Goal: Task Accomplishment & Management: Complete application form

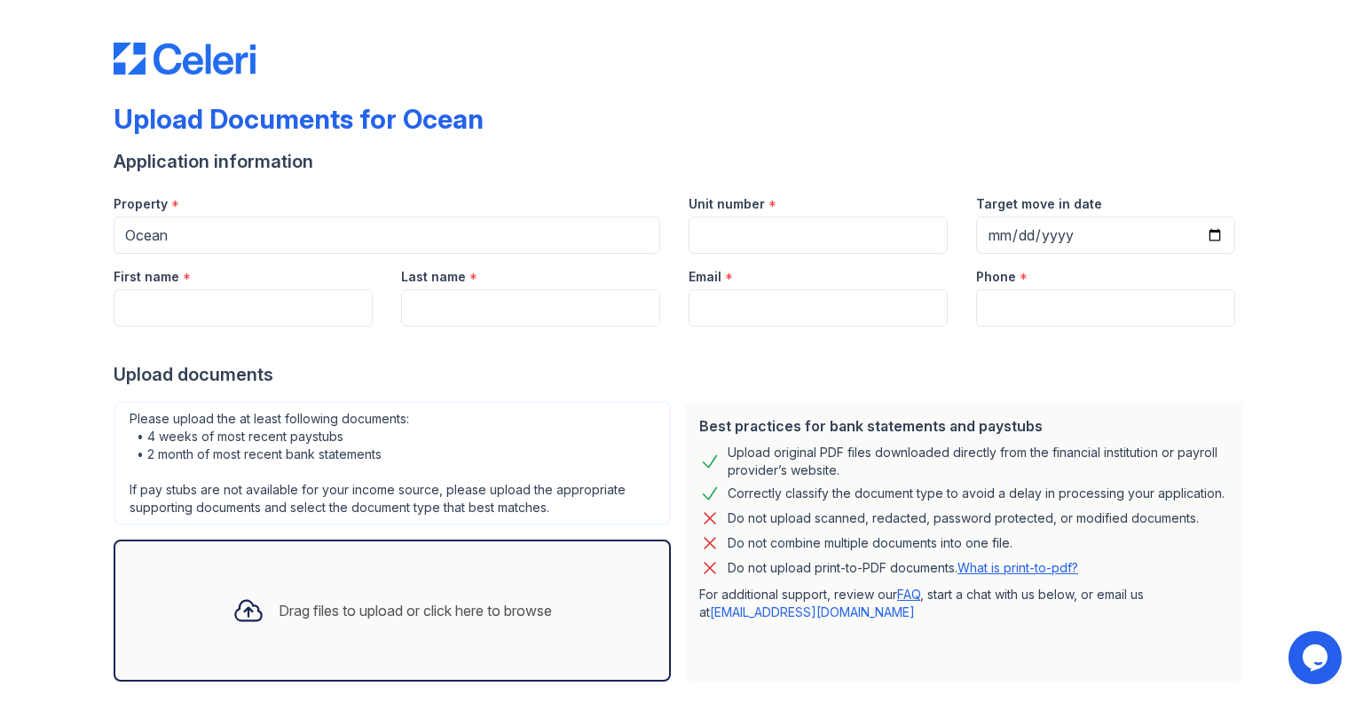
click at [365, 610] on div "Drag files to upload or click here to browse" at bounding box center [415, 610] width 273 height 21
click at [1052, 244] on input "Target move in date" at bounding box center [1105, 235] width 259 height 37
click at [1217, 231] on input "Target move in date" at bounding box center [1105, 235] width 259 height 37
type input "[DATE]"
click at [825, 232] on input "Unit number" at bounding box center [818, 235] width 259 height 37
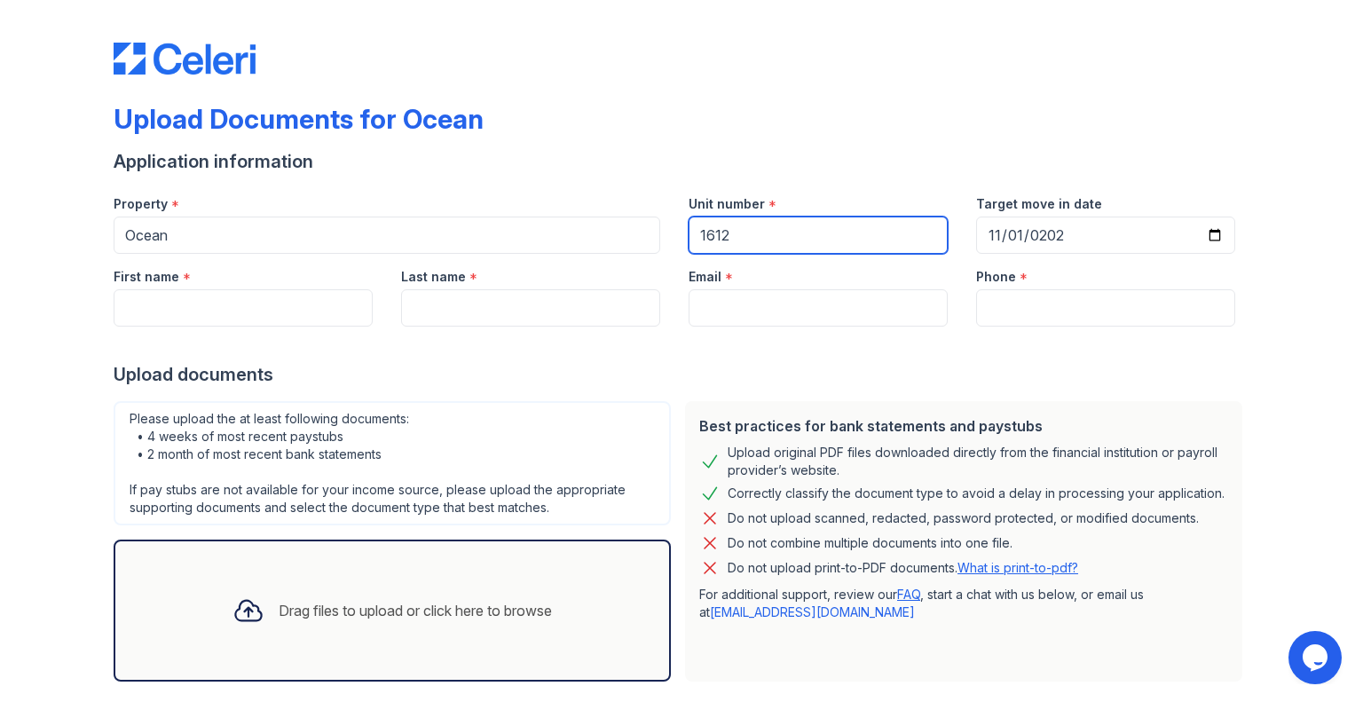
type input "1612"
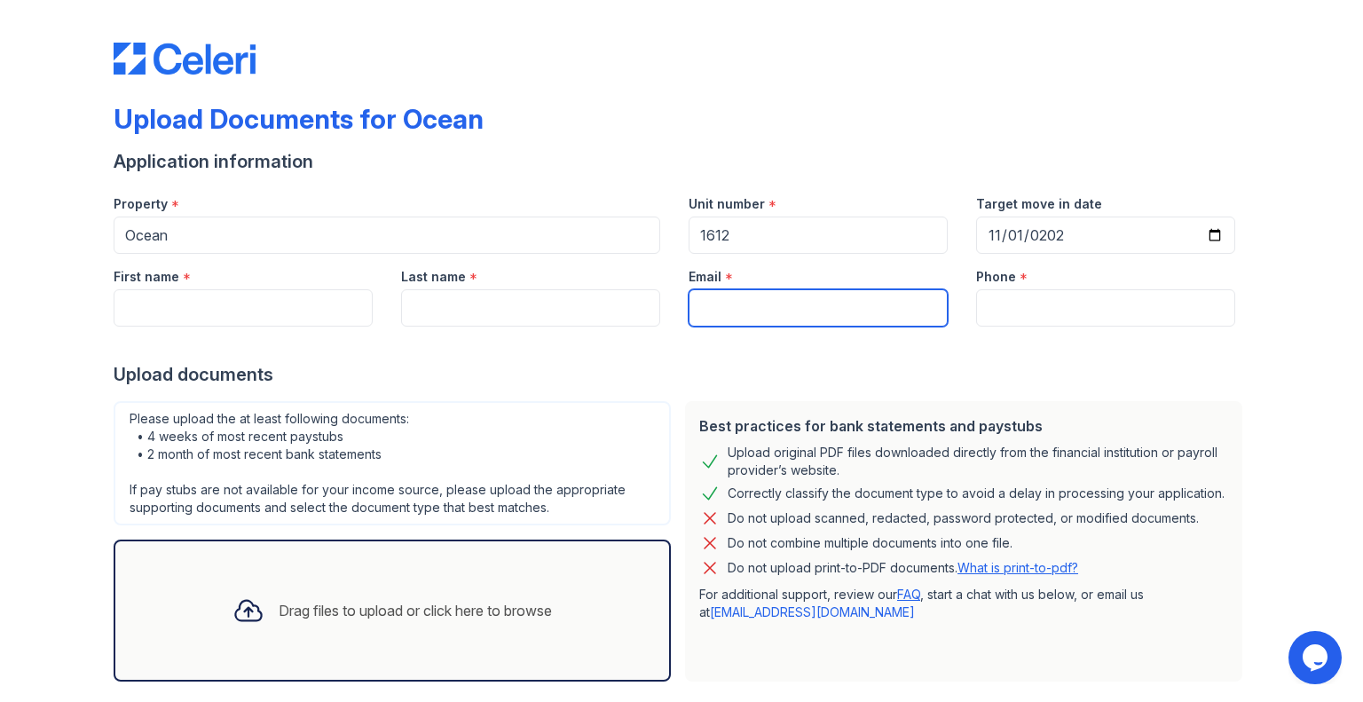
click at [721, 316] on input "Email" at bounding box center [818, 307] width 259 height 37
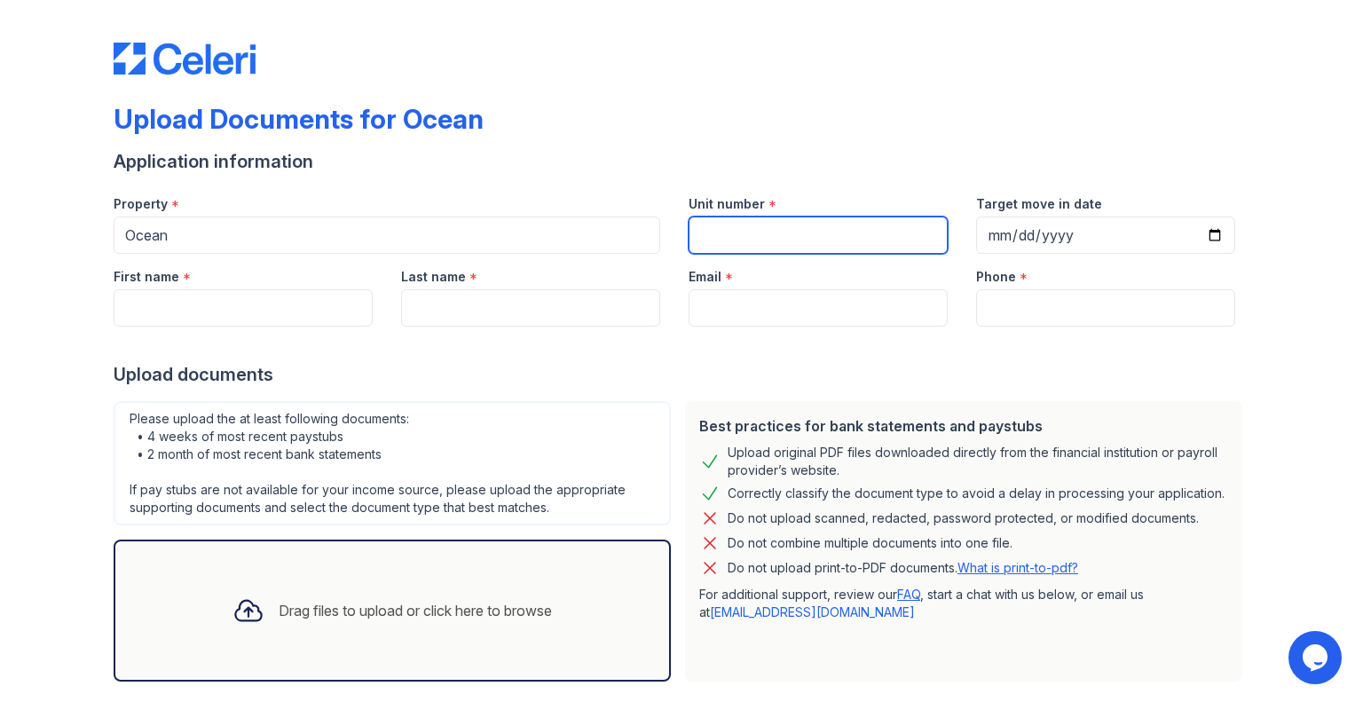
click at [719, 238] on input "Unit number" at bounding box center [818, 235] width 259 height 37
type input "1612"
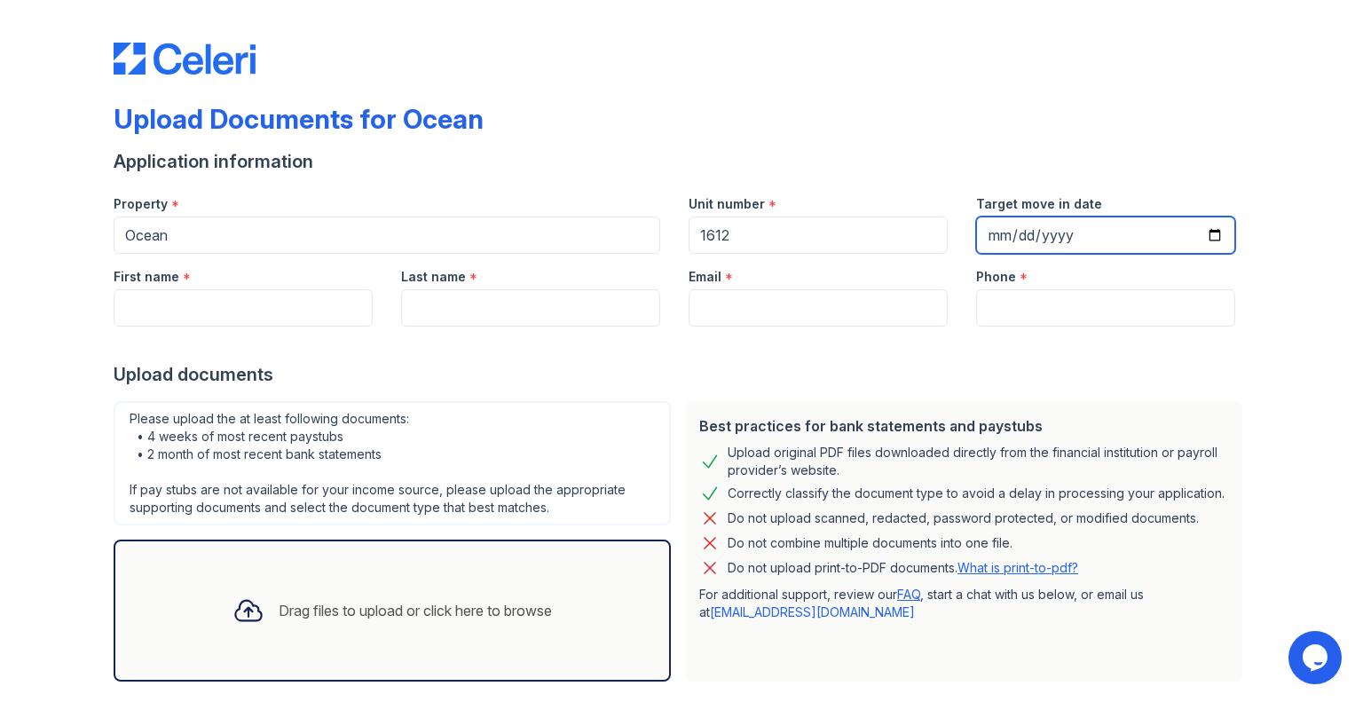
click at [1029, 235] on input "Target move in date" at bounding box center [1105, 235] width 259 height 37
click at [983, 235] on input "Target move in date" at bounding box center [1105, 235] width 259 height 37
click at [1040, 231] on input "Target move in date" at bounding box center [1105, 235] width 259 height 37
type input "[DATE]"
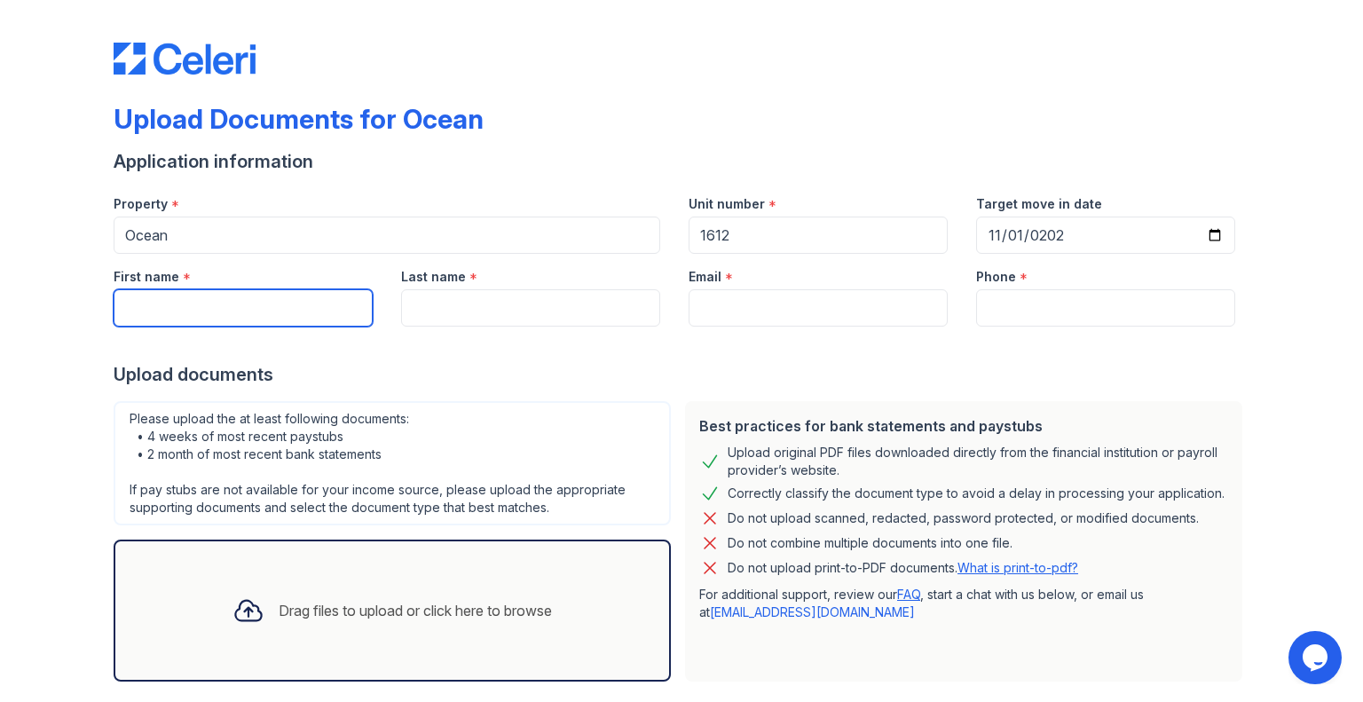
click at [217, 305] on input "First name" at bounding box center [243, 307] width 259 height 37
type input "Difei"
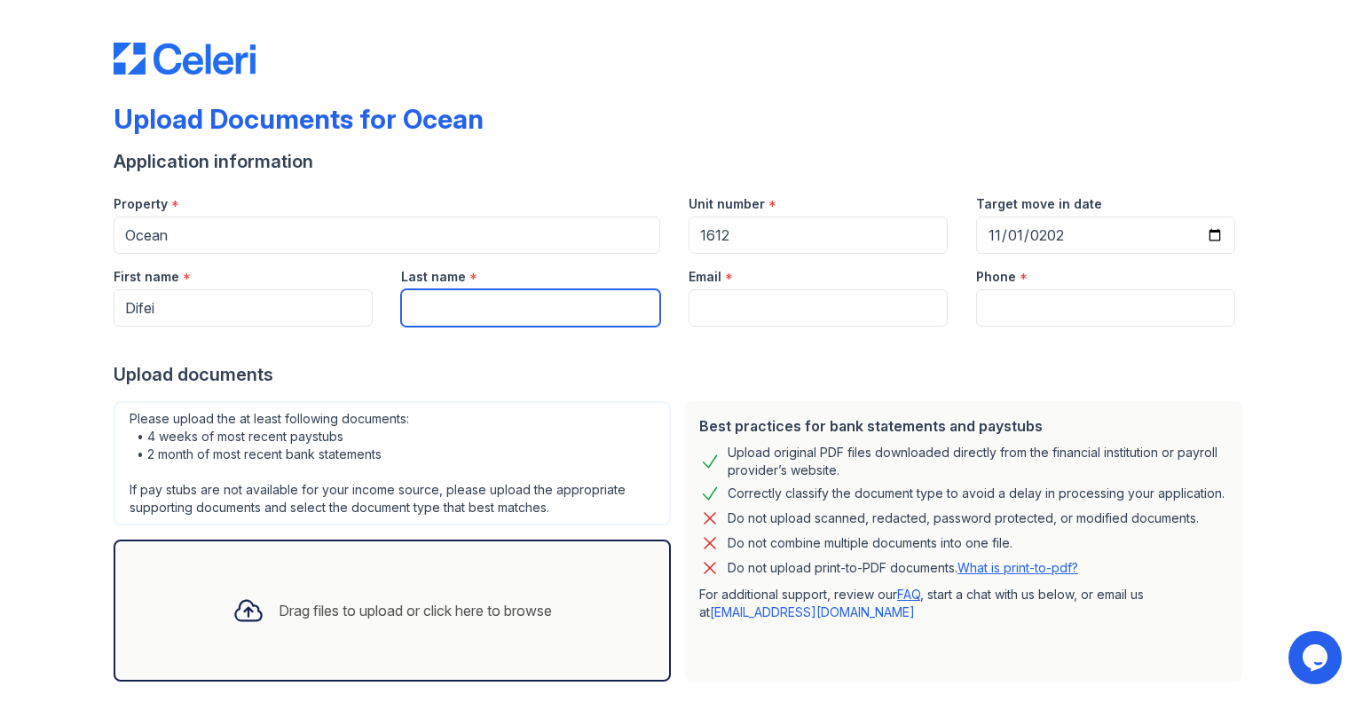
type input "[PERSON_NAME]"
type input "[EMAIL_ADDRESS][DOMAIN_NAME]"
type input "2405052683"
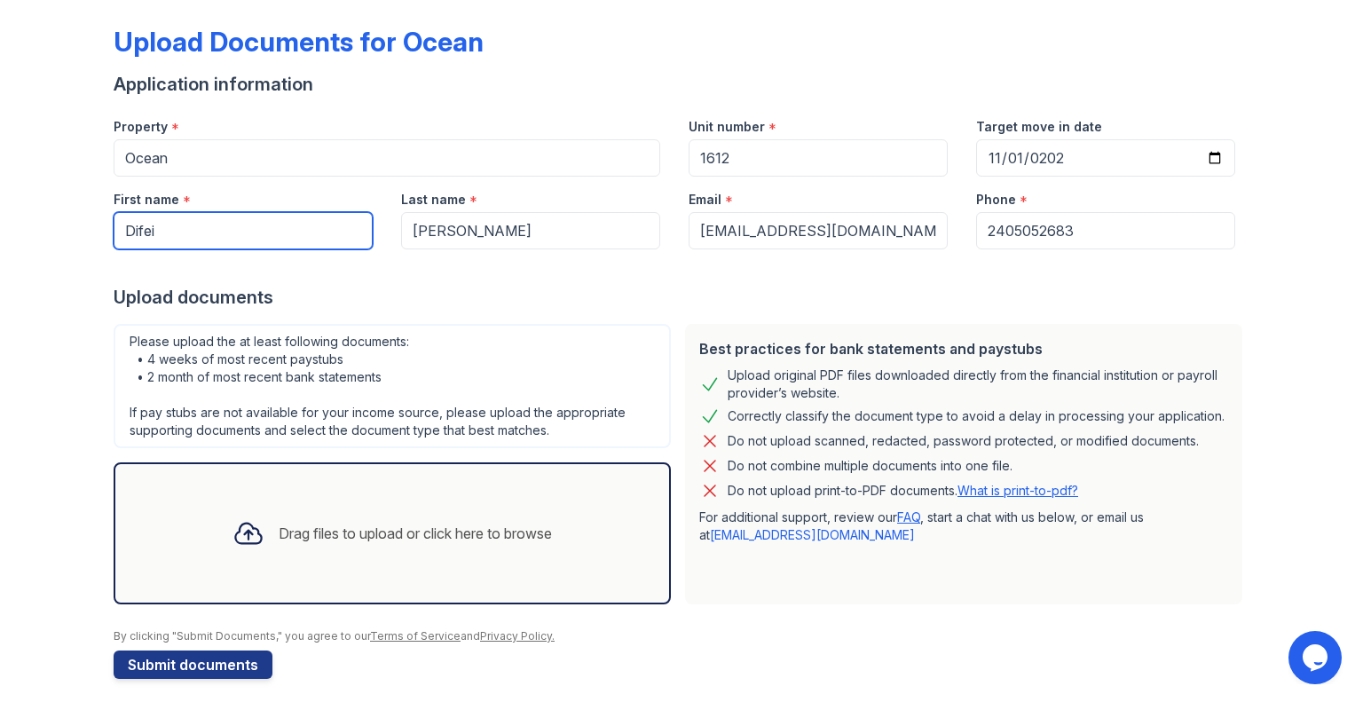
scroll to position [89, 0]
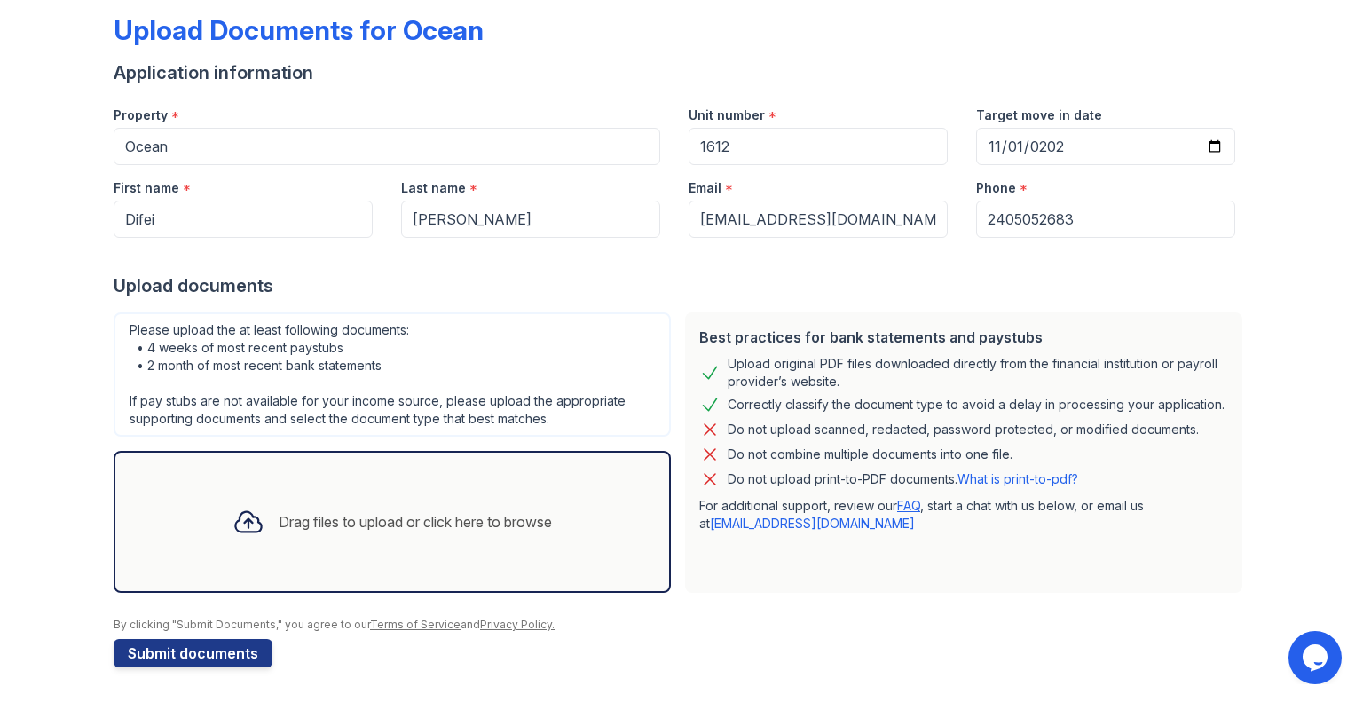
click at [302, 534] on div "Drag files to upload or click here to browse" at bounding box center [392, 522] width 348 height 60
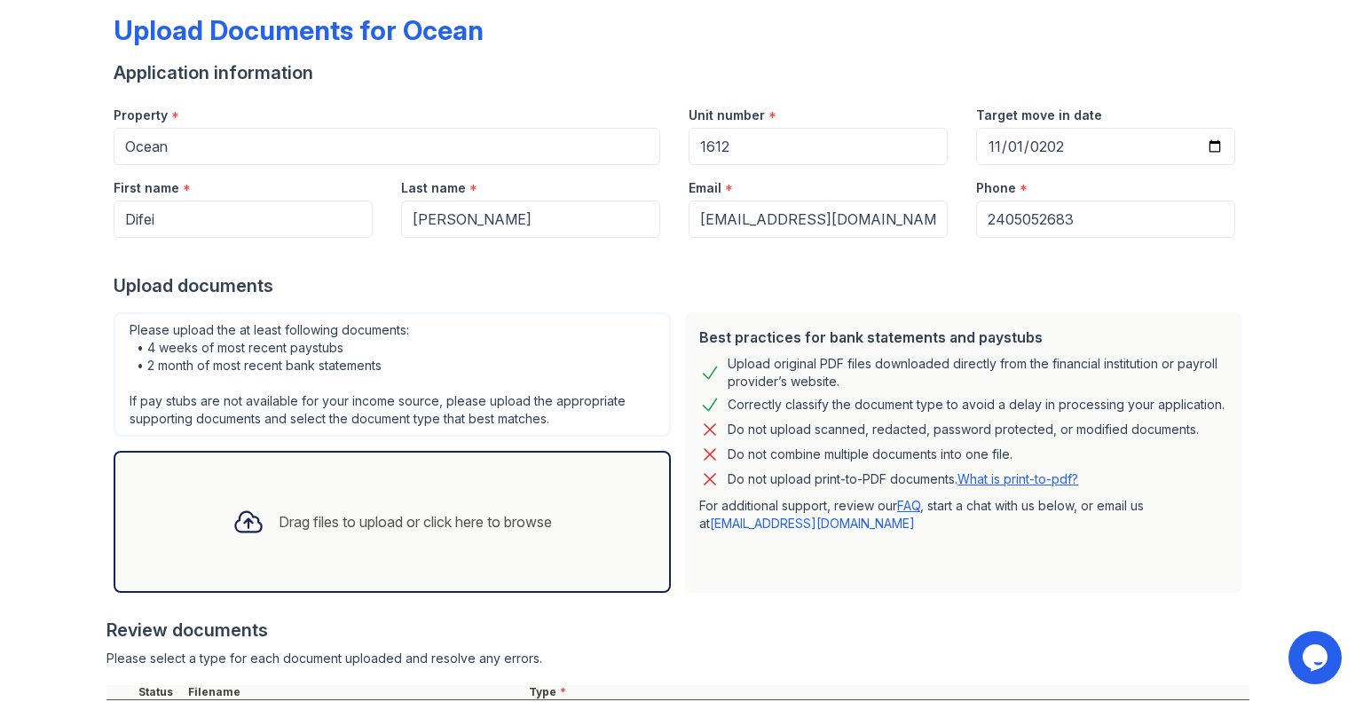
scroll to position [249, 0]
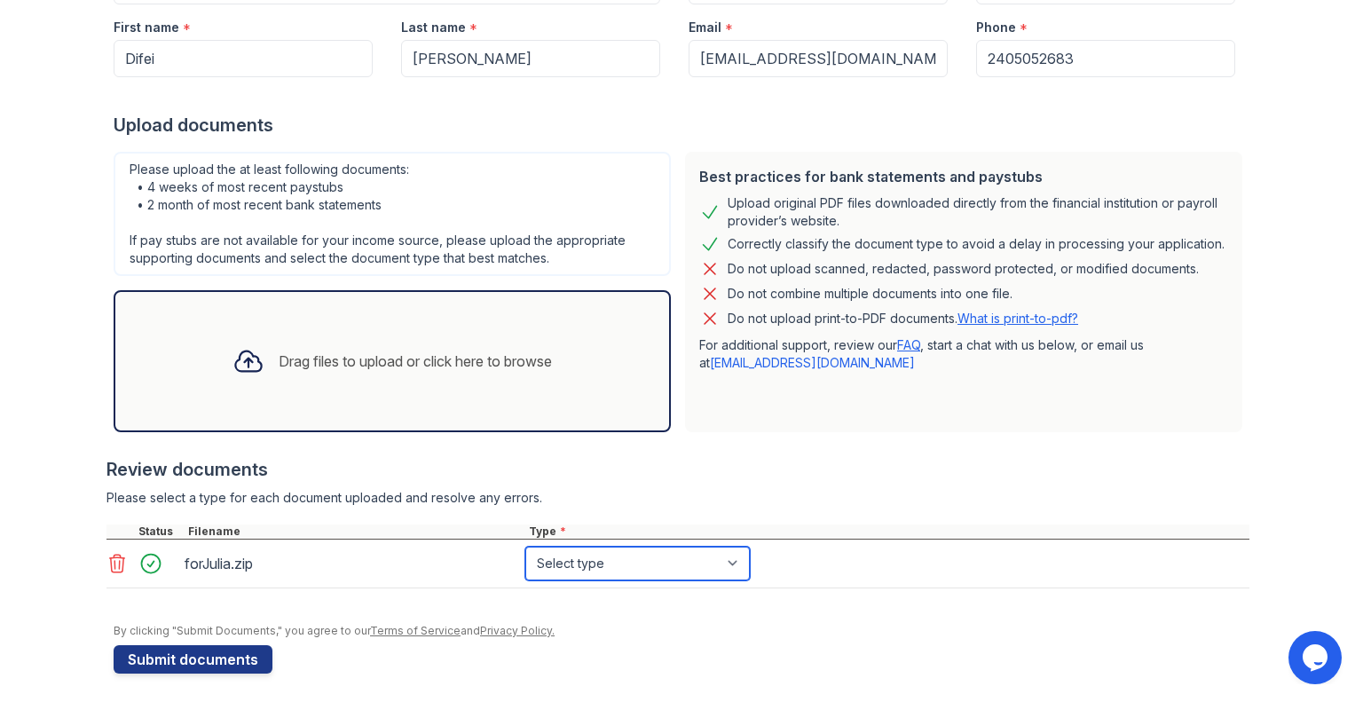
click at [600, 565] on select "Select type Paystub Bank Statement Offer Letter Tax Documents Benefit Award Let…" at bounding box center [637, 564] width 225 height 34
click at [361, 398] on div "Drag files to upload or click here to browse" at bounding box center [392, 361] width 557 height 142
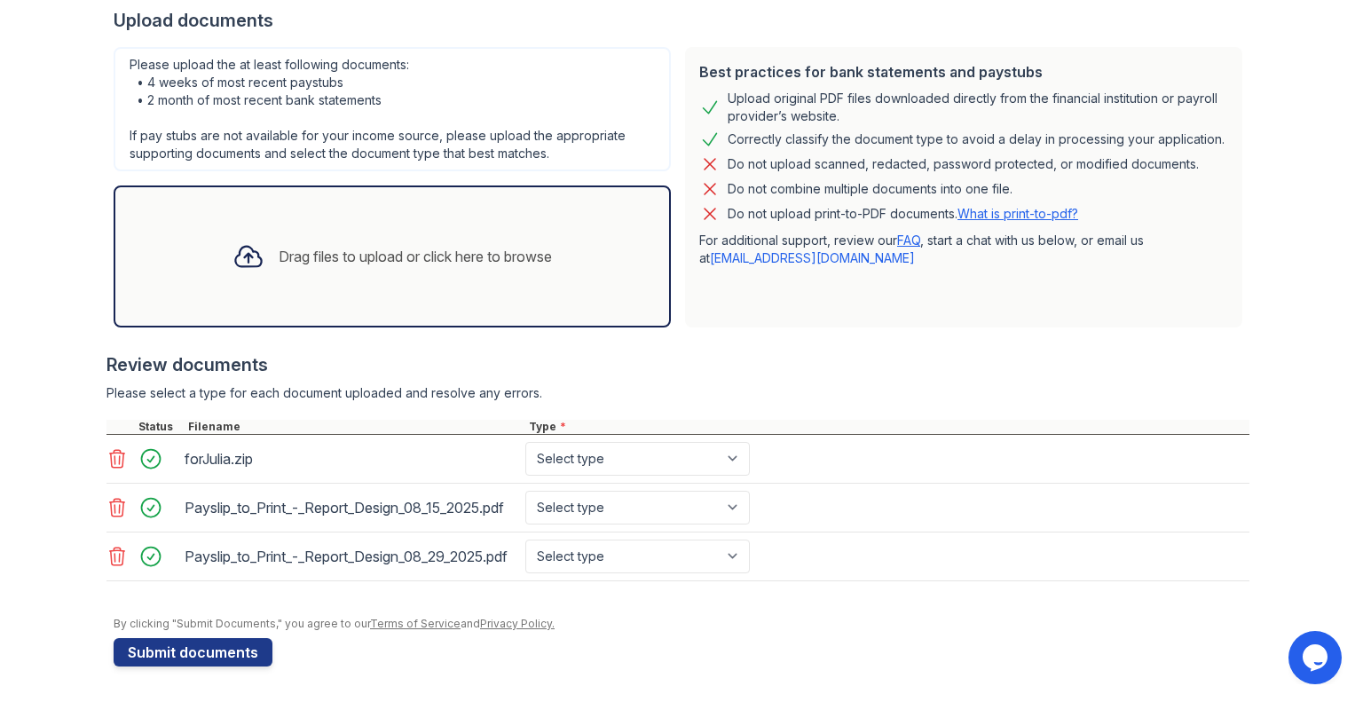
scroll to position [383, 0]
click at [739, 491] on select "Select type Paystub Bank Statement Offer Letter Tax Documents Benefit Award Let…" at bounding box center [637, 508] width 225 height 34
select select "paystub"
click at [525, 491] on select "Select type Paystub Bank Statement Offer Letter Tax Documents Benefit Award Let…" at bounding box center [637, 508] width 225 height 34
click at [672, 541] on select "Select type Paystub Bank Statement Offer Letter Tax Documents Benefit Award Let…" at bounding box center [637, 557] width 225 height 34
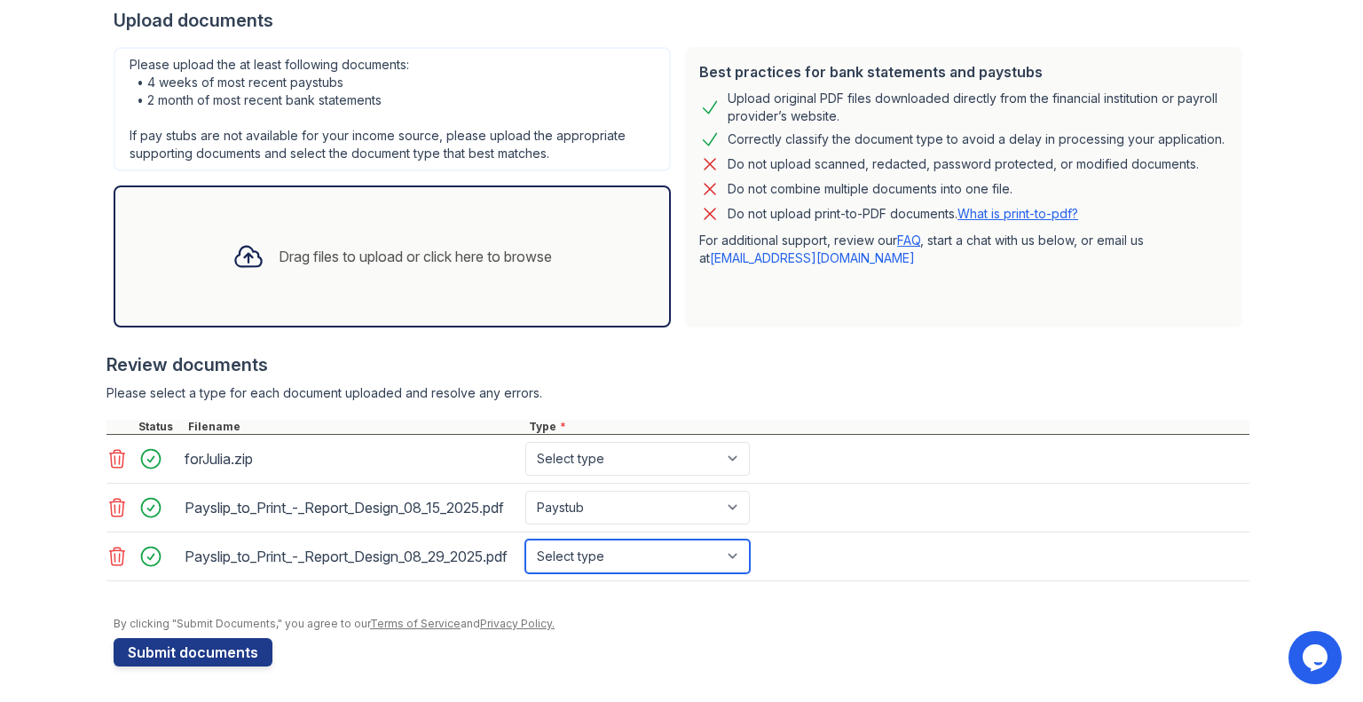
select select "paystub"
click at [525, 540] on select "Select type Paystub Bank Statement Offer Letter Tax Documents Benefit Award Let…" at bounding box center [637, 557] width 225 height 34
click at [451, 239] on div "Drag files to upload or click here to browse" at bounding box center [392, 256] width 348 height 60
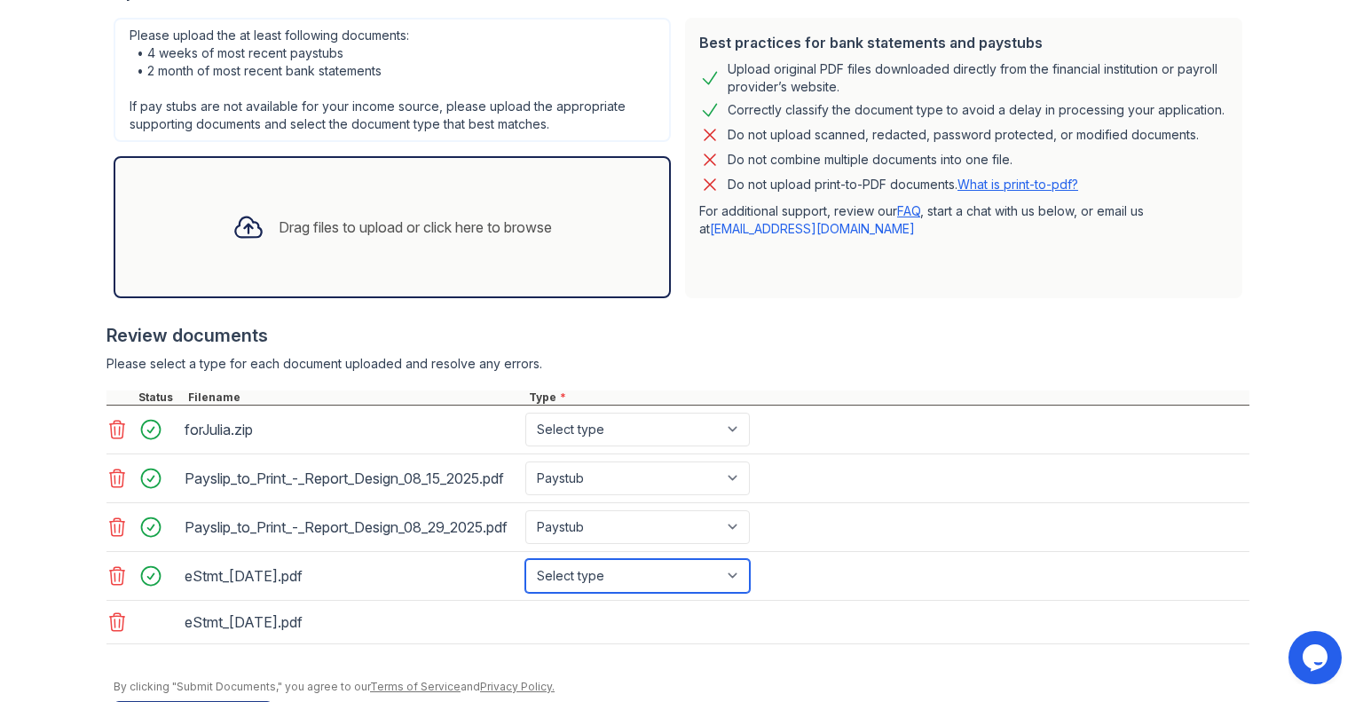
click at [737, 593] on select "Select type Paystub Bank Statement Offer Letter Tax Documents Benefit Award Let…" at bounding box center [637, 576] width 225 height 34
select select "bank_statement"
click at [525, 588] on select "Select type Paystub Bank Statement Offer Letter Tax Documents Benefit Award Let…" at bounding box center [637, 576] width 225 height 34
click at [662, 644] on div "eStmt_[DATE].pdf" at bounding box center [677, 622] width 1143 height 43
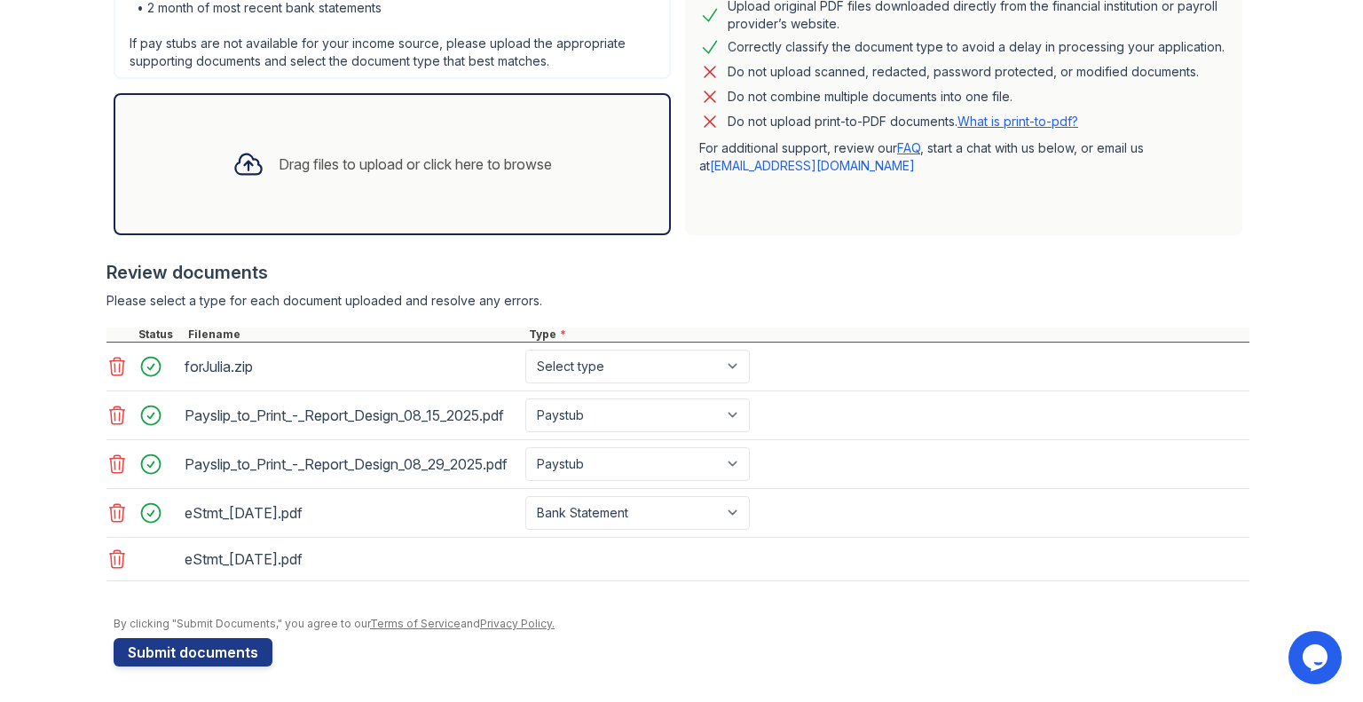
scroll to position [476, 0]
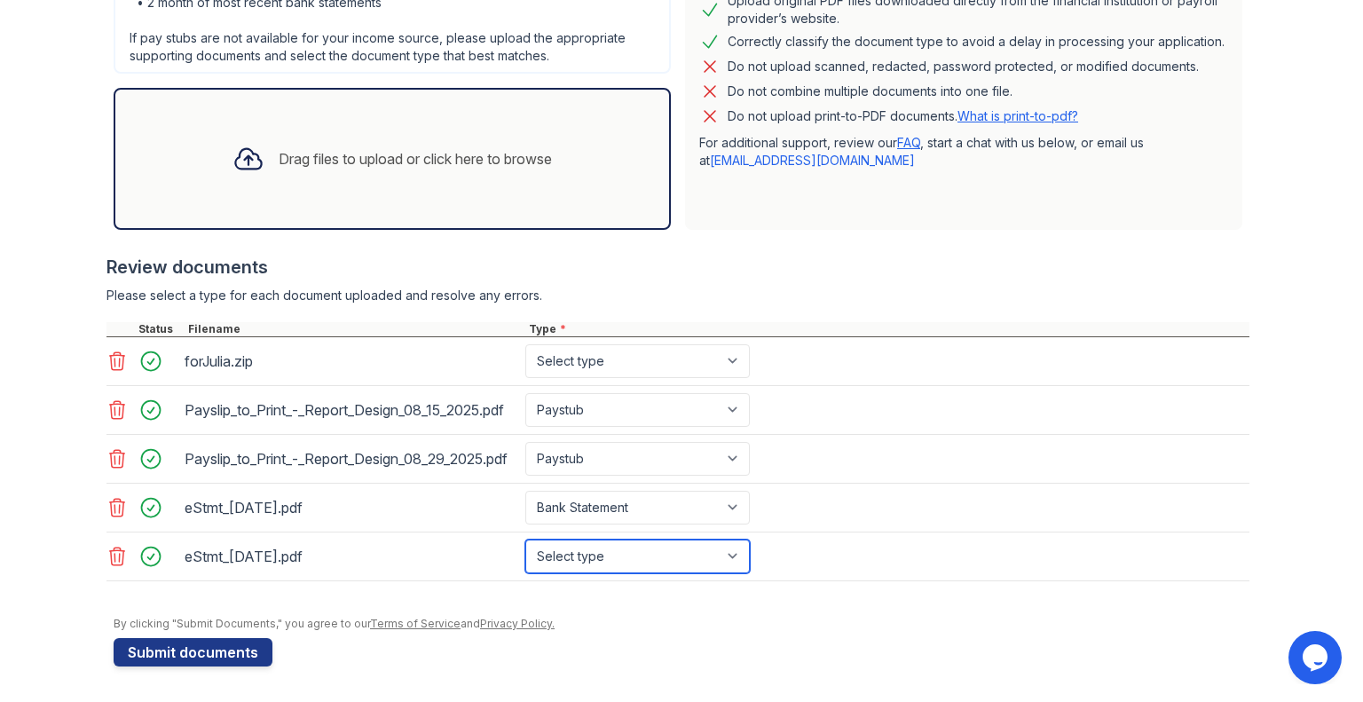
click at [657, 572] on select "Select type Paystub Bank Statement Offer Letter Tax Documents Benefit Award Let…" at bounding box center [637, 557] width 225 height 34
select select "bank_statement"
click at [525, 545] on select "Select type Paystub Bank Statement Offer Letter Tax Documents Benefit Award Let…" at bounding box center [637, 557] width 225 height 34
click at [111, 351] on icon at bounding box center [116, 361] width 21 height 21
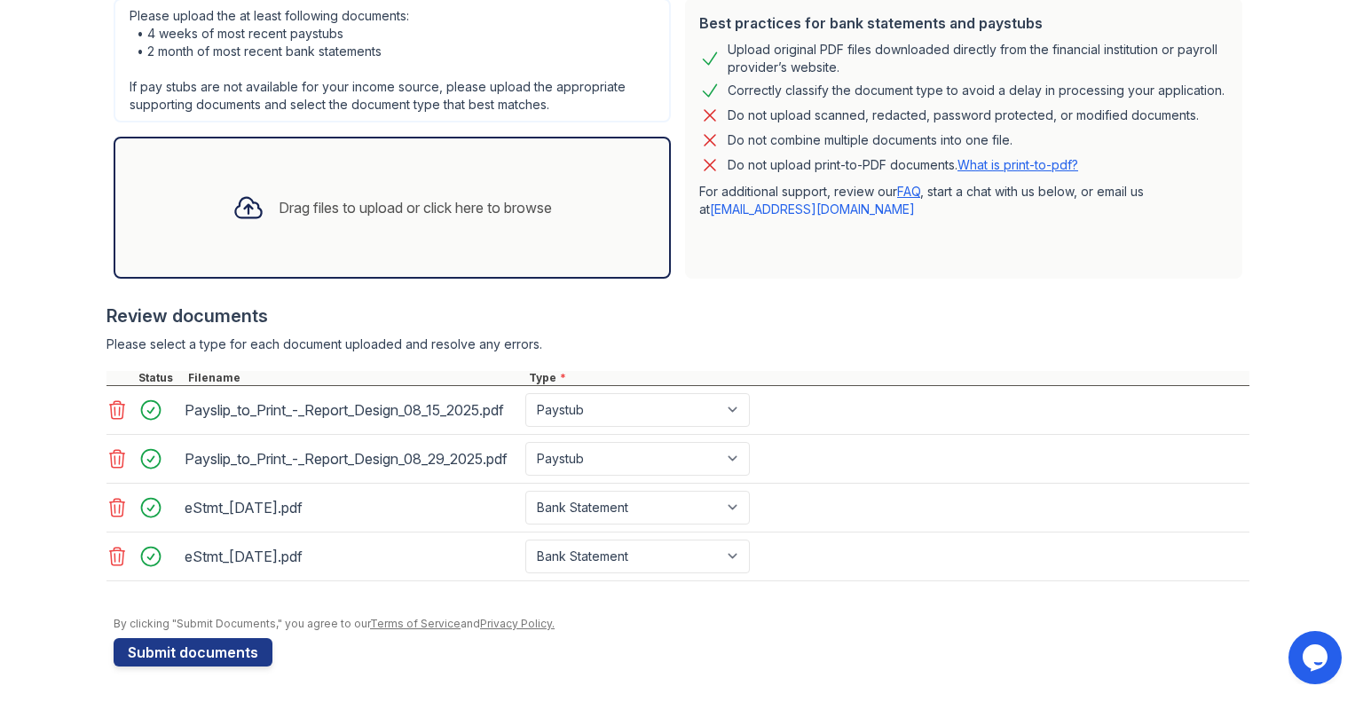
click at [346, 197] on div "Drag files to upload or click here to browse" at bounding box center [415, 207] width 273 height 21
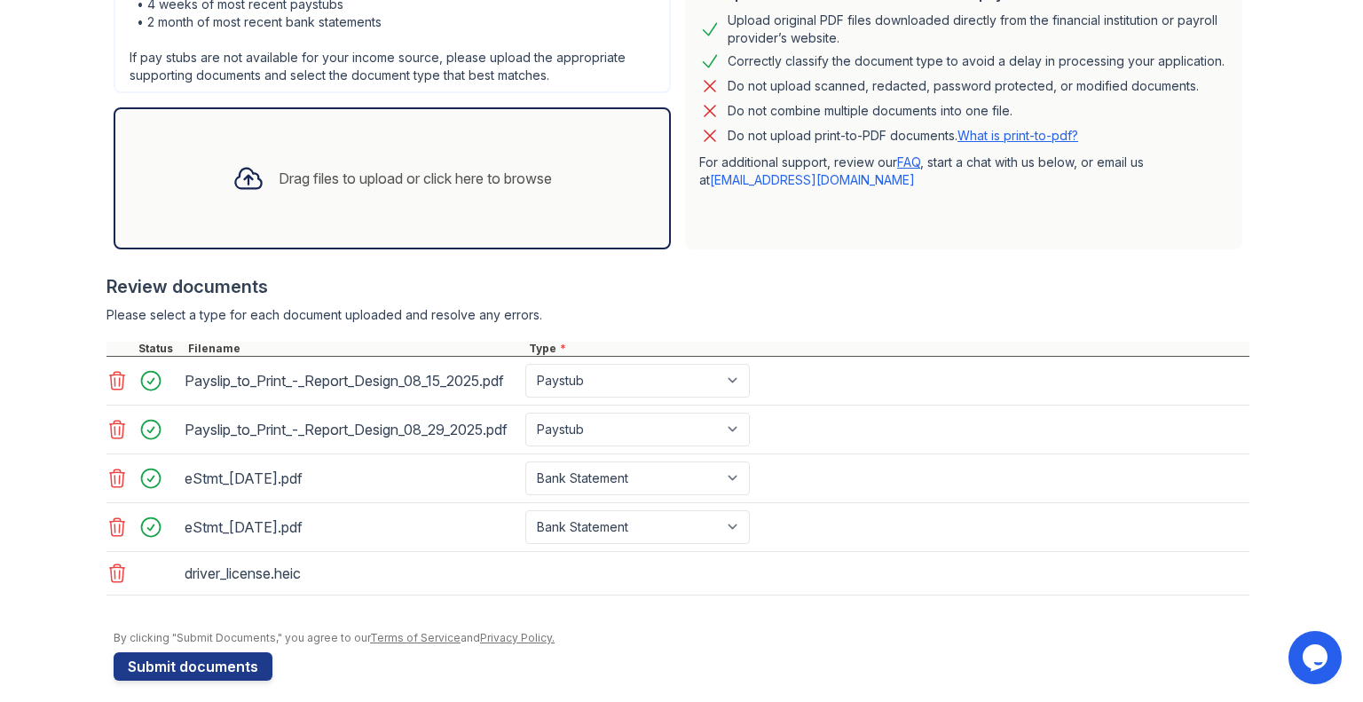
scroll to position [476, 0]
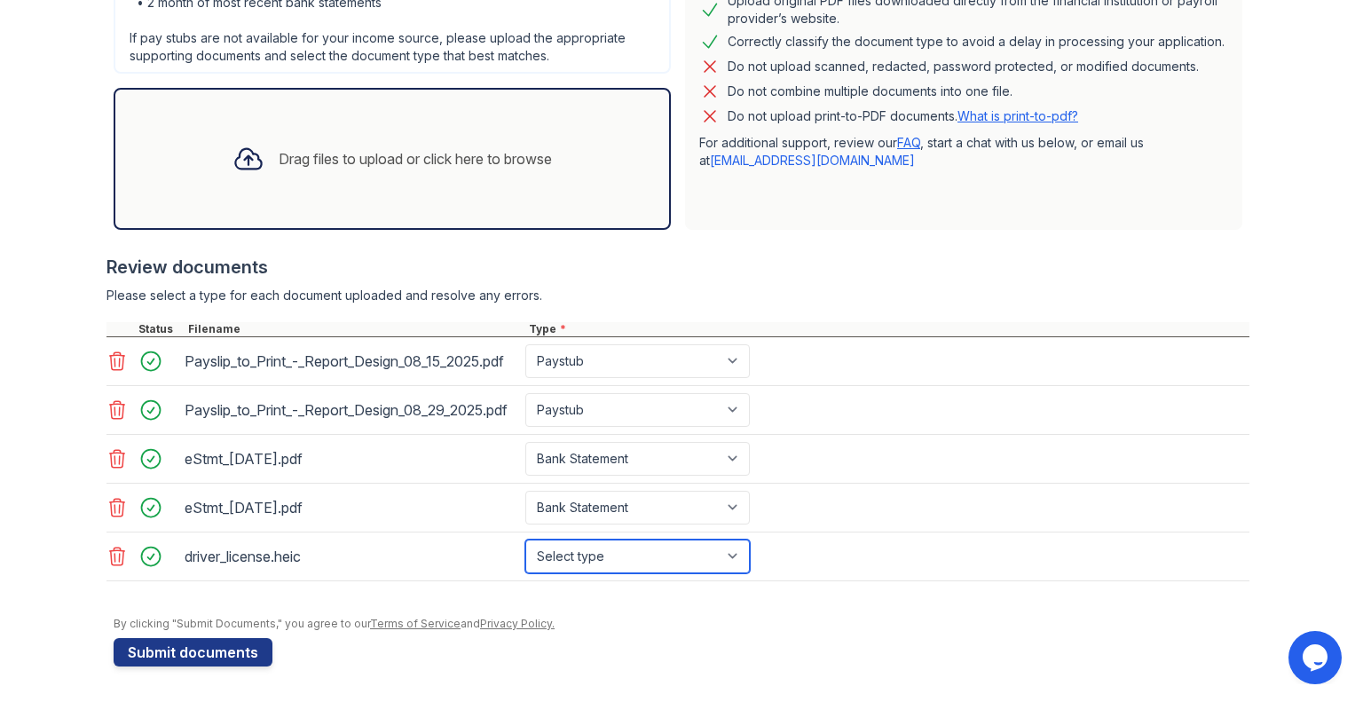
click at [685, 564] on select "Select type Paystub Bank Statement Offer Letter Tax Documents Benefit Award Let…" at bounding box center [637, 557] width 225 height 34
select select "other"
click at [525, 545] on select "Select type Paystub Bank Statement Offer Letter Tax Documents Benefit Award Let…" at bounding box center [637, 557] width 225 height 34
click at [377, 158] on div "Drag files to upload or click here to browse" at bounding box center [392, 159] width 348 height 60
click at [336, 152] on div "Drag files to upload or click here to browse" at bounding box center [392, 159] width 348 height 60
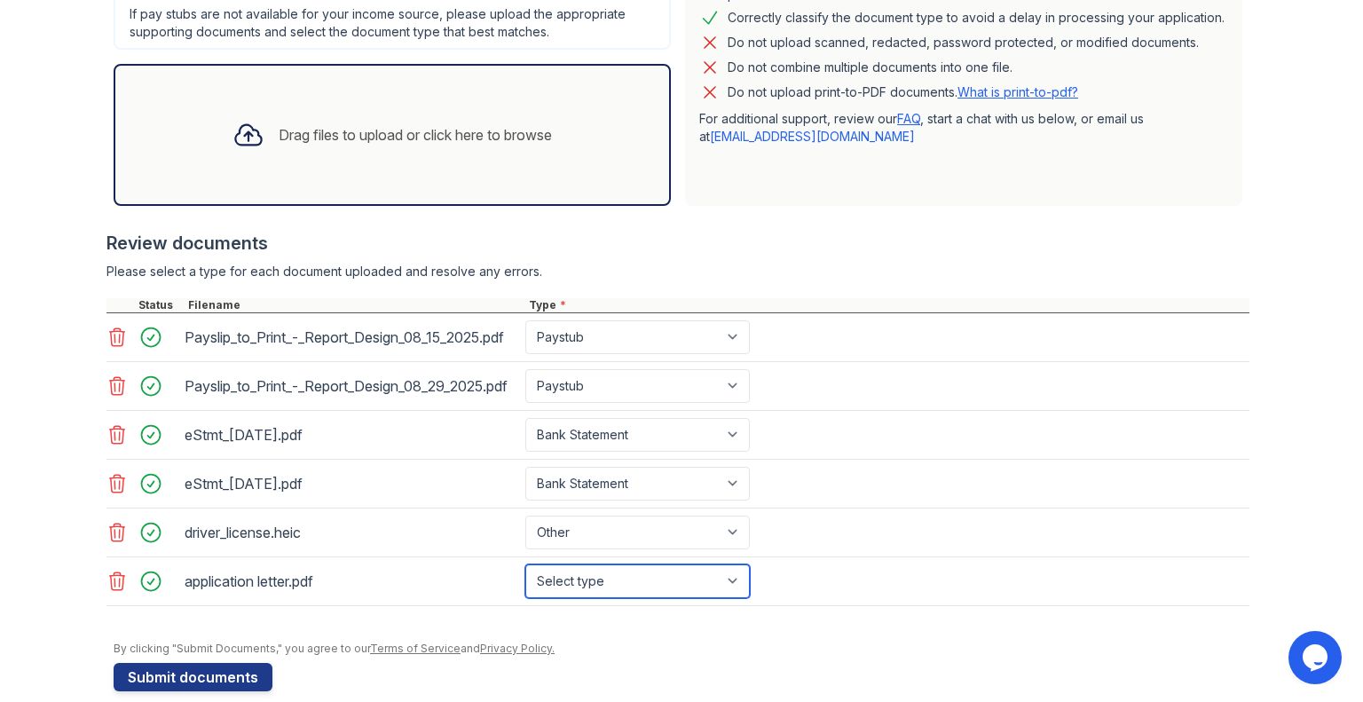
click at [654, 598] on select "Select type Paystub Bank Statement Offer Letter Tax Documents Benefit Award Let…" at bounding box center [637, 581] width 225 height 34
select select "offer_letter"
click at [525, 593] on select "Select type Paystub Bank Statement Offer Letter Tax Documents Benefit Award Let…" at bounding box center [637, 581] width 225 height 34
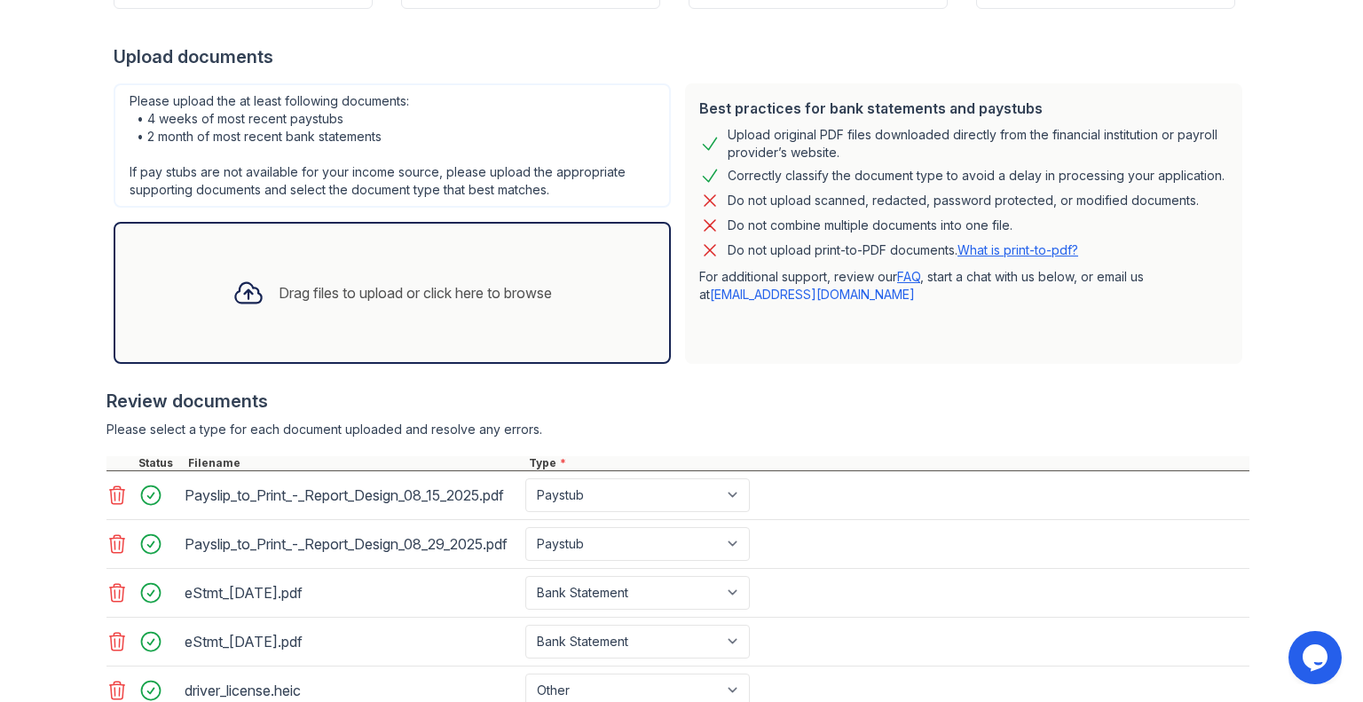
scroll to position [529, 0]
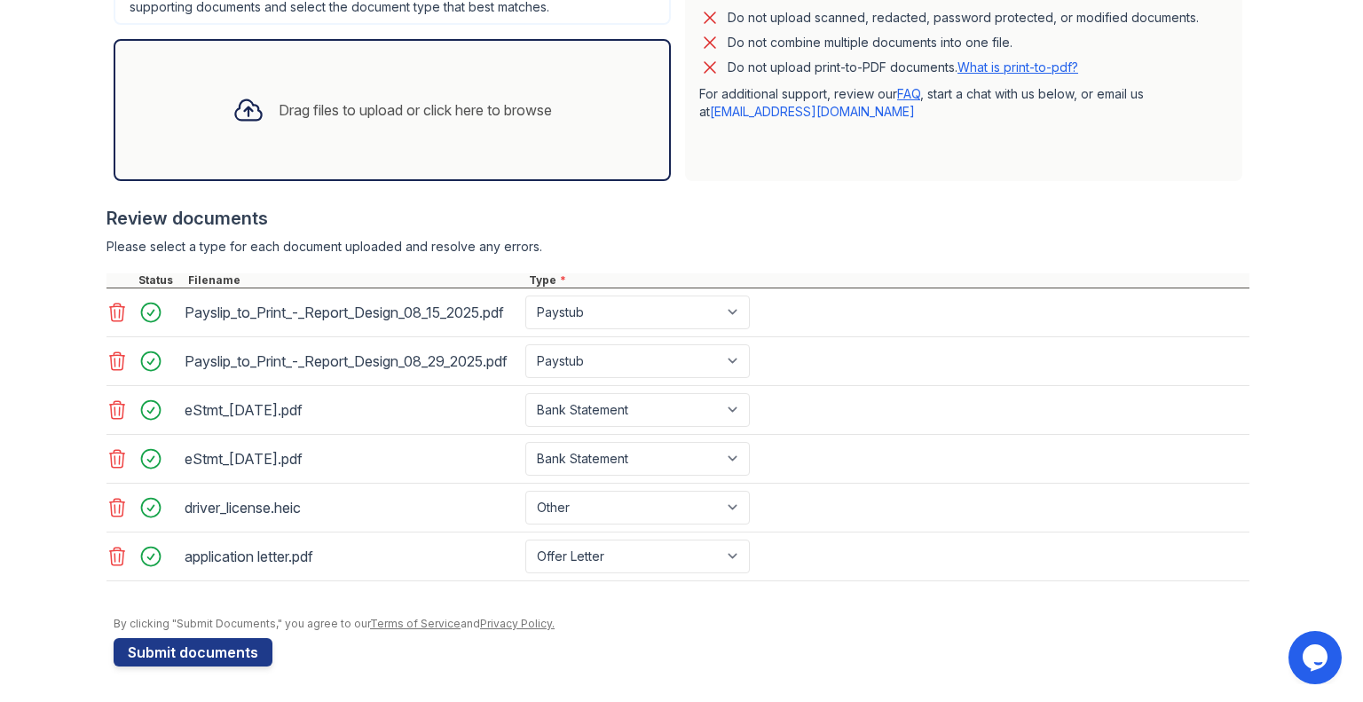
click at [305, 94] on div "Drag files to upload or click here to browse" at bounding box center [392, 110] width 348 height 60
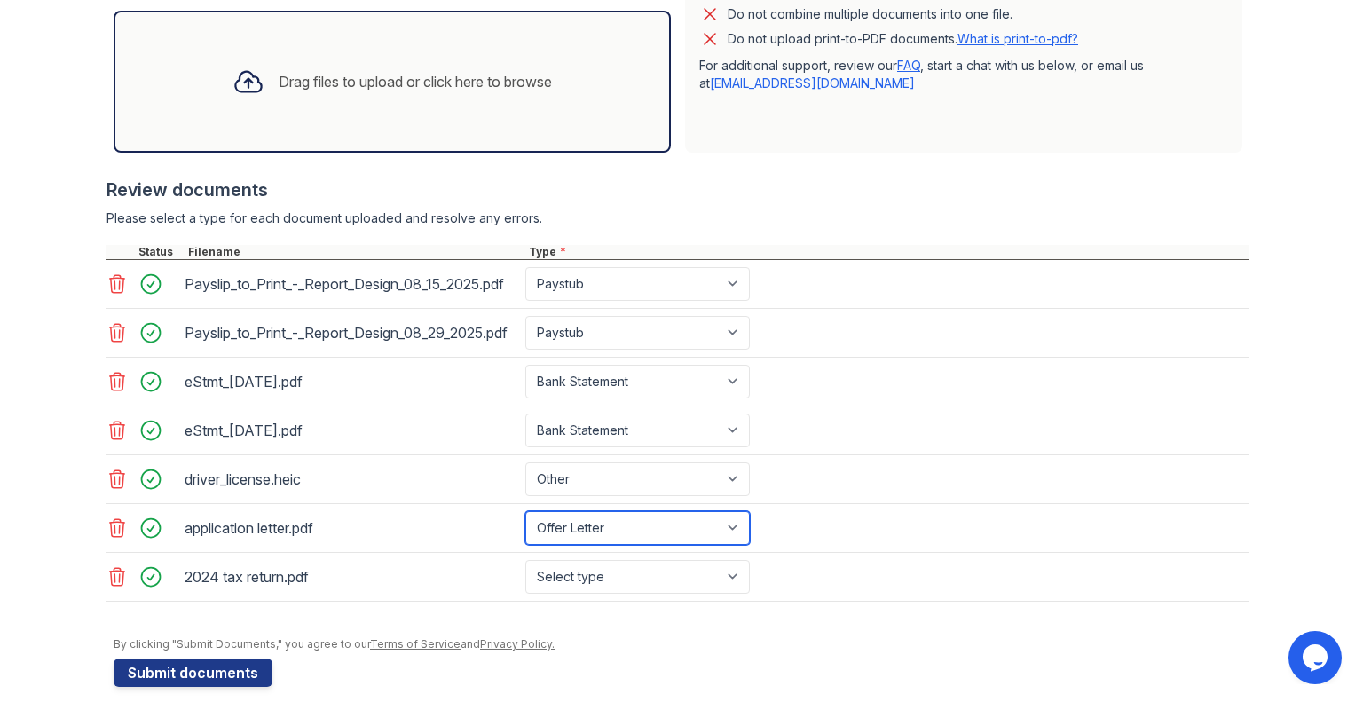
click at [658, 545] on select "Select type Paystub Bank Statement Offer Letter Tax Documents Benefit Award Let…" at bounding box center [637, 528] width 225 height 34
click at [116, 537] on icon at bounding box center [117, 528] width 15 height 18
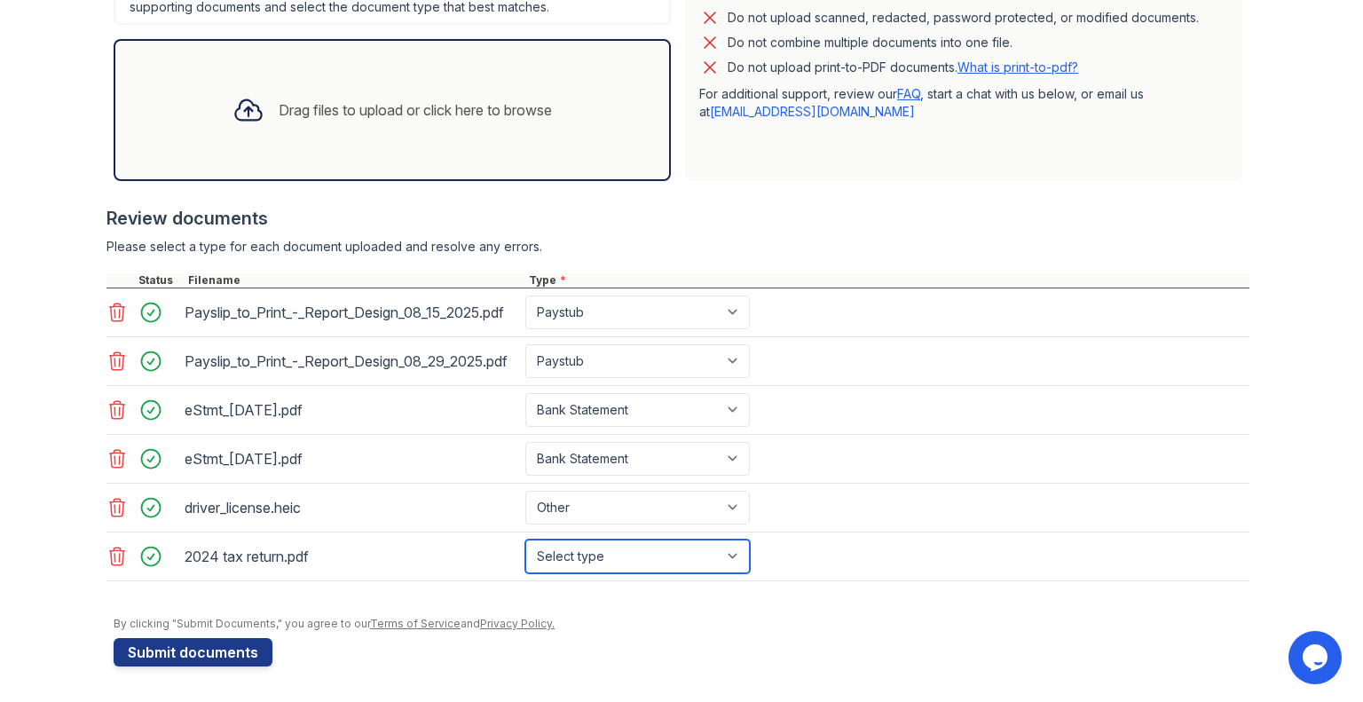
click at [726, 558] on select "Select type Paystub Bank Statement Offer Letter Tax Documents Benefit Award Let…" at bounding box center [637, 557] width 225 height 34
select select "tax_documents"
click at [525, 540] on select "Select type Paystub Bank Statement Offer Letter Tax Documents Benefit Award Let…" at bounding box center [637, 557] width 225 height 34
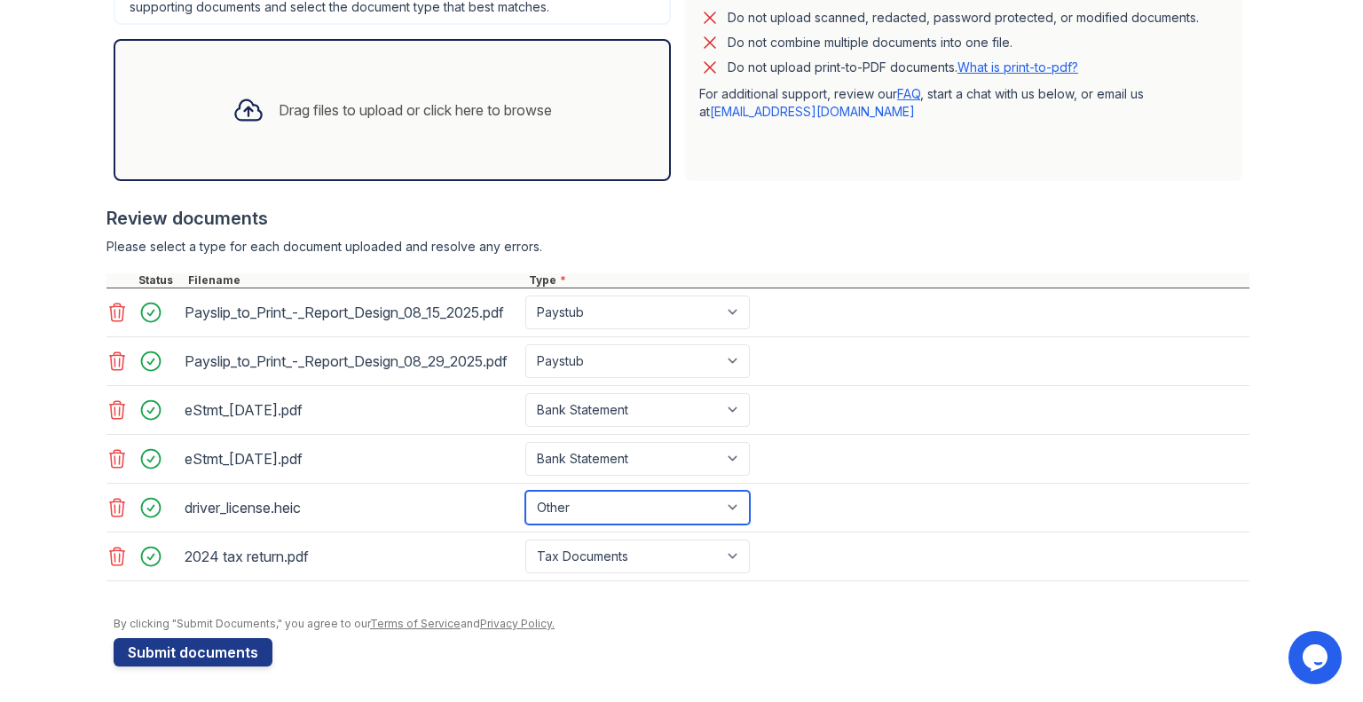
click at [624, 511] on select "Select type Paystub Bank Statement Offer Letter Tax Documents Benefit Award Let…" at bounding box center [637, 508] width 225 height 34
click at [243, 100] on icon at bounding box center [248, 110] width 26 height 20
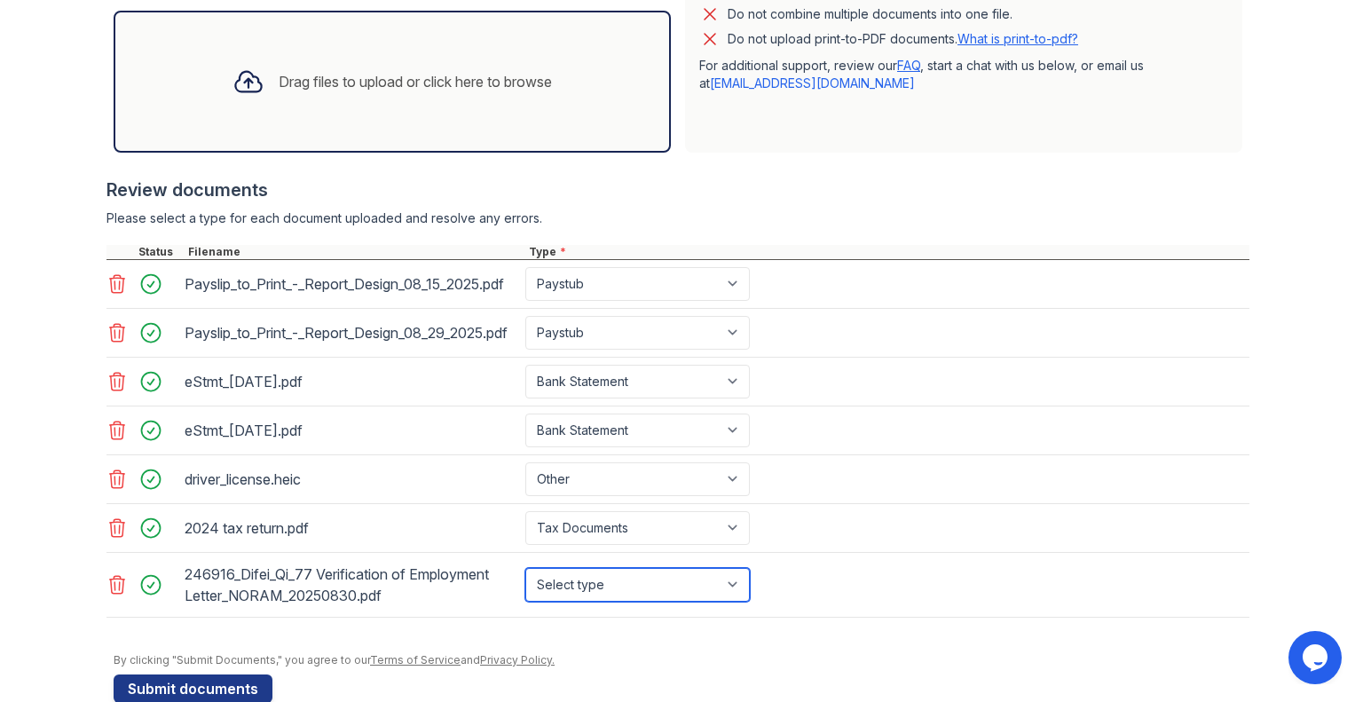
click at [739, 602] on select "Select type Paystub Bank Statement Offer Letter Tax Documents Benefit Award Let…" at bounding box center [637, 585] width 225 height 34
select select "offer_letter"
click at [525, 596] on select "Select type Paystub Bank Statement Offer Letter Tax Documents Benefit Award Let…" at bounding box center [637, 585] width 225 height 34
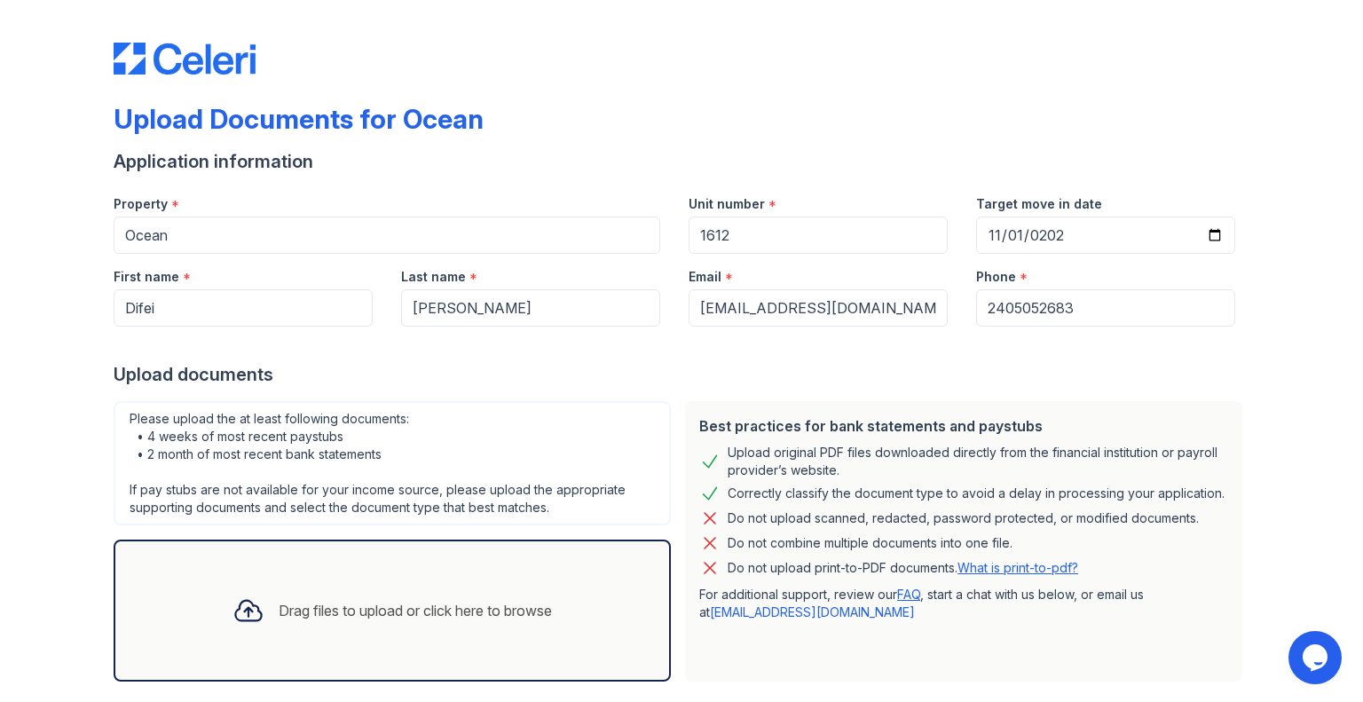
scroll to position [593, 0]
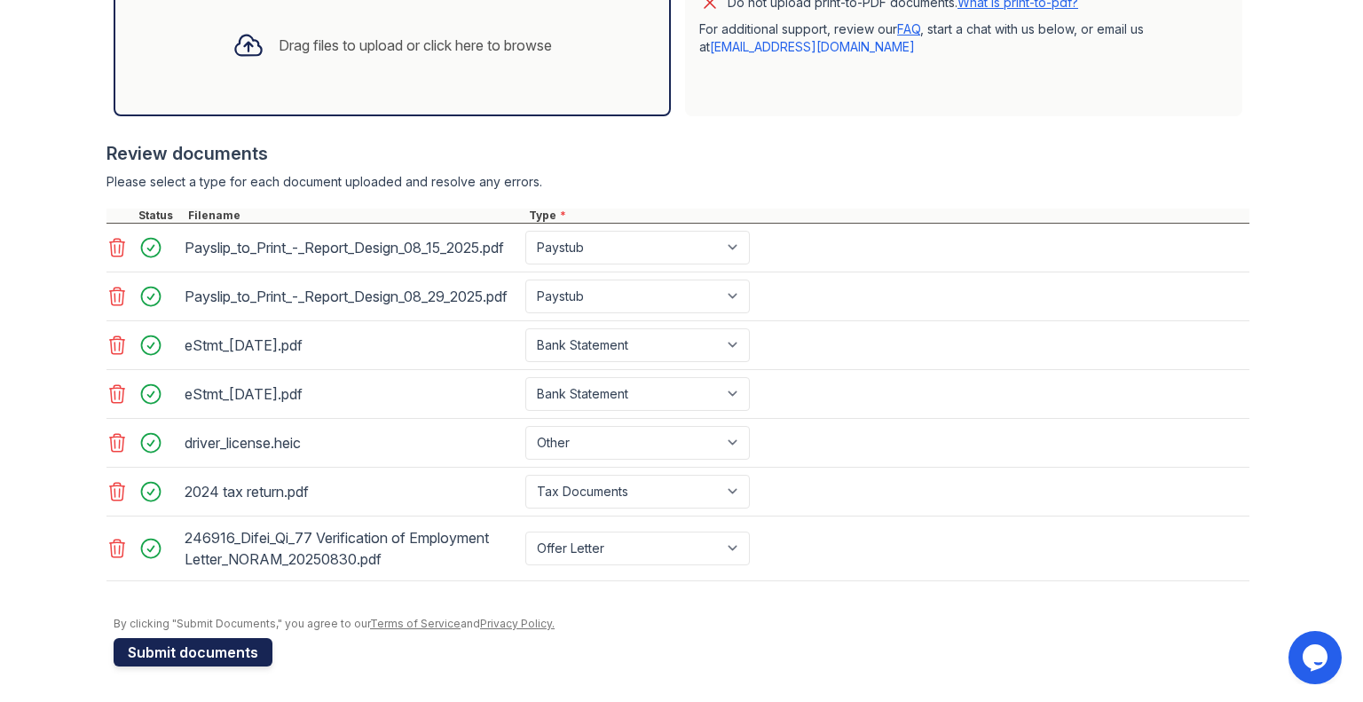
click at [163, 660] on button "Submit documents" at bounding box center [193, 652] width 159 height 28
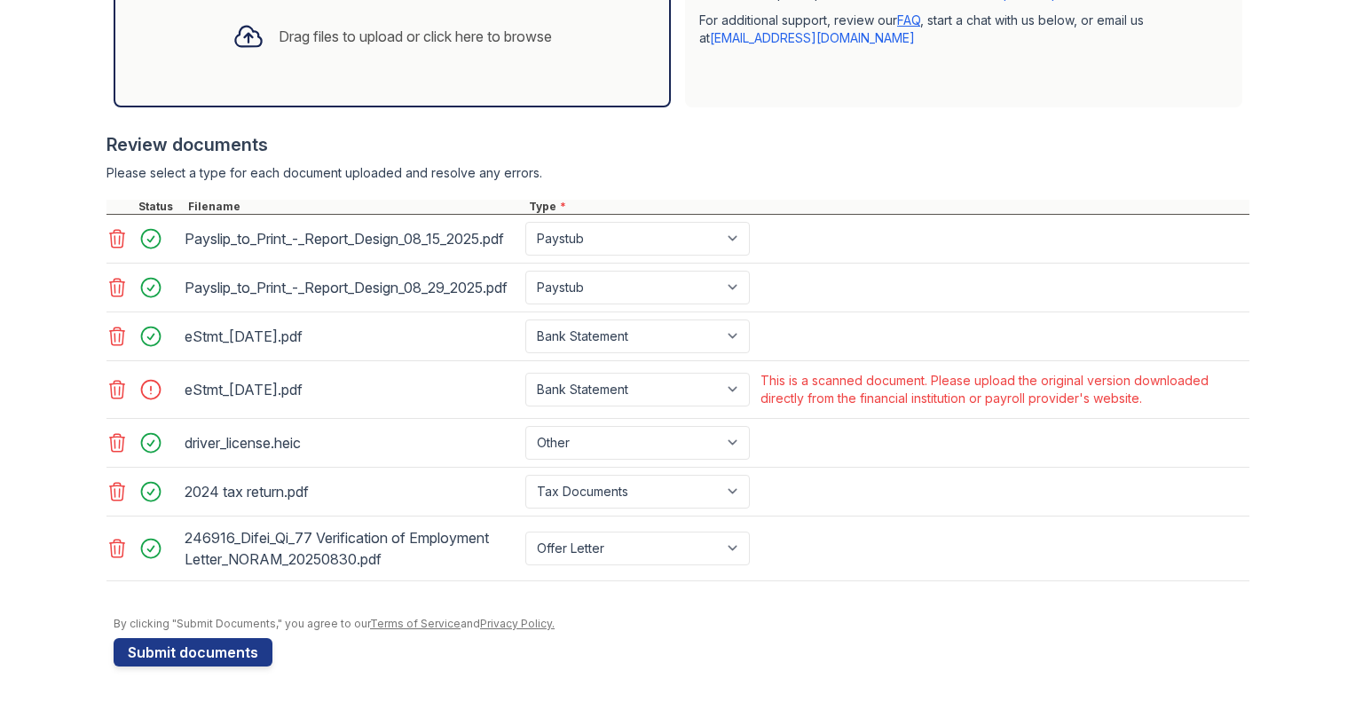
scroll to position [652, 0]
click at [727, 390] on select "Paystub Bank Statement Offer Letter Tax Documents Benefit Award Letter Investme…" at bounding box center [637, 390] width 225 height 34
click at [815, 419] on div "eStmt_[DATE].pdf Paystub Bank Statement Offer Letter Tax Documents Benefit Awar…" at bounding box center [677, 390] width 1143 height 58
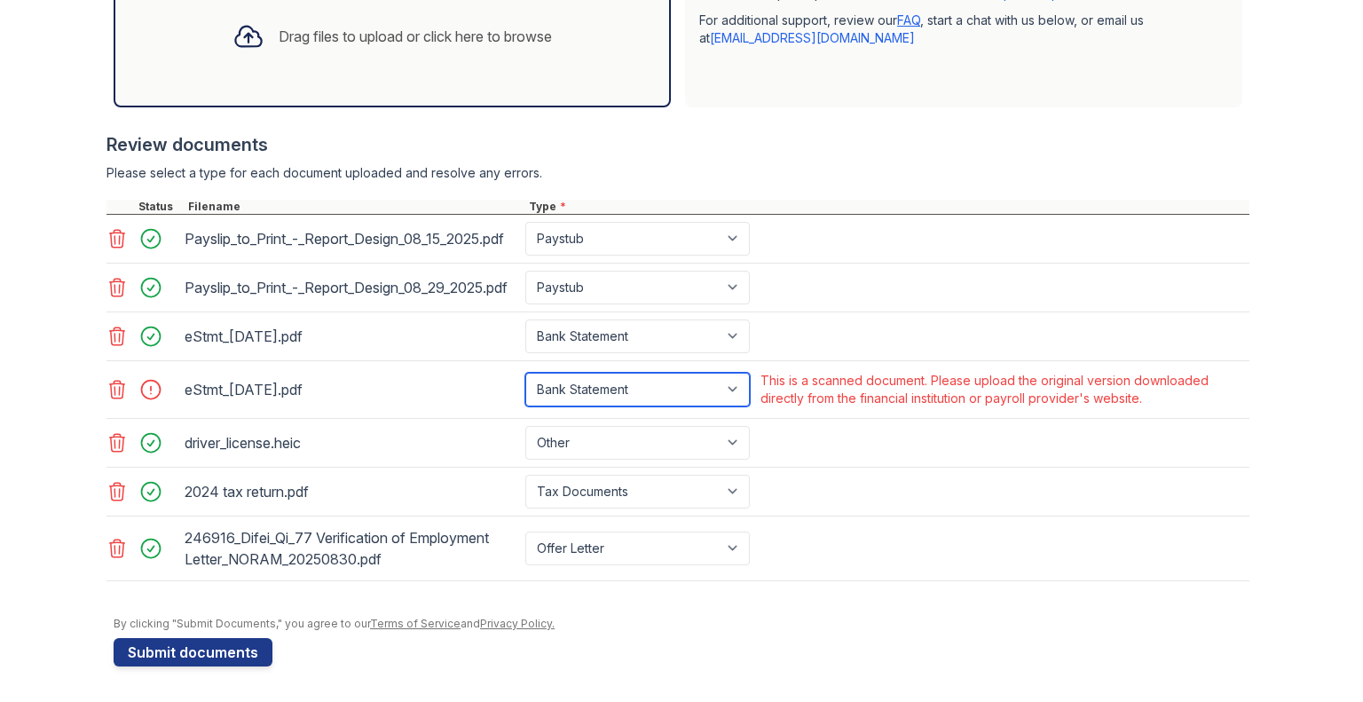
click at [731, 387] on select "Paystub Bank Statement Offer Letter Tax Documents Benefit Award Letter Investme…" at bounding box center [637, 390] width 225 height 34
select select "other"
click at [525, 374] on select "Paystub Bank Statement Offer Letter Tax Documents Benefit Award Letter Investme…" at bounding box center [637, 390] width 225 height 34
click at [225, 26] on div at bounding box center [248, 36] width 46 height 46
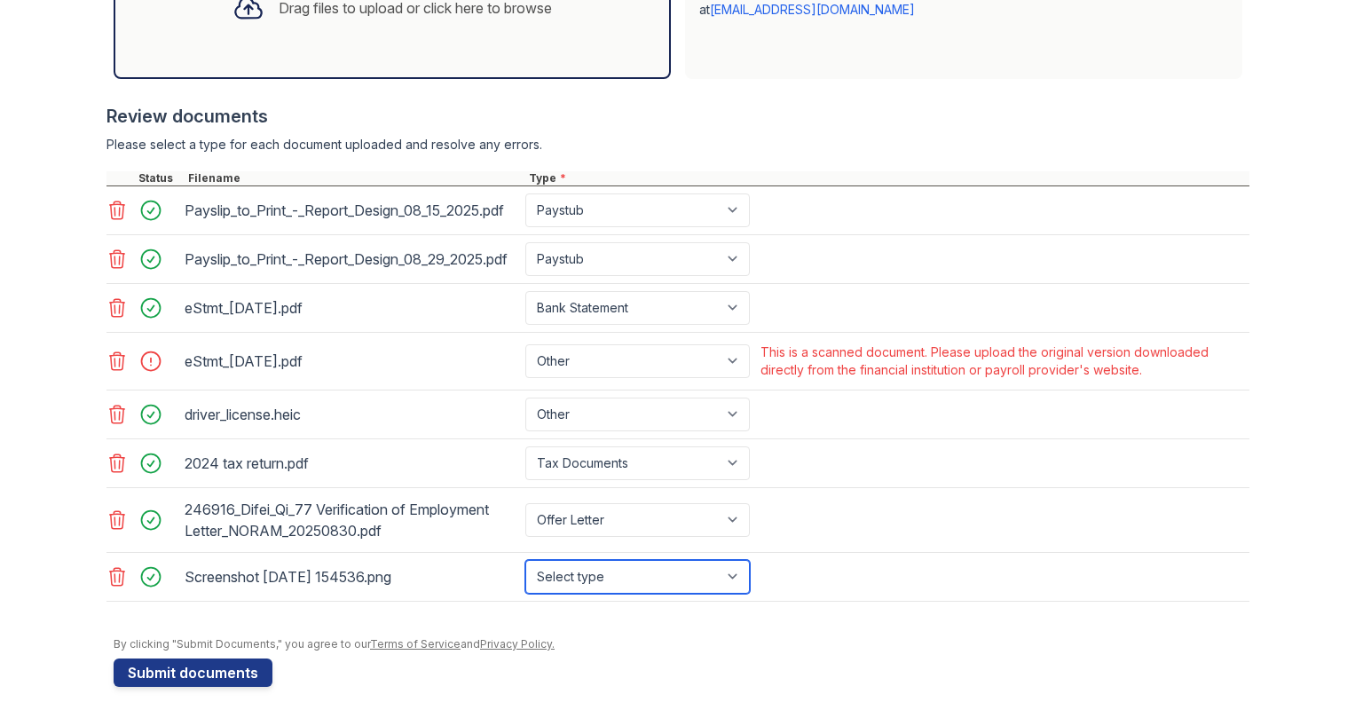
click at [727, 594] on select "Select type Paystub Bank Statement Offer Letter Tax Documents Benefit Award Let…" at bounding box center [637, 577] width 225 height 34
select select "bank_statement"
click at [525, 588] on select "Select type Paystub Bank Statement Offer Letter Tax Documents Benefit Award Let…" at bounding box center [637, 577] width 225 height 34
click at [295, 24] on div "Drag files to upload or click here to browse" at bounding box center [392, 8] width 348 height 60
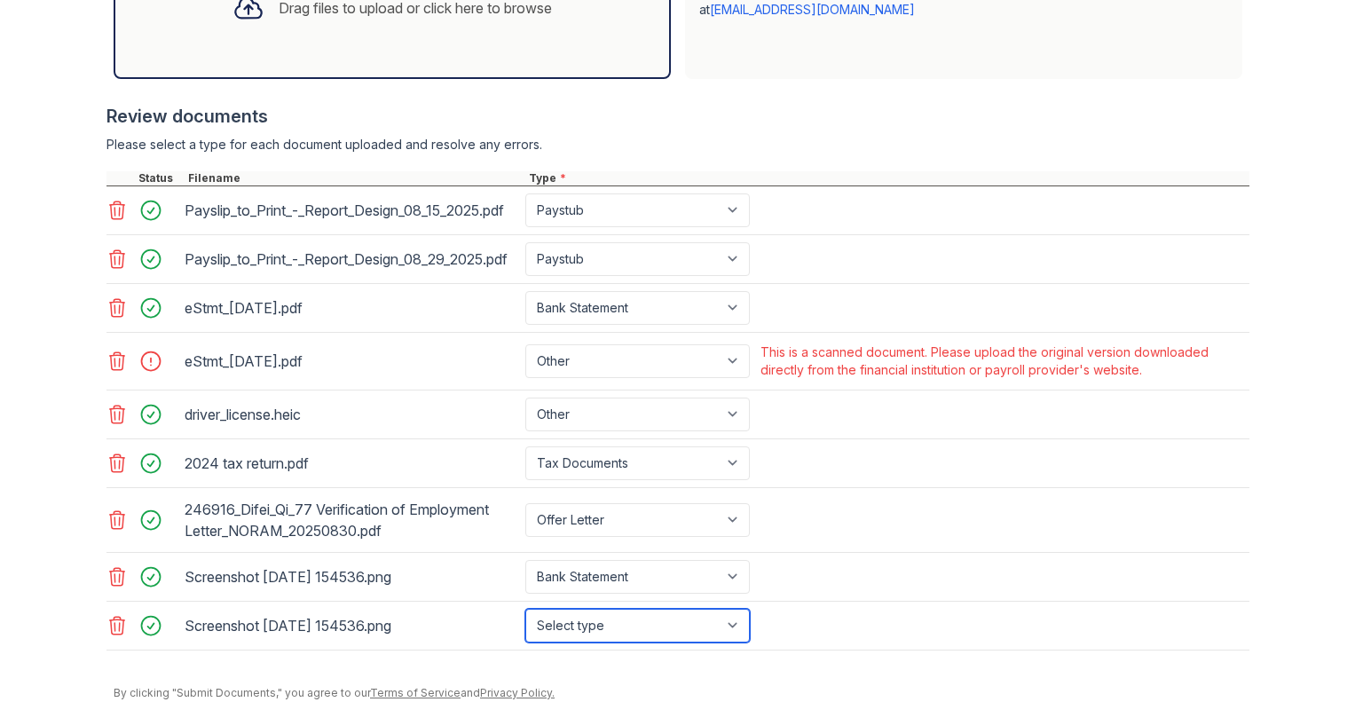
click at [623, 642] on select "Select type Paystub Bank Statement Offer Letter Tax Documents Benefit Award Let…" at bounding box center [637, 626] width 225 height 34
select select "bank_statement"
click at [525, 636] on select "Select type Paystub Bank Statement Offer Letter Tax Documents Benefit Award Let…" at bounding box center [637, 626] width 225 height 34
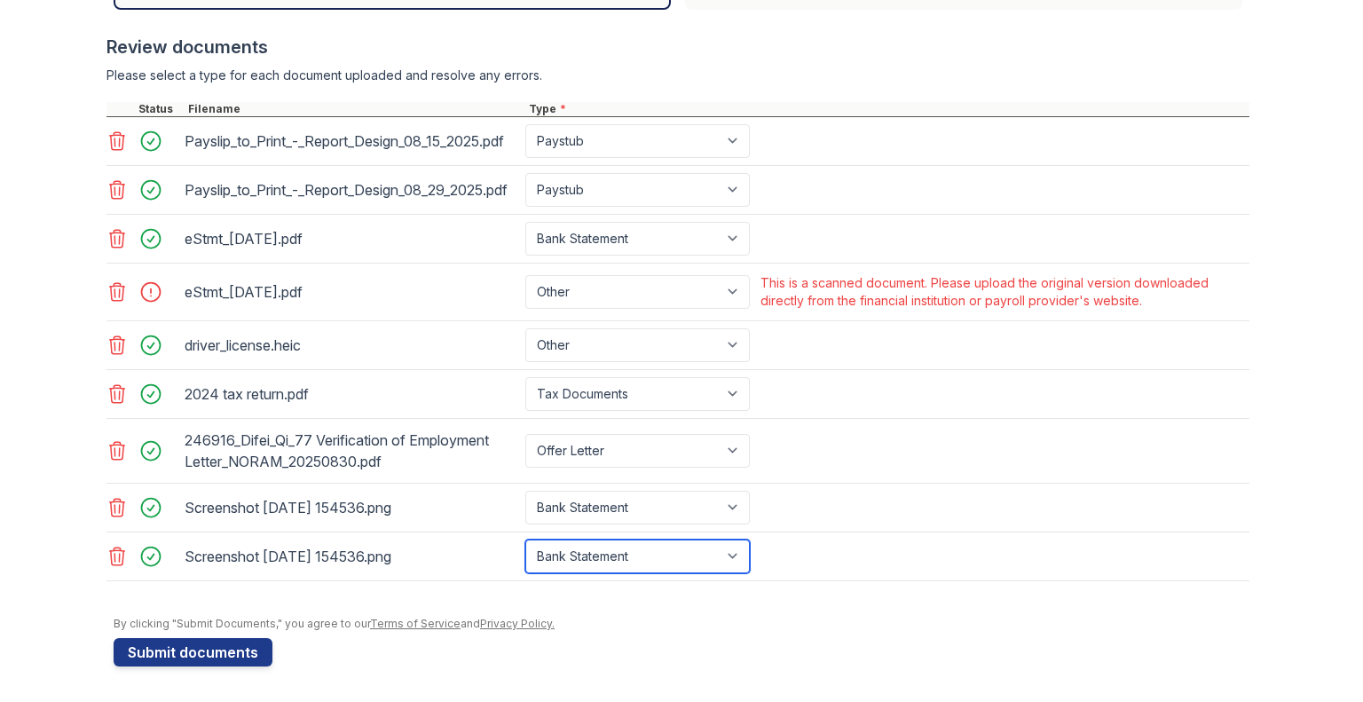
scroll to position [749, 0]
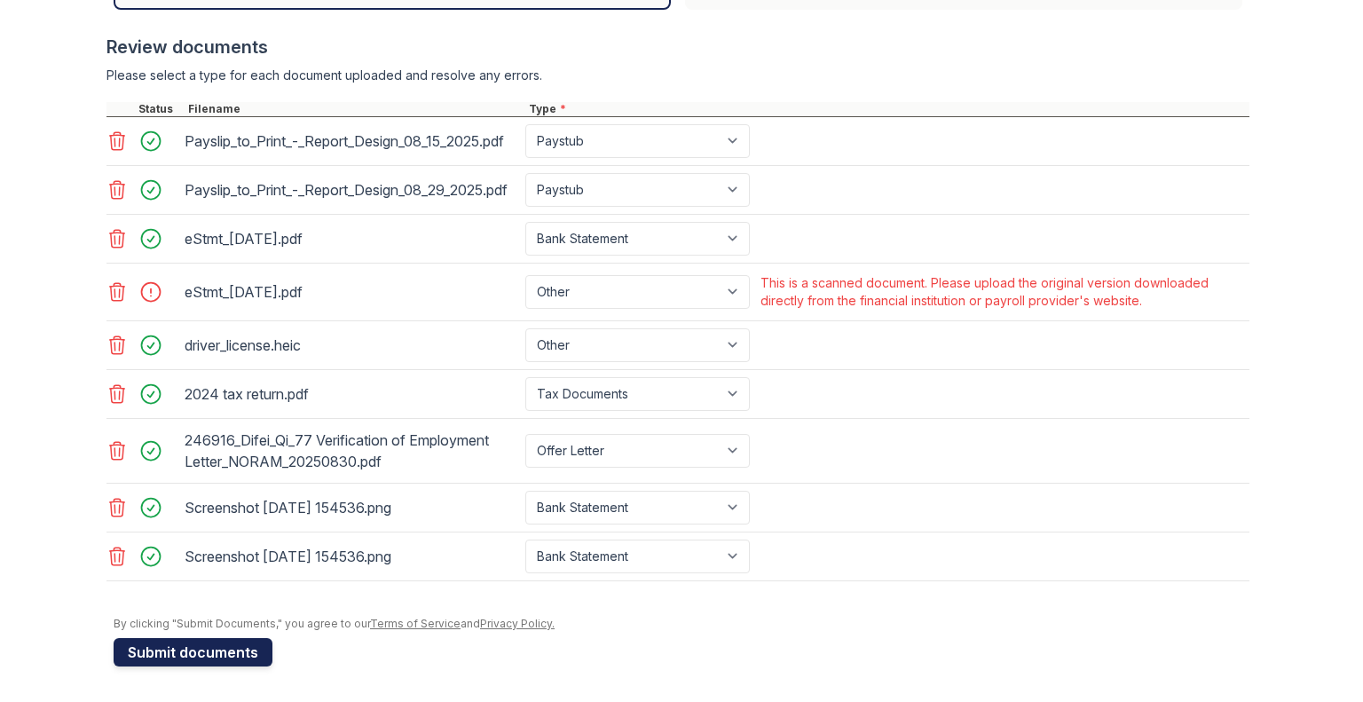
click at [208, 663] on button "Submit documents" at bounding box center [193, 652] width 159 height 28
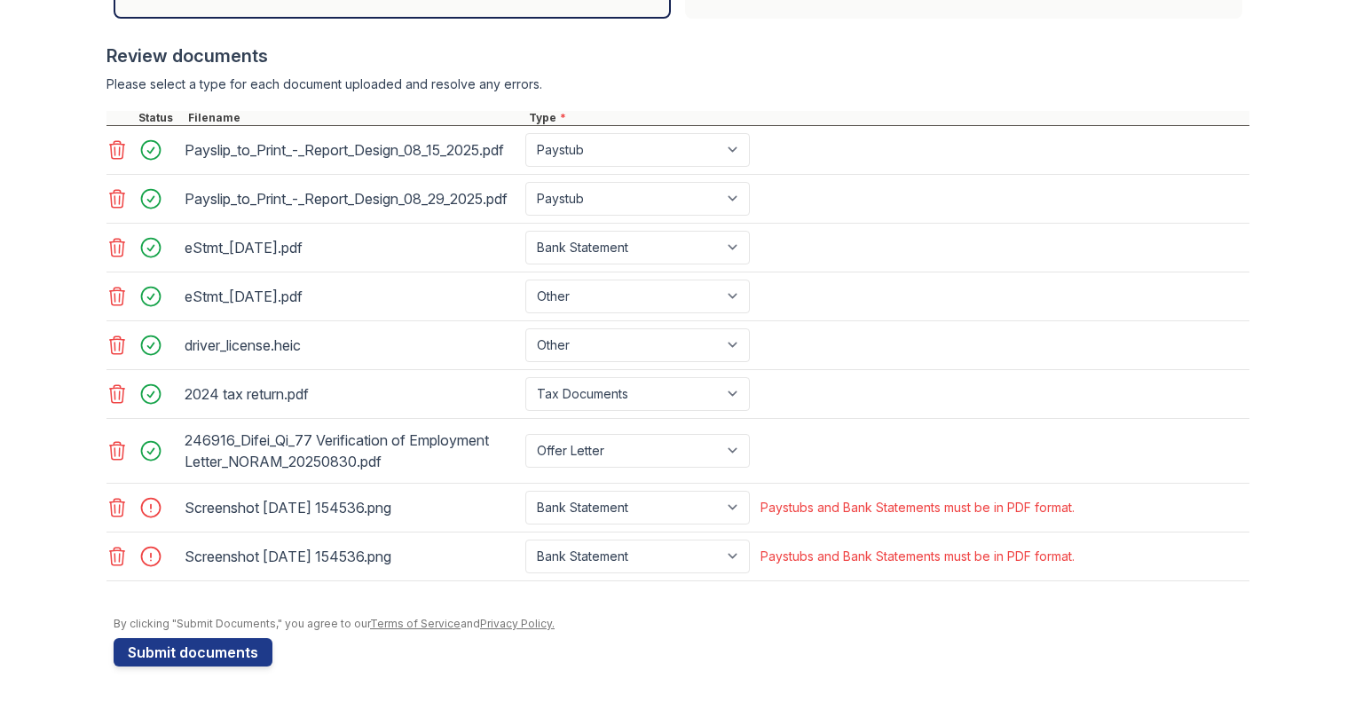
scroll to position [739, 0]
click at [729, 508] on select "Paystub Bank Statement Offer Letter Tax Documents Benefit Award Letter Investme…" at bounding box center [637, 508] width 225 height 34
click at [116, 502] on icon at bounding box center [117, 508] width 15 height 18
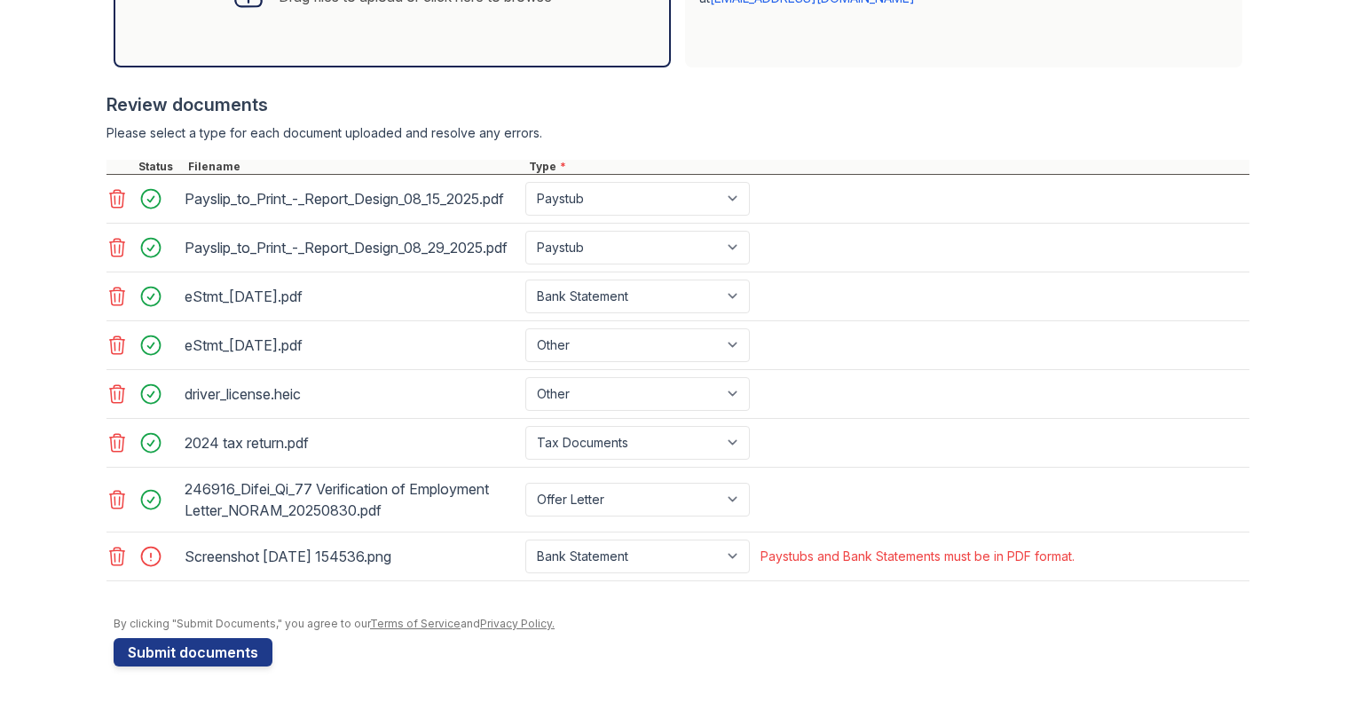
click at [110, 551] on icon at bounding box center [117, 557] width 15 height 18
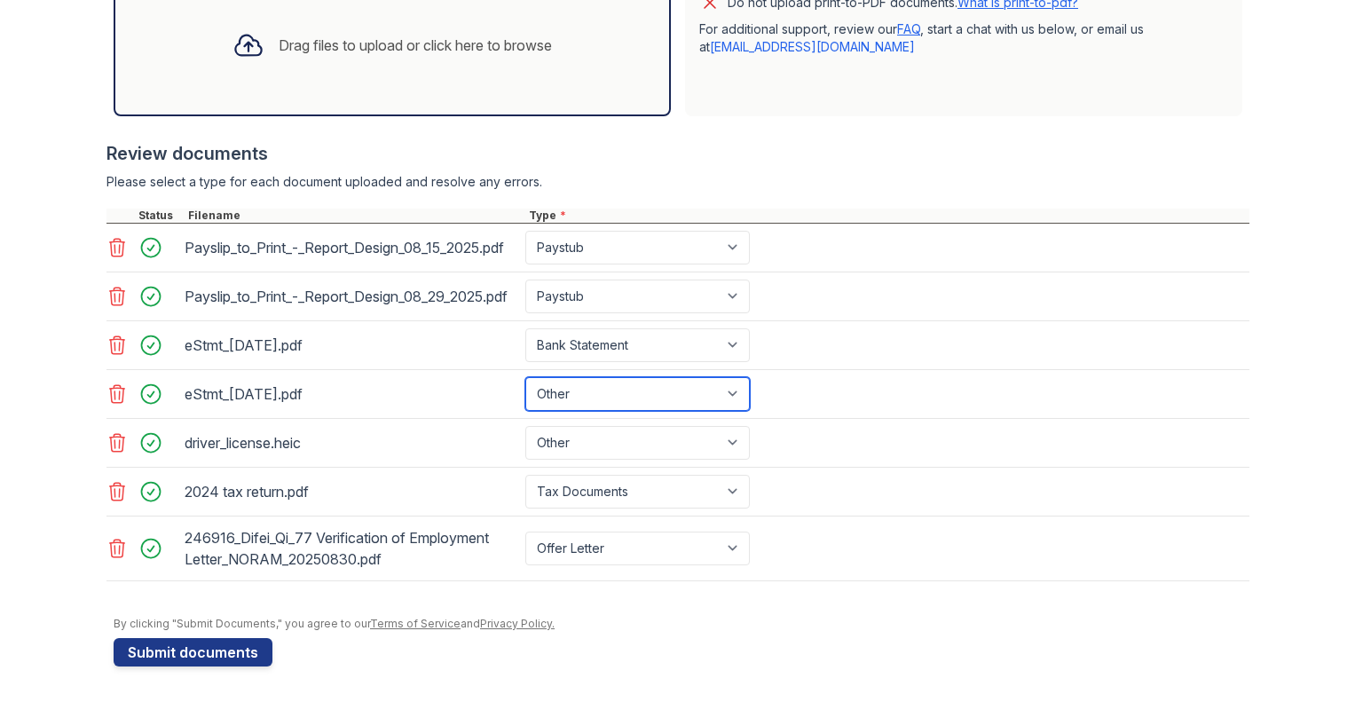
click at [740, 400] on select "Paystub Bank Statement Offer Letter Tax Documents Benefit Award Letter Investme…" at bounding box center [637, 394] width 225 height 34
select select "bank_statement"
click at [525, 379] on select "Paystub Bank Statement Offer Letter Tax Documents Benefit Award Letter Investme…" at bounding box center [637, 394] width 225 height 34
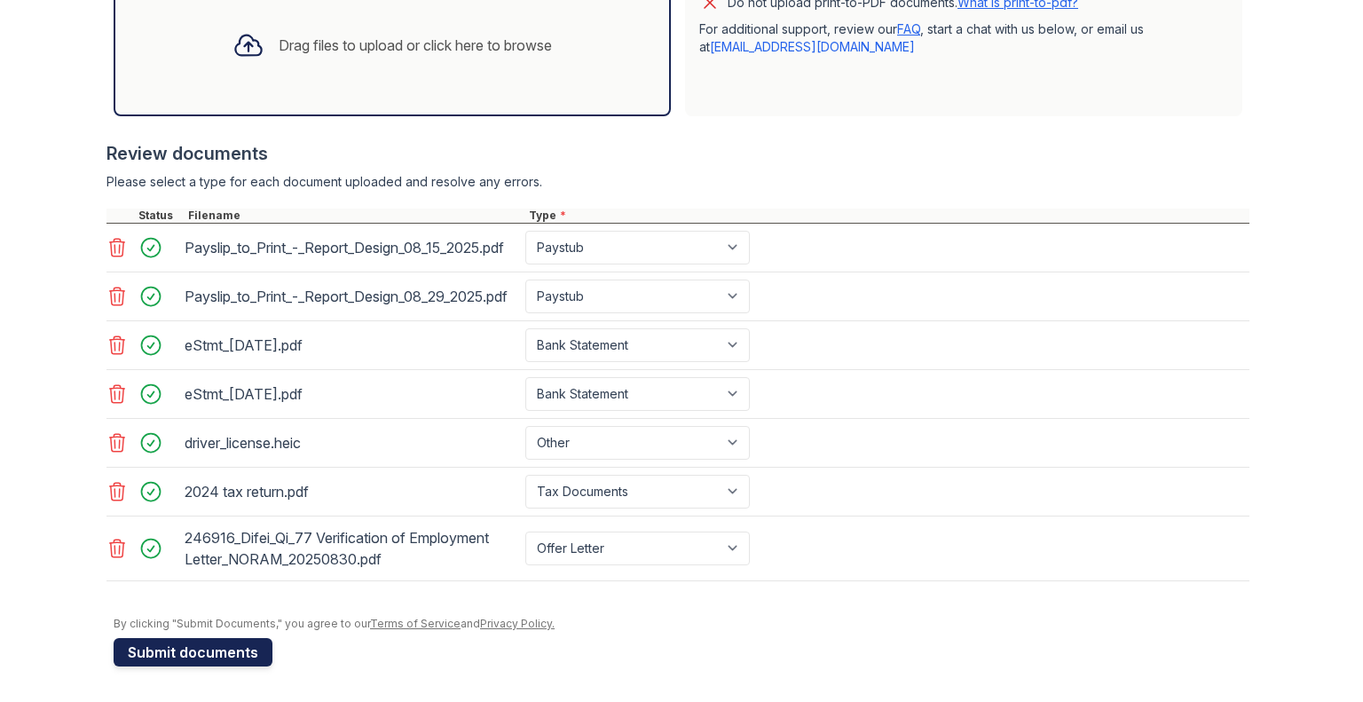
click at [155, 657] on button "Submit documents" at bounding box center [193, 652] width 159 height 28
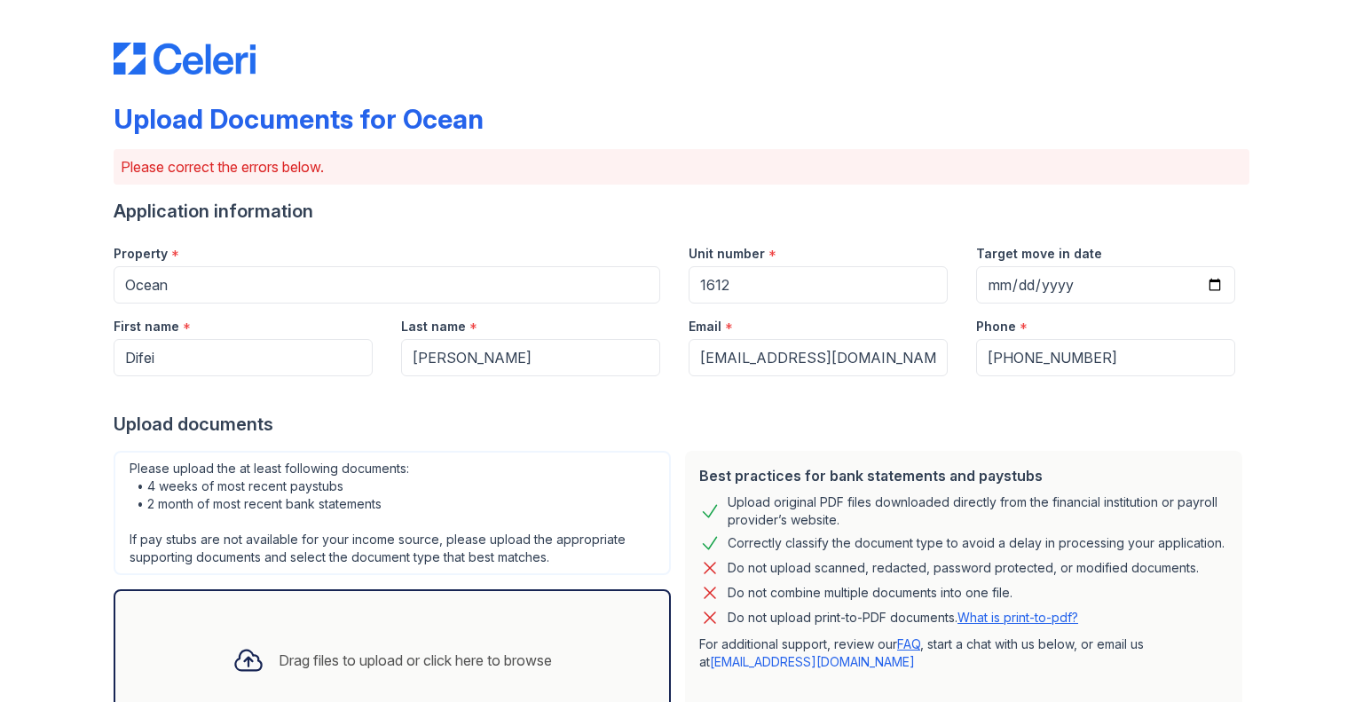
scroll to position [614, 0]
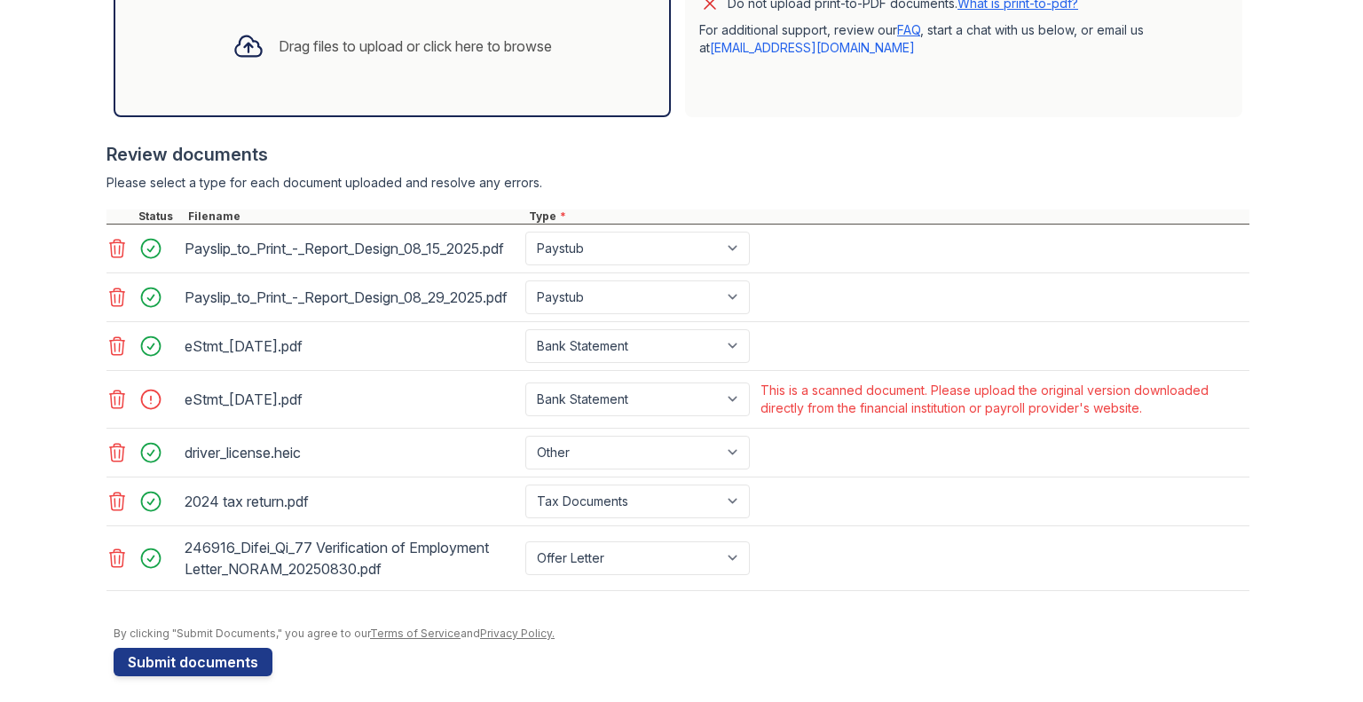
click at [106, 410] on icon at bounding box center [116, 399] width 21 height 21
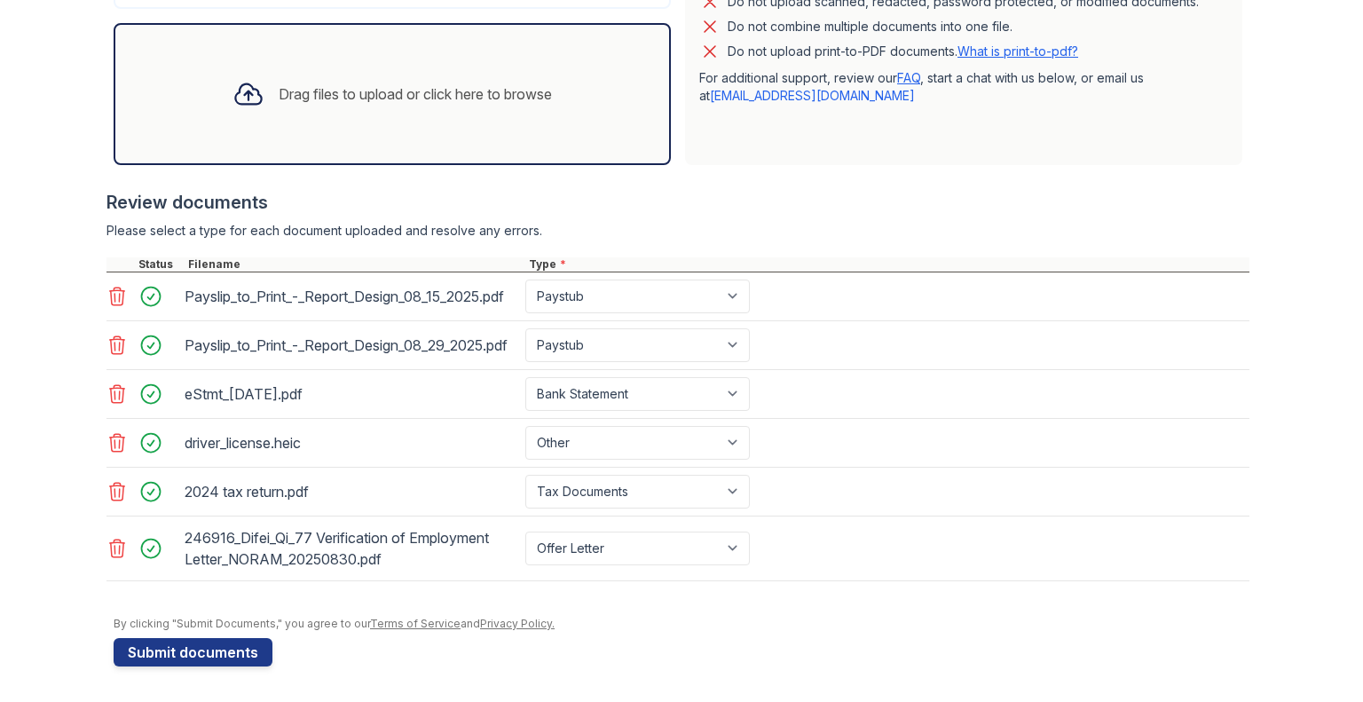
scroll to position [595, 0]
click at [114, 403] on icon at bounding box center [117, 394] width 15 height 18
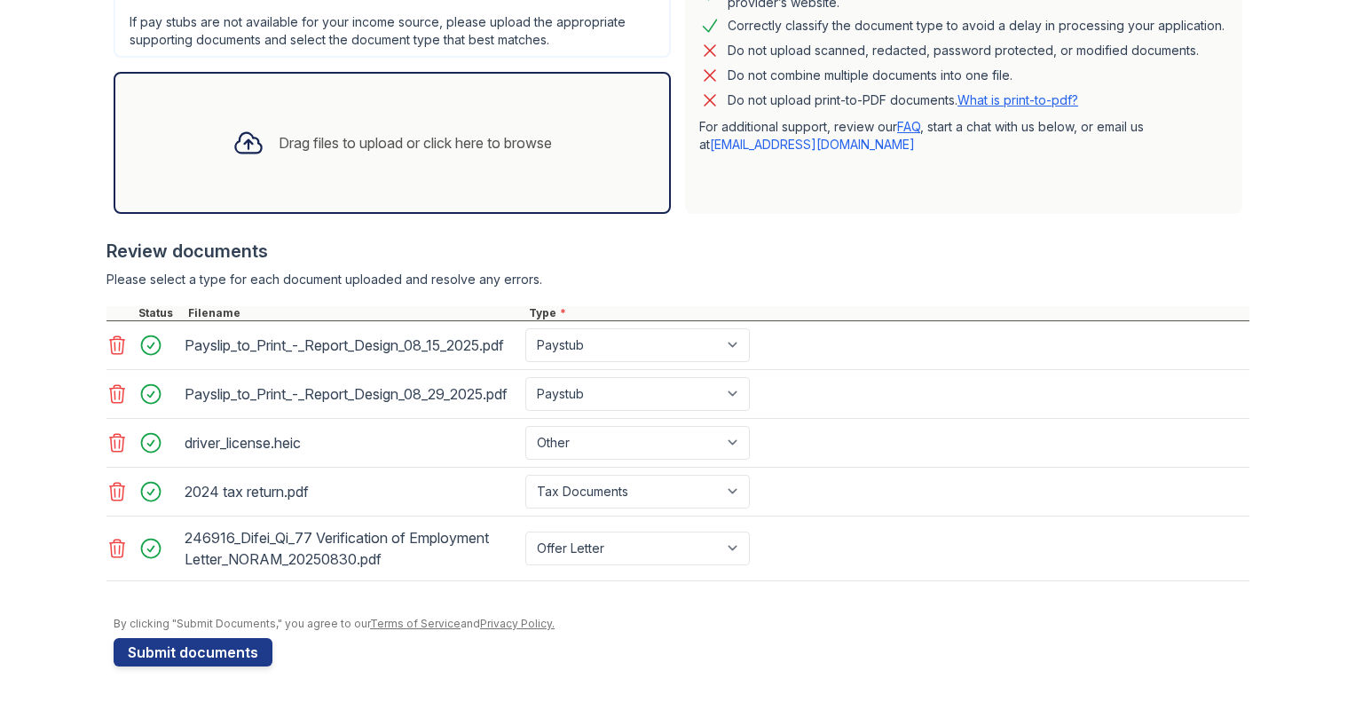
scroll to position [547, 0]
click at [299, 132] on div "Drag files to upload or click here to browse" at bounding box center [415, 142] width 273 height 21
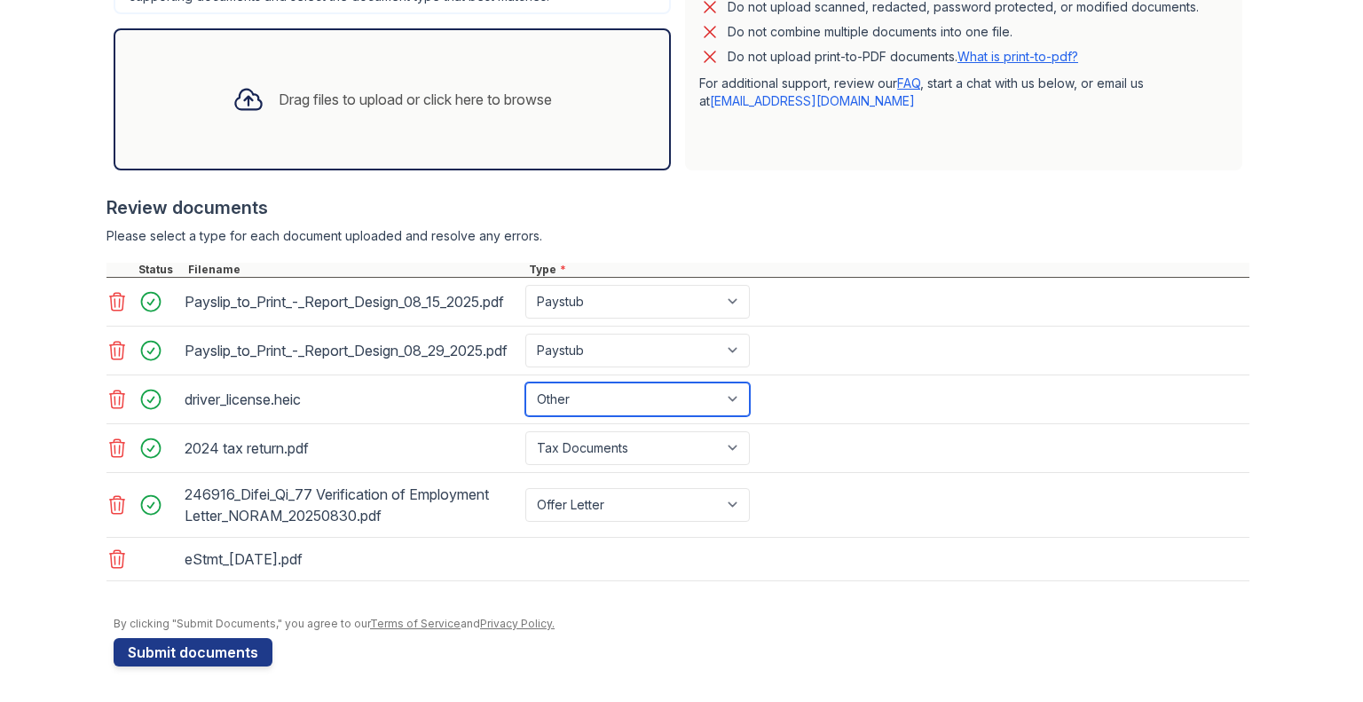
click at [623, 403] on select "Paystub Bank Statement Offer Letter Tax Documents Benefit Award Letter Investme…" at bounding box center [637, 399] width 225 height 34
click at [430, 573] on div "eStmt_[DATE].pdf" at bounding box center [677, 559] width 1143 height 43
click at [313, 69] on div "Drag files to upload or click here to browse" at bounding box center [392, 99] width 348 height 60
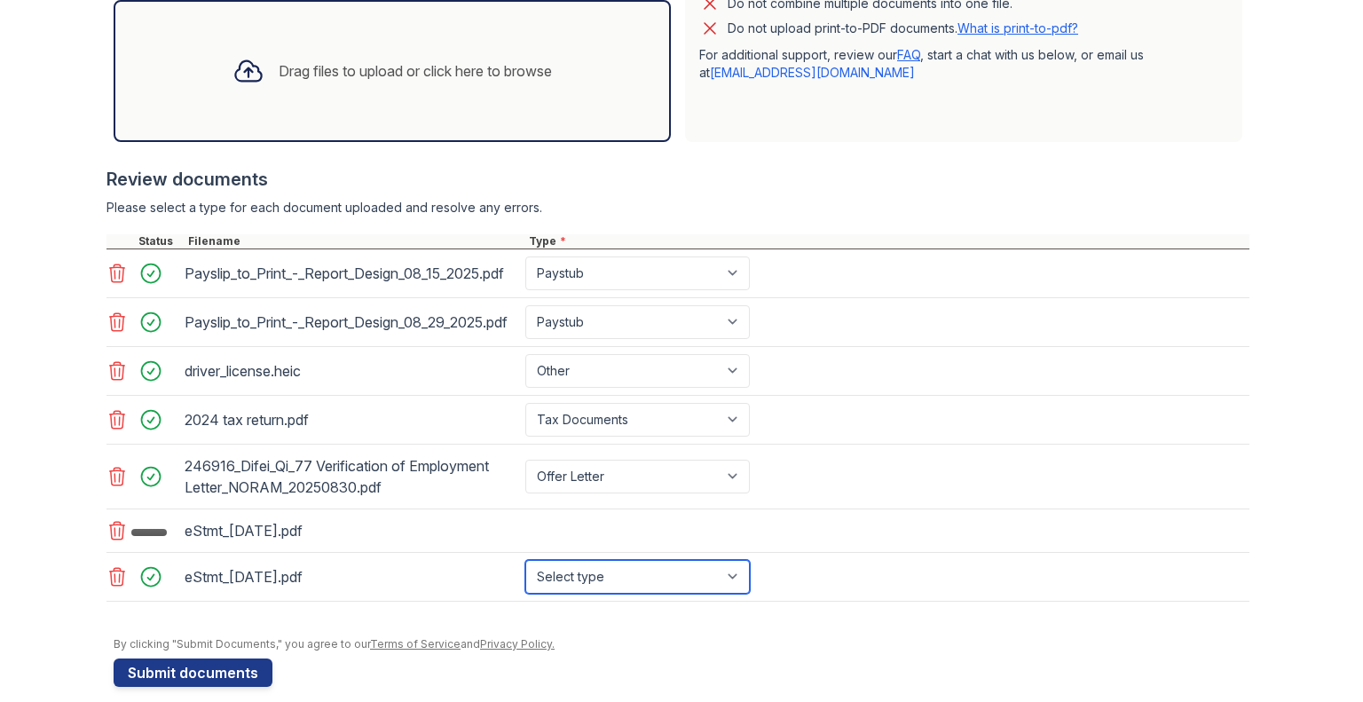
click at [703, 594] on select "Select type Paystub Bank Statement Offer Letter Tax Documents Benefit Award Let…" at bounding box center [637, 577] width 225 height 34
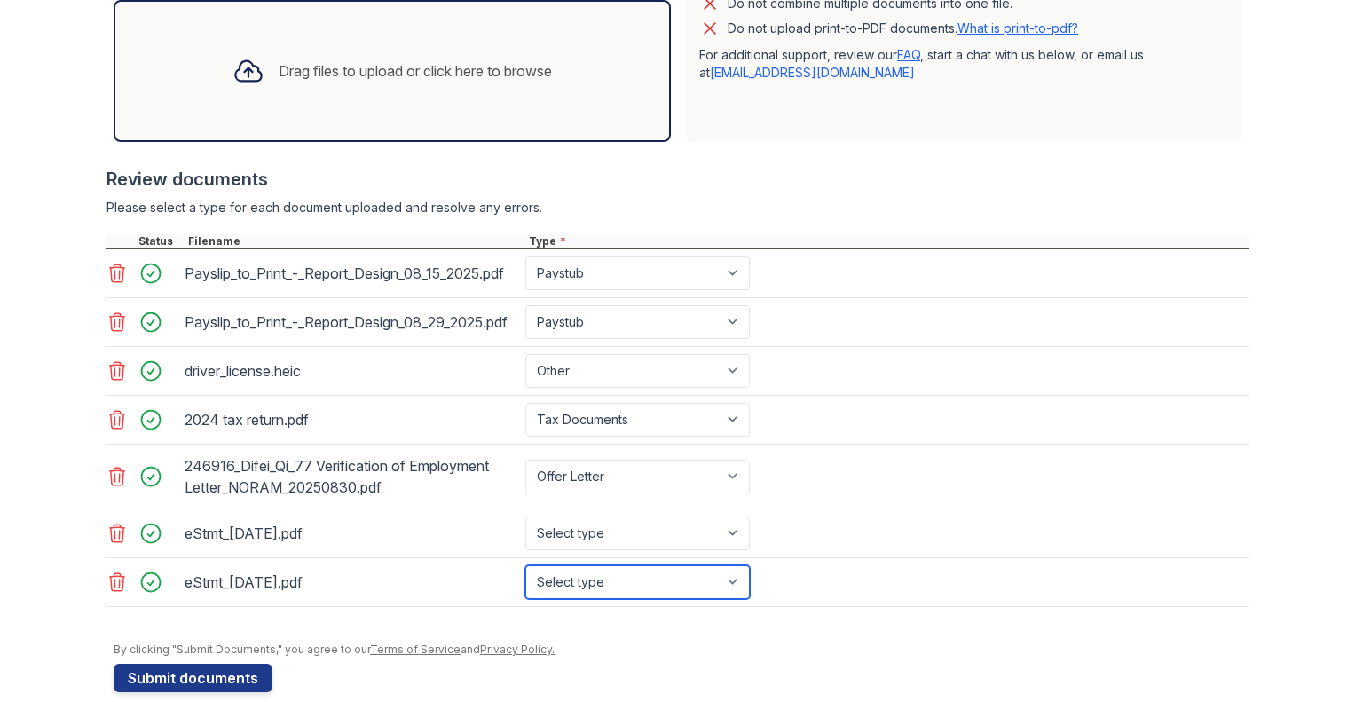
select select "bank_statement"
click at [525, 593] on select "Select type Paystub Bank Statement Offer Letter Tax Documents Benefit Award Let…" at bounding box center [637, 582] width 225 height 34
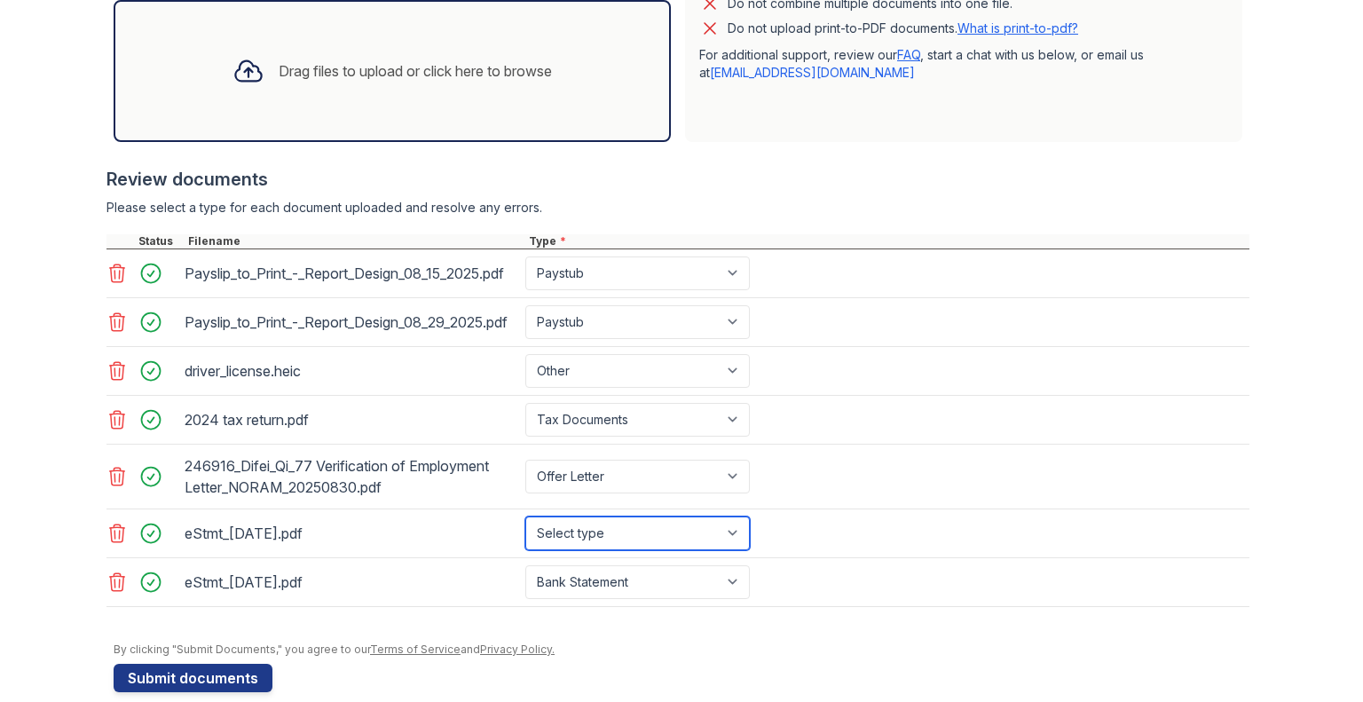
click at [723, 550] on select "Select type Paystub Bank Statement Offer Letter Tax Documents Benefit Award Let…" at bounding box center [637, 533] width 225 height 34
select select "bank_statement"
click at [525, 545] on select "Select type Paystub Bank Statement Offer Letter Tax Documents Benefit Award Let…" at bounding box center [637, 533] width 225 height 34
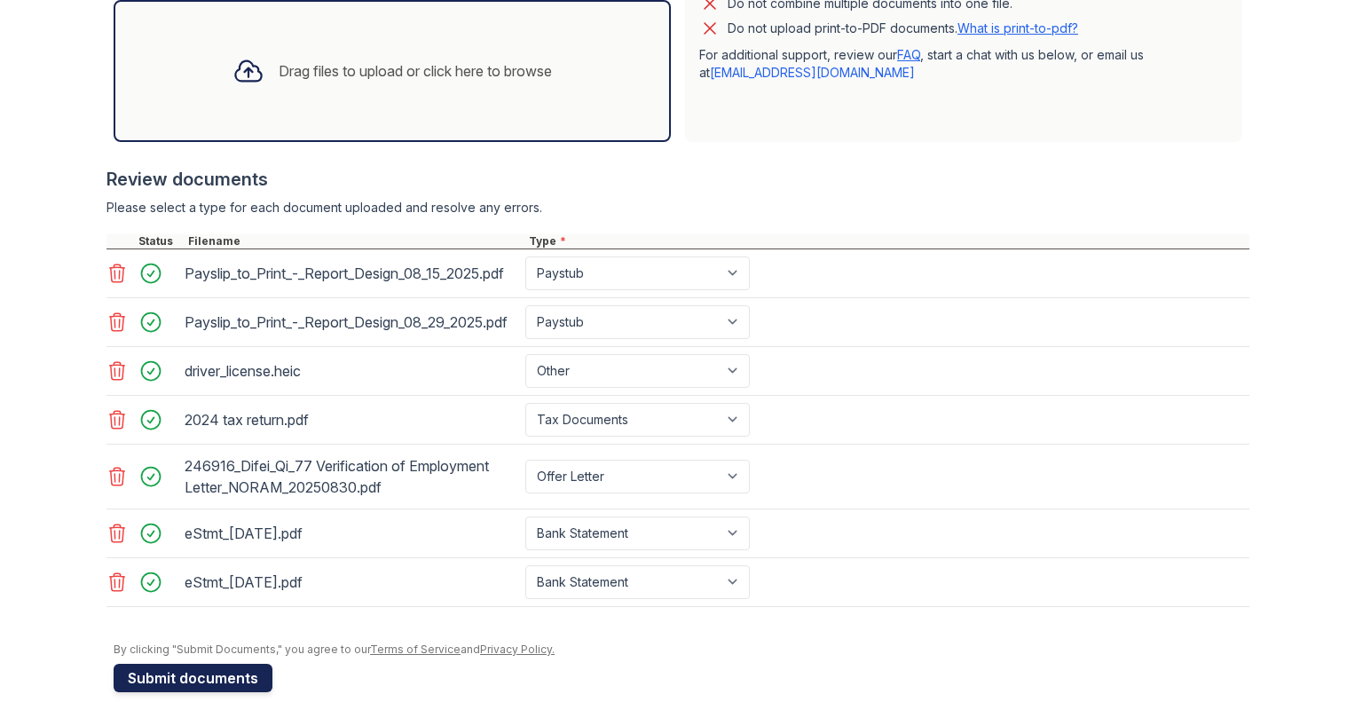
click at [231, 692] on button "Submit documents" at bounding box center [193, 678] width 159 height 28
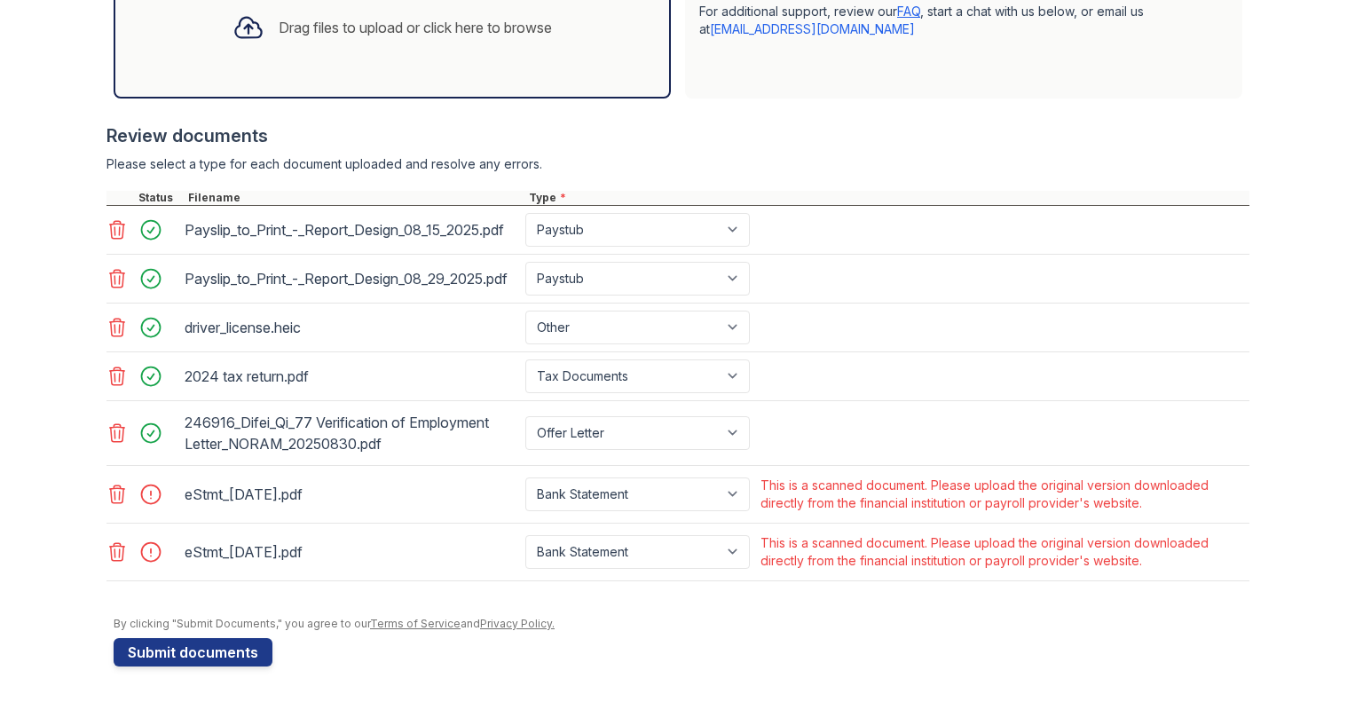
scroll to position [661, 0]
click at [111, 496] on icon at bounding box center [116, 494] width 21 height 21
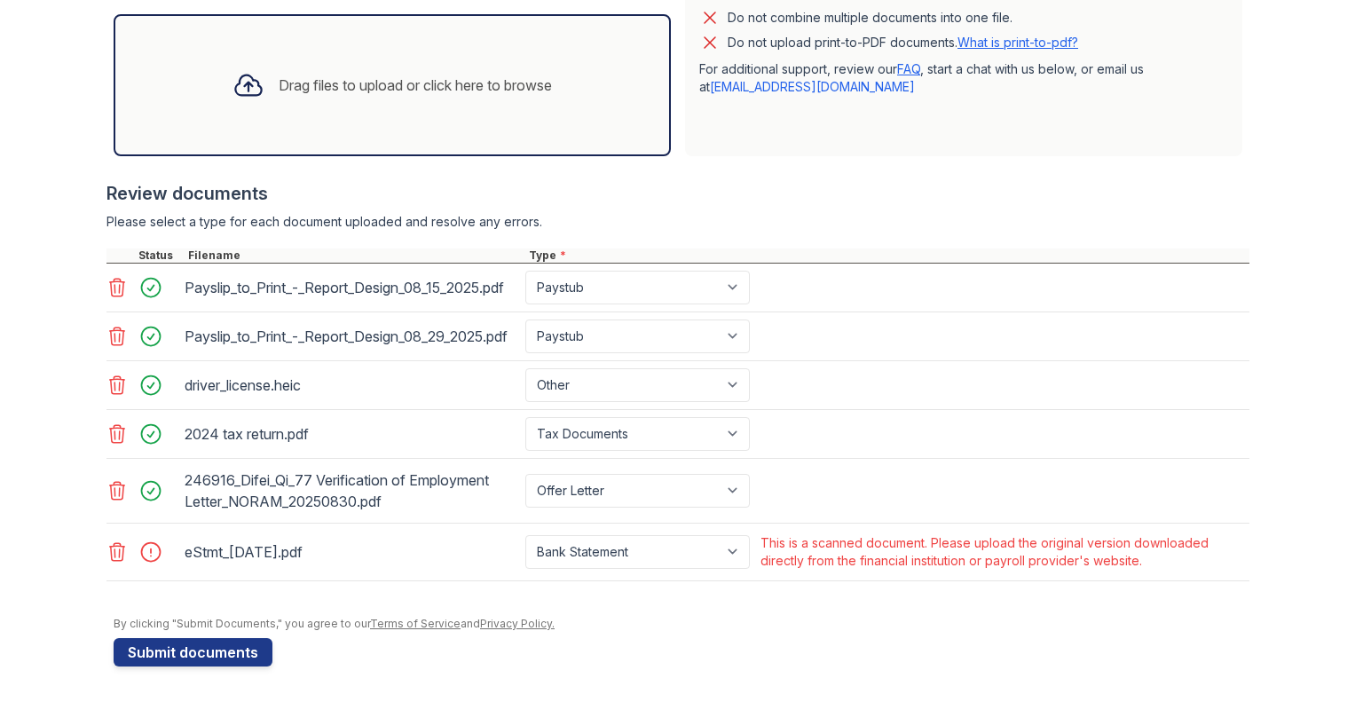
scroll to position [603, 0]
click at [106, 548] on icon at bounding box center [116, 551] width 21 height 21
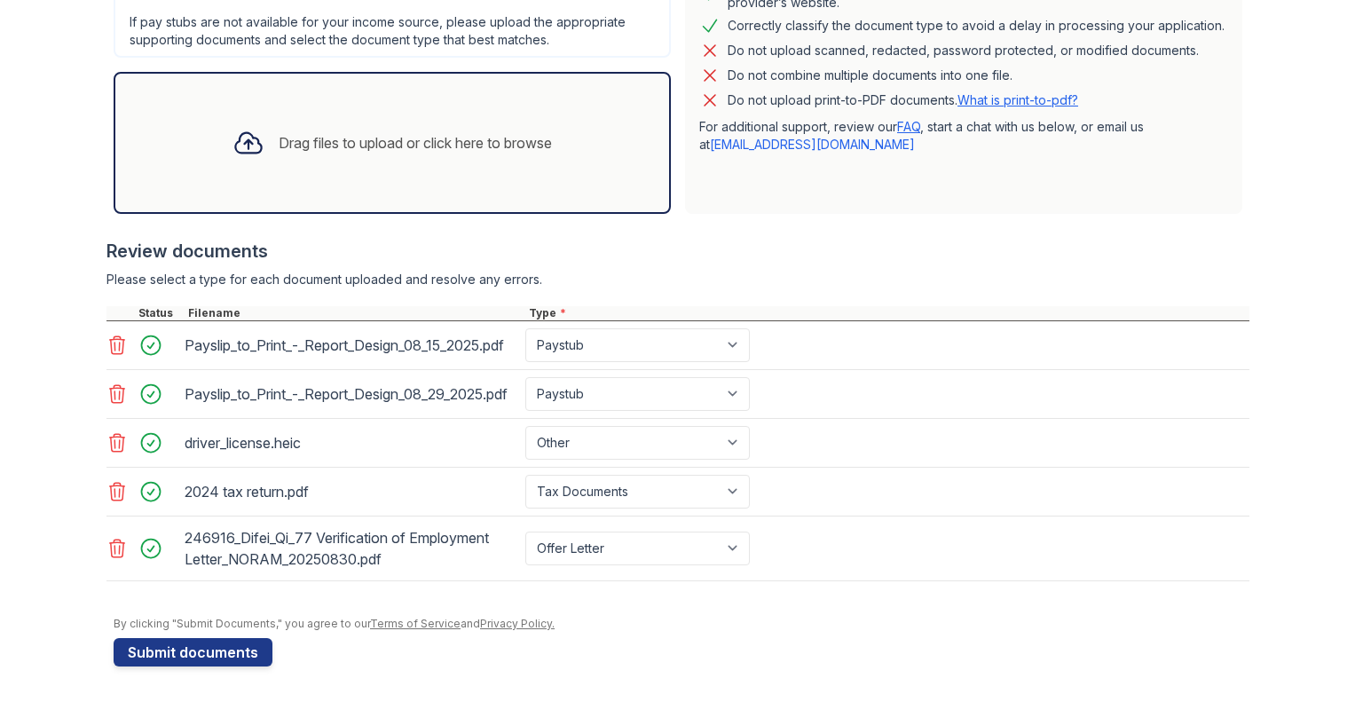
click at [371, 113] on div "Drag files to upload or click here to browse" at bounding box center [392, 143] width 348 height 60
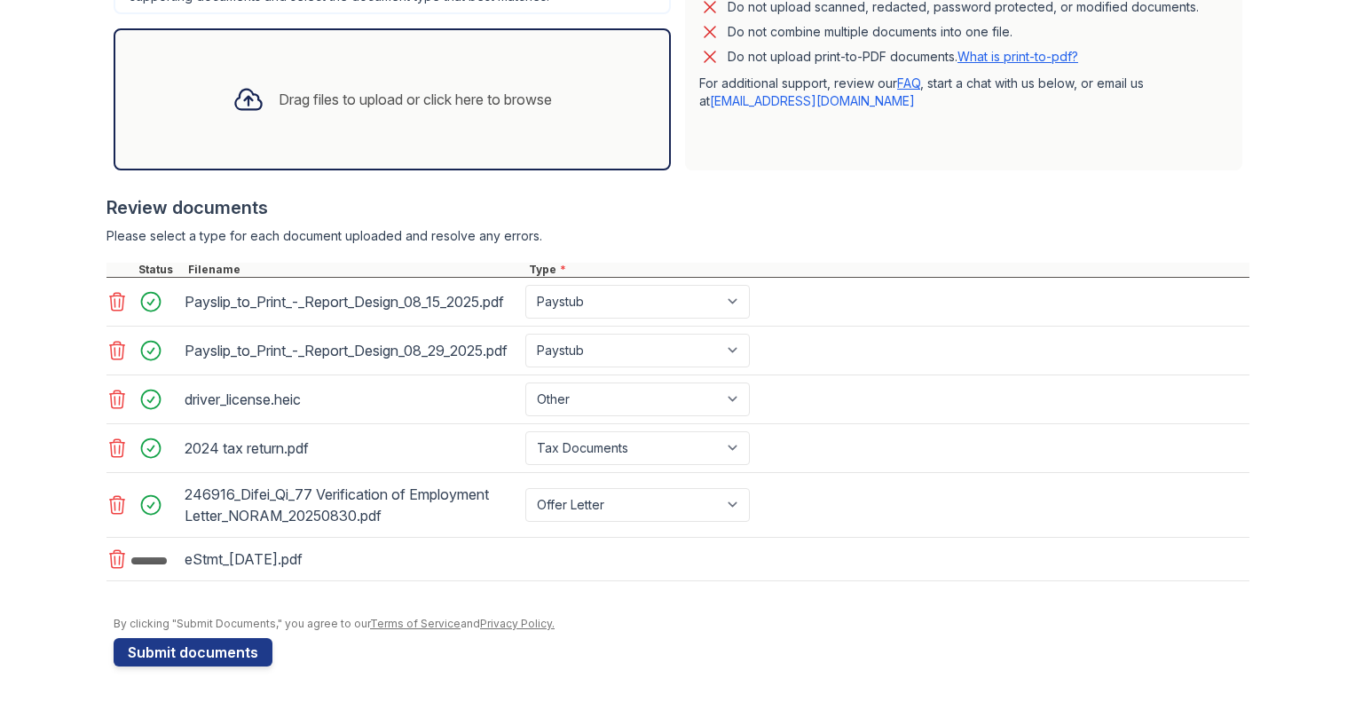
scroll to position [595, 0]
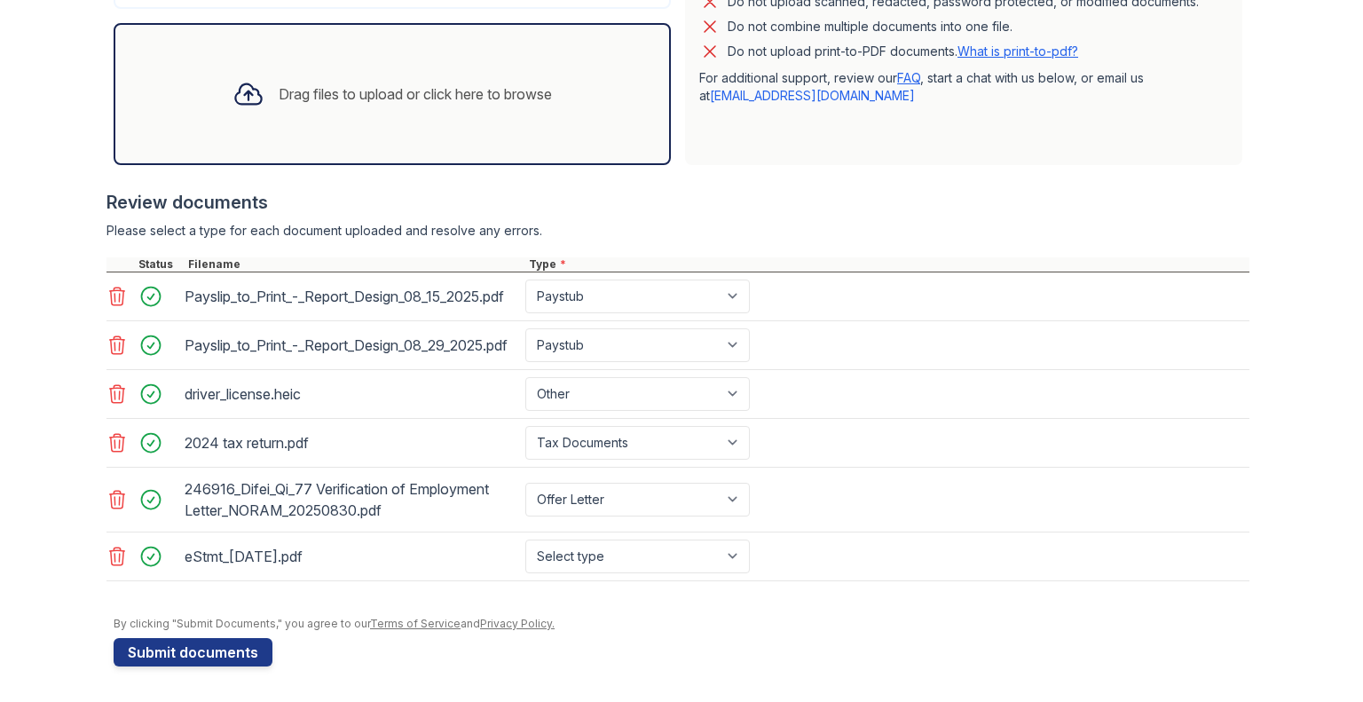
click at [302, 83] on div "Drag files to upload or click here to browse" at bounding box center [415, 93] width 273 height 21
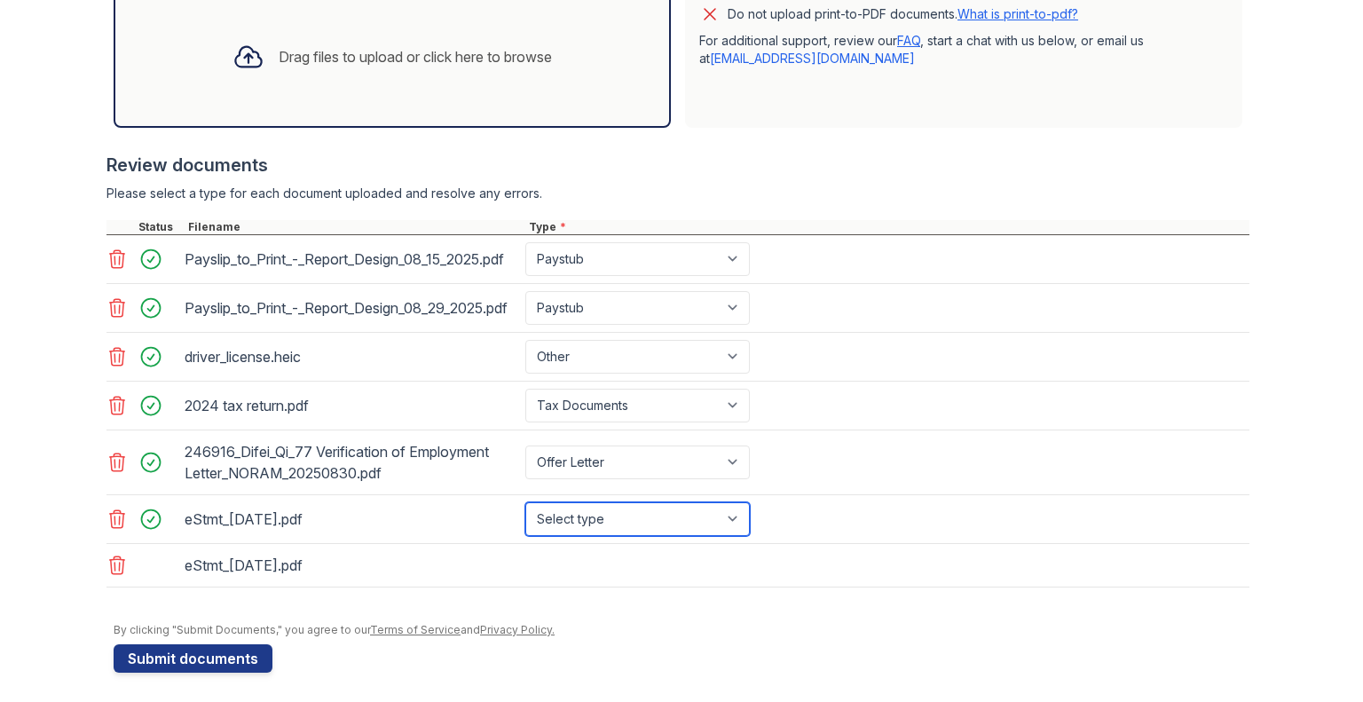
click at [616, 536] on select "Select type Paystub Bank Statement Offer Letter Tax Documents Benefit Award Let…" at bounding box center [637, 519] width 225 height 34
click at [824, 544] on div "eStmt_[DATE].pdf Select type Paystub Bank Statement Offer Letter Tax Documents …" at bounding box center [677, 519] width 1143 height 49
click at [674, 536] on select "Select type Paystub Bank Statement Offer Letter Tax Documents Benefit Award Let…" at bounding box center [637, 519] width 225 height 34
select select "other"
click at [525, 531] on select "Select type Paystub Bank Statement Offer Letter Tax Documents Benefit Award Let…" at bounding box center [637, 519] width 225 height 34
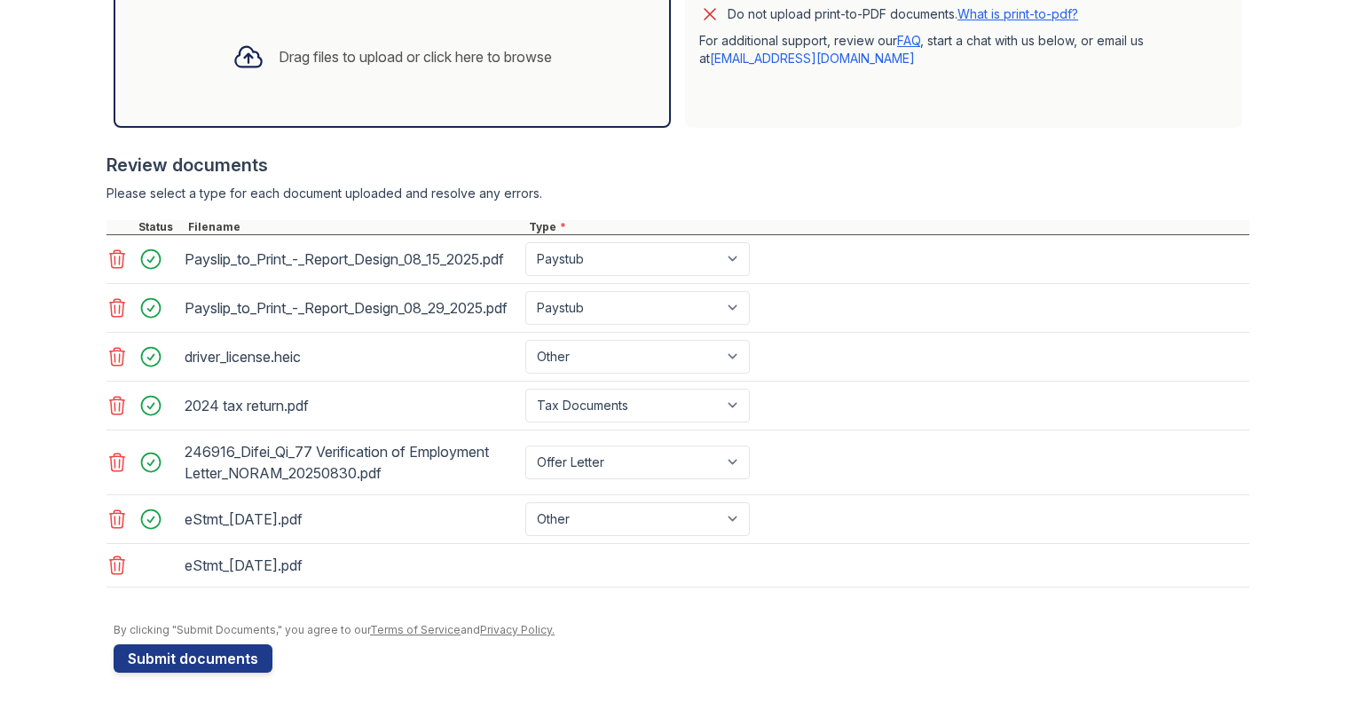
click at [604, 587] on div "eStmt_[DATE].pdf" at bounding box center [677, 565] width 1143 height 43
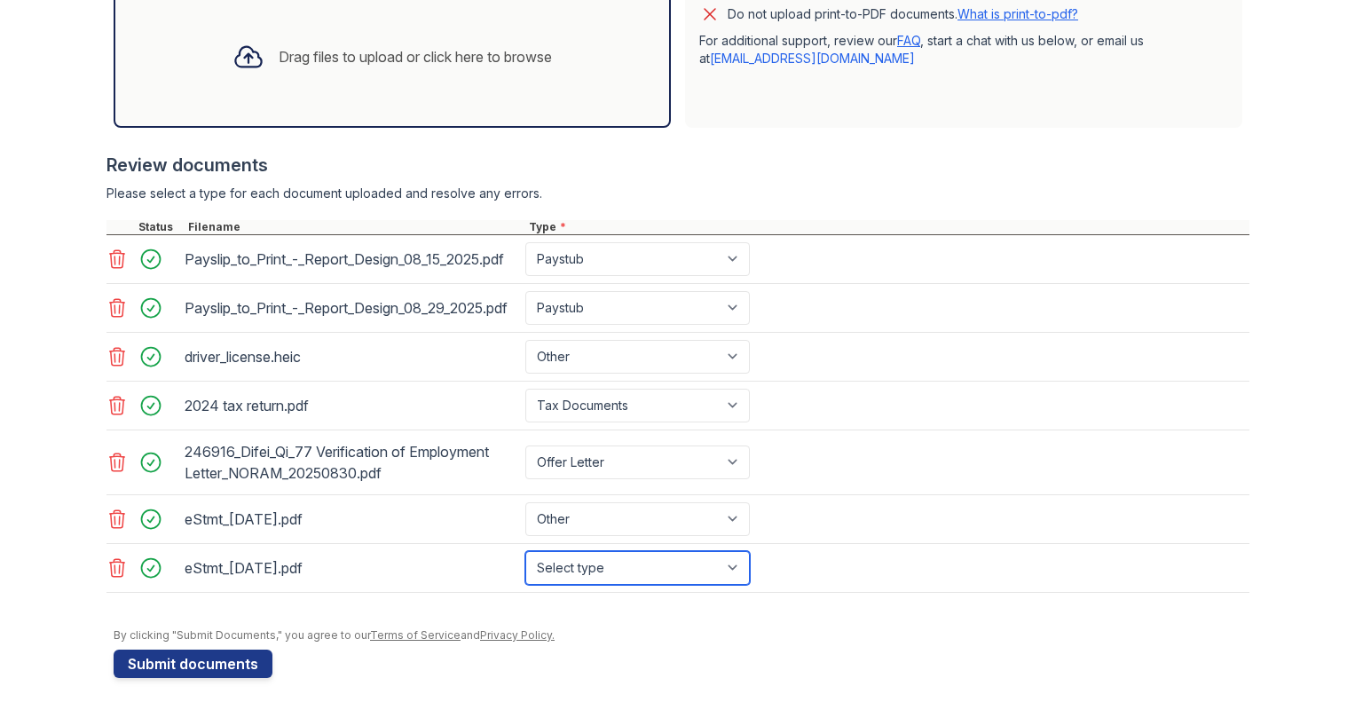
click at [582, 585] on select "Select type Paystub Bank Statement Offer Letter Tax Documents Benefit Award Let…" at bounding box center [637, 568] width 225 height 34
select select "other"
click at [525, 579] on select "Select type Paystub Bank Statement Offer Letter Tax Documents Benefit Award Let…" at bounding box center [637, 568] width 225 height 34
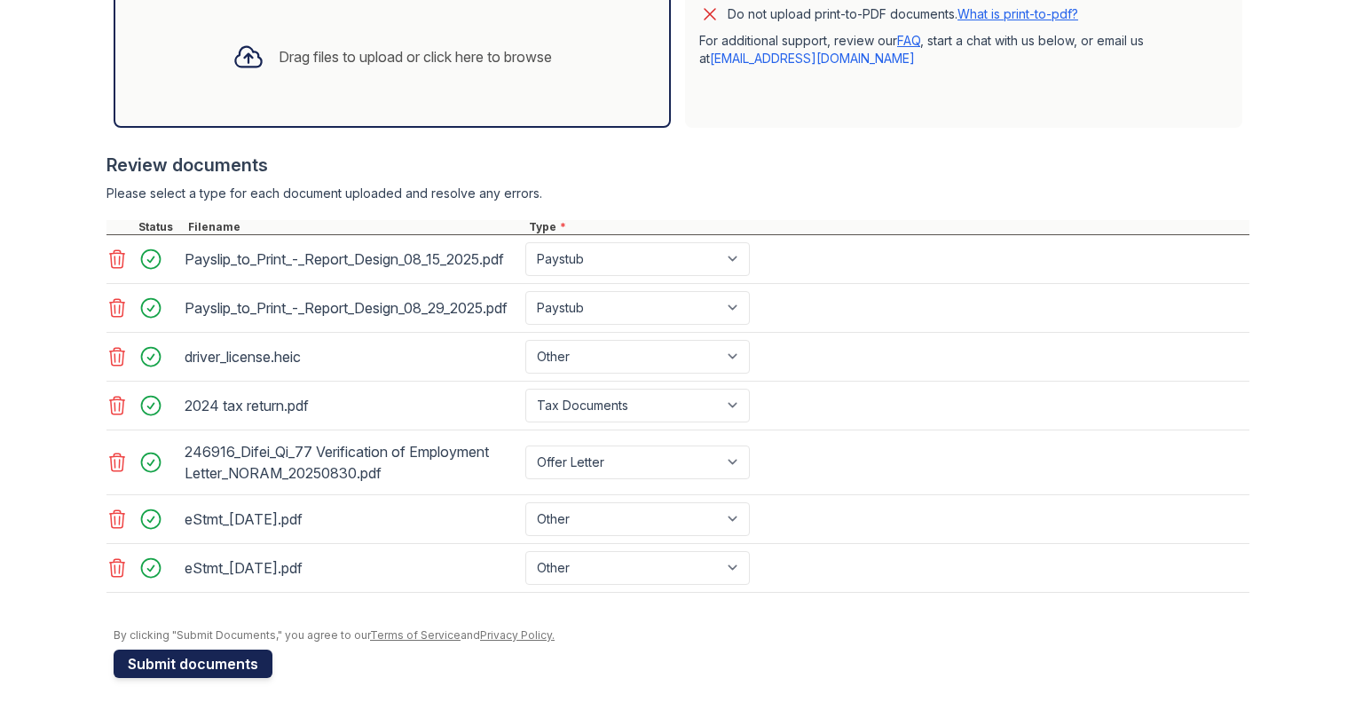
click at [193, 678] on button "Submit documents" at bounding box center [193, 664] width 159 height 28
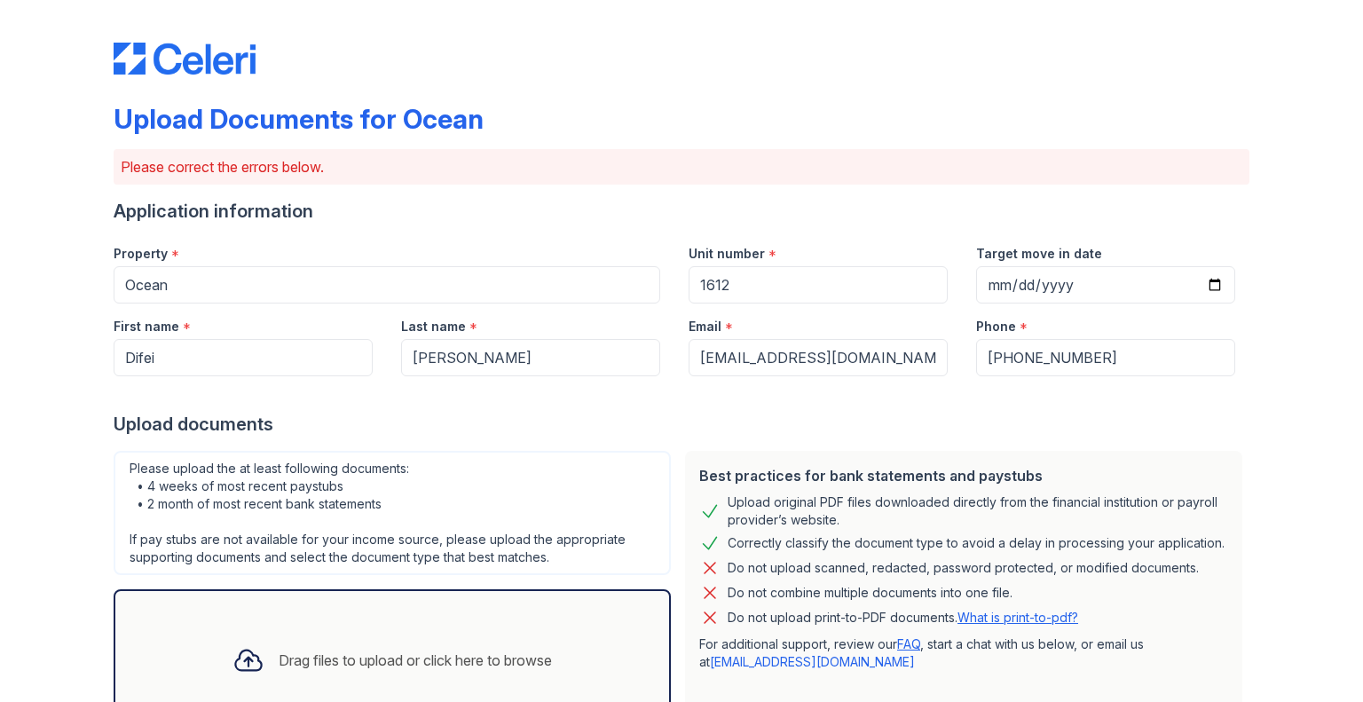
scroll to position [614, 0]
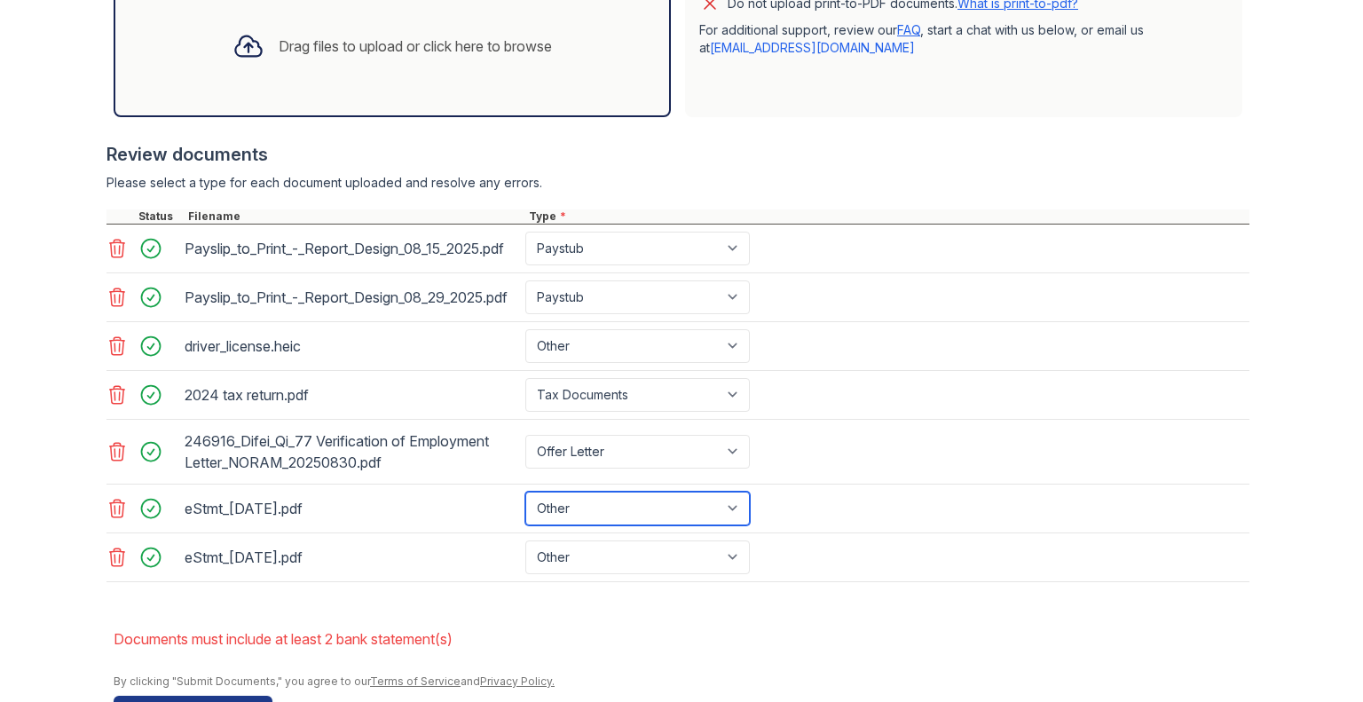
click at [737, 525] on select "Paystub Bank Statement Offer Letter Tax Documents Benefit Award Letter Investme…" at bounding box center [637, 509] width 225 height 34
select select "bank_statement"
click at [525, 521] on select "Paystub Bank Statement Offer Letter Tax Documents Benefit Award Letter Investme…" at bounding box center [637, 509] width 225 height 34
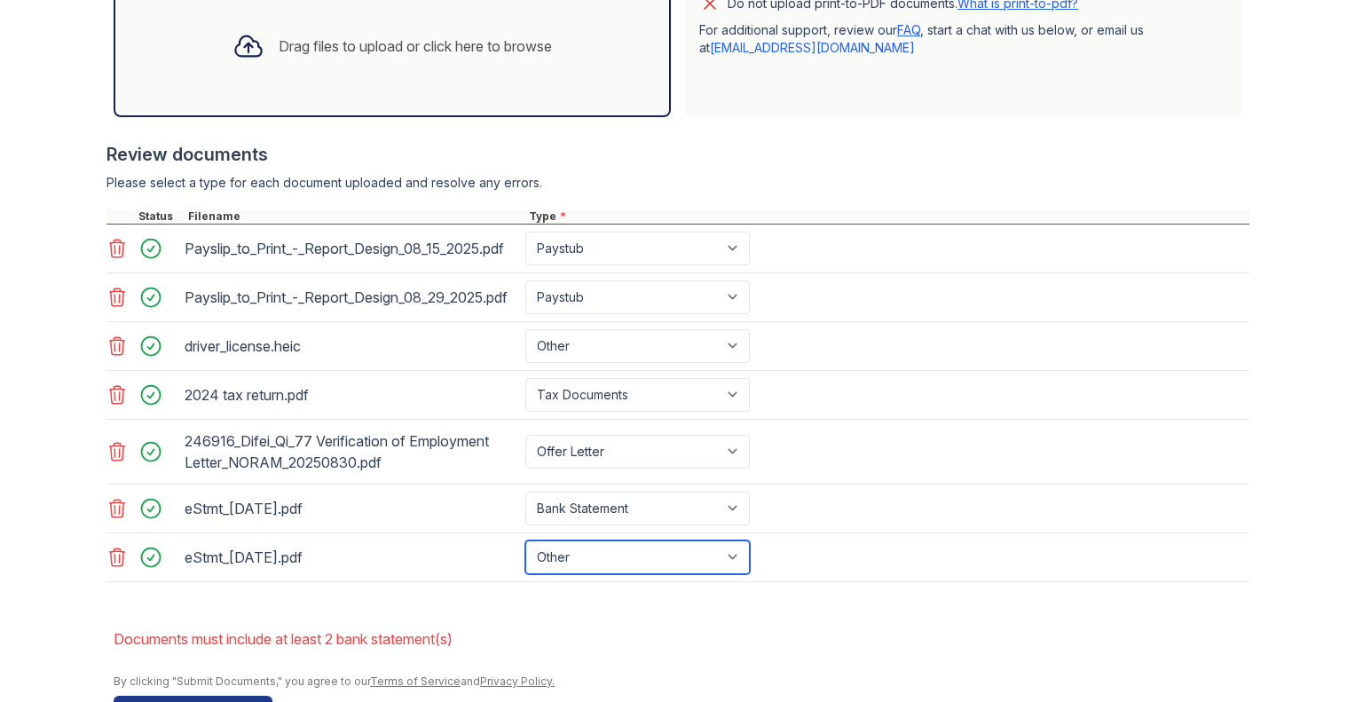
click at [606, 574] on select "Paystub Bank Statement Offer Letter Tax Documents Benefit Award Letter Investme…" at bounding box center [637, 557] width 225 height 34
select select "bank_statement"
click at [525, 569] on select "Paystub Bank Statement Offer Letter Tax Documents Benefit Award Letter Investme…" at bounding box center [637, 557] width 225 height 34
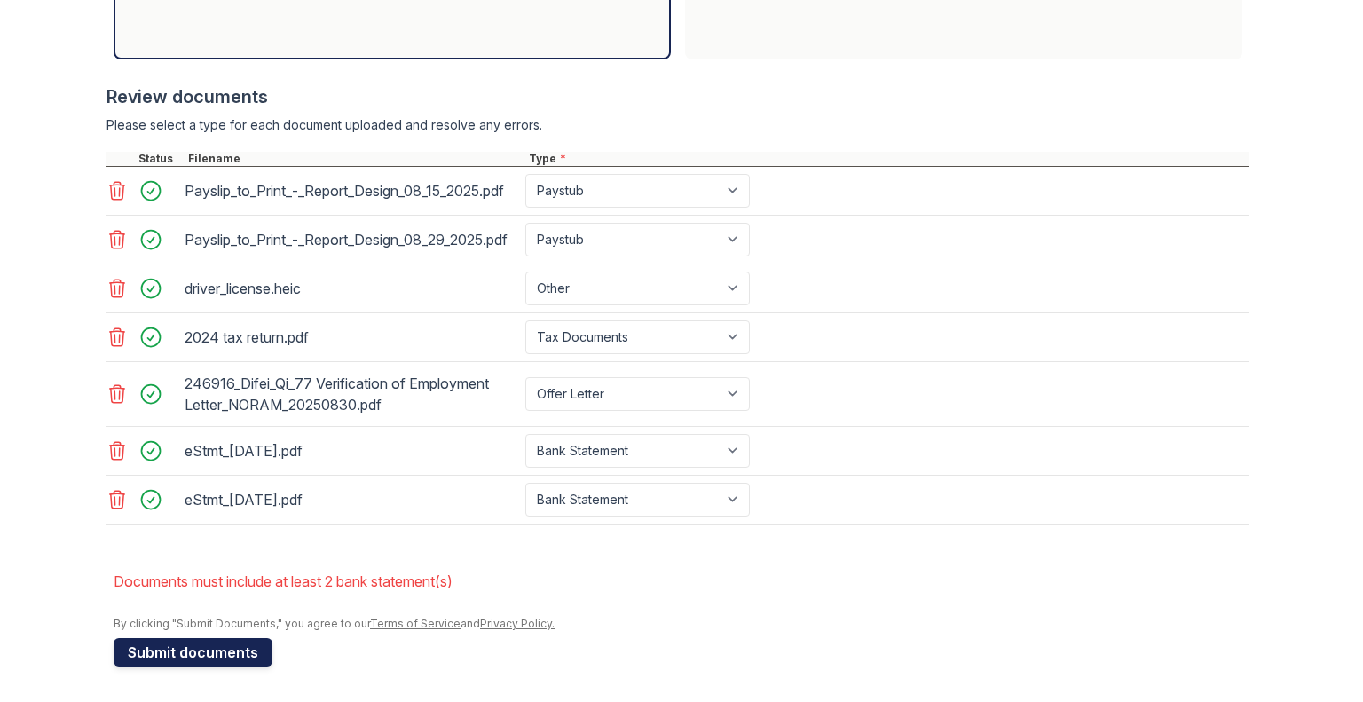
click at [220, 659] on button "Submit documents" at bounding box center [193, 652] width 159 height 28
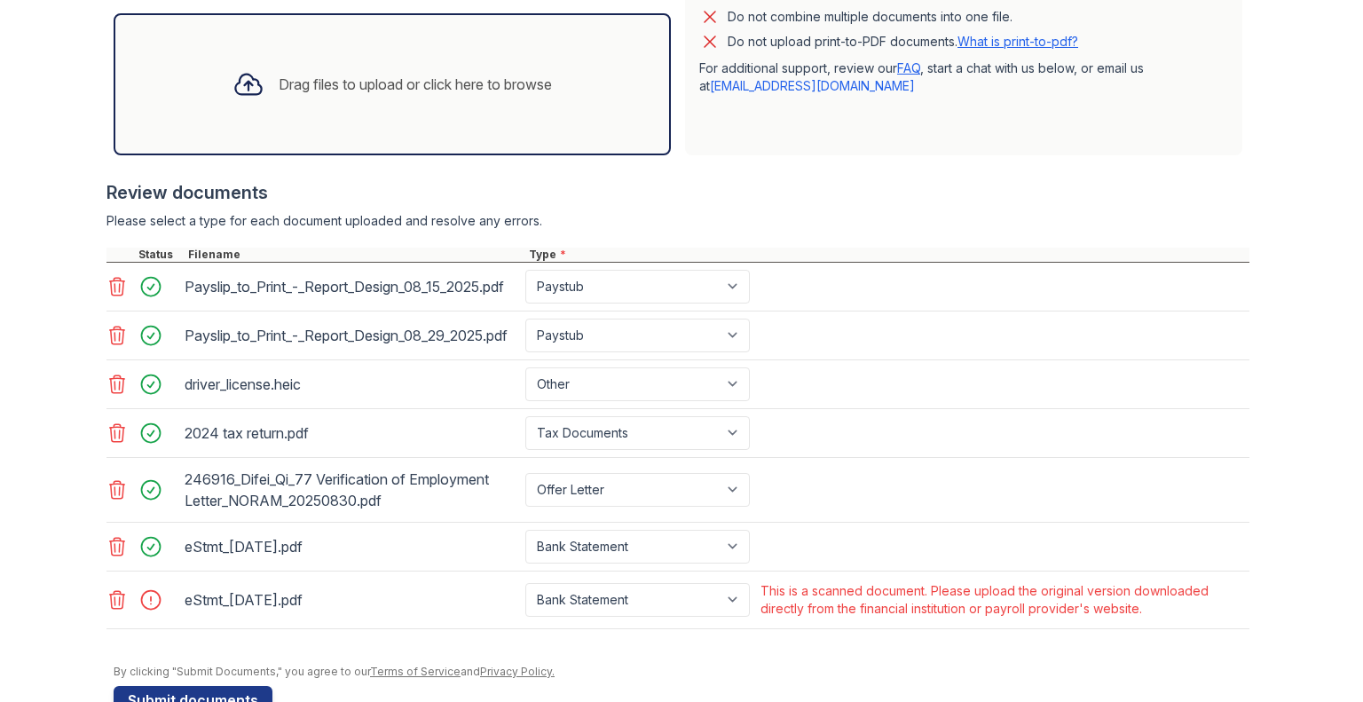
scroll to position [588, 0]
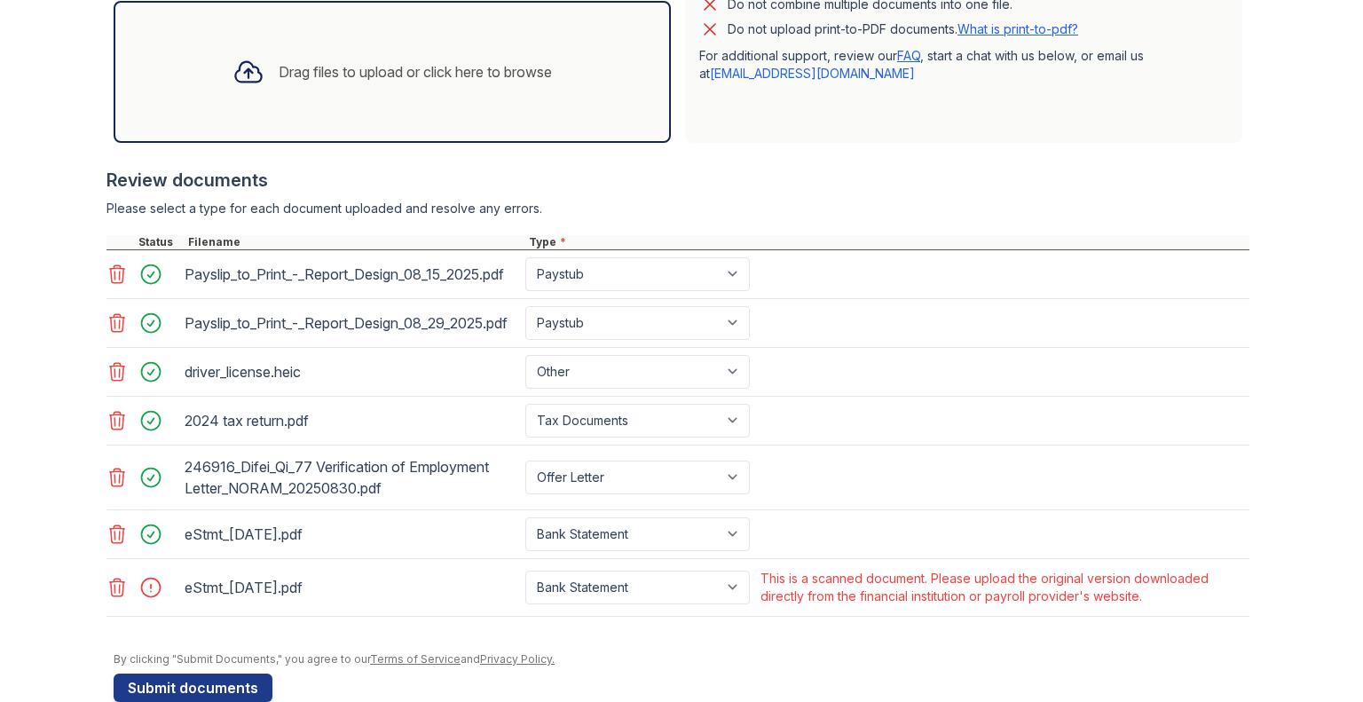
click at [110, 598] on icon at bounding box center [116, 587] width 21 height 21
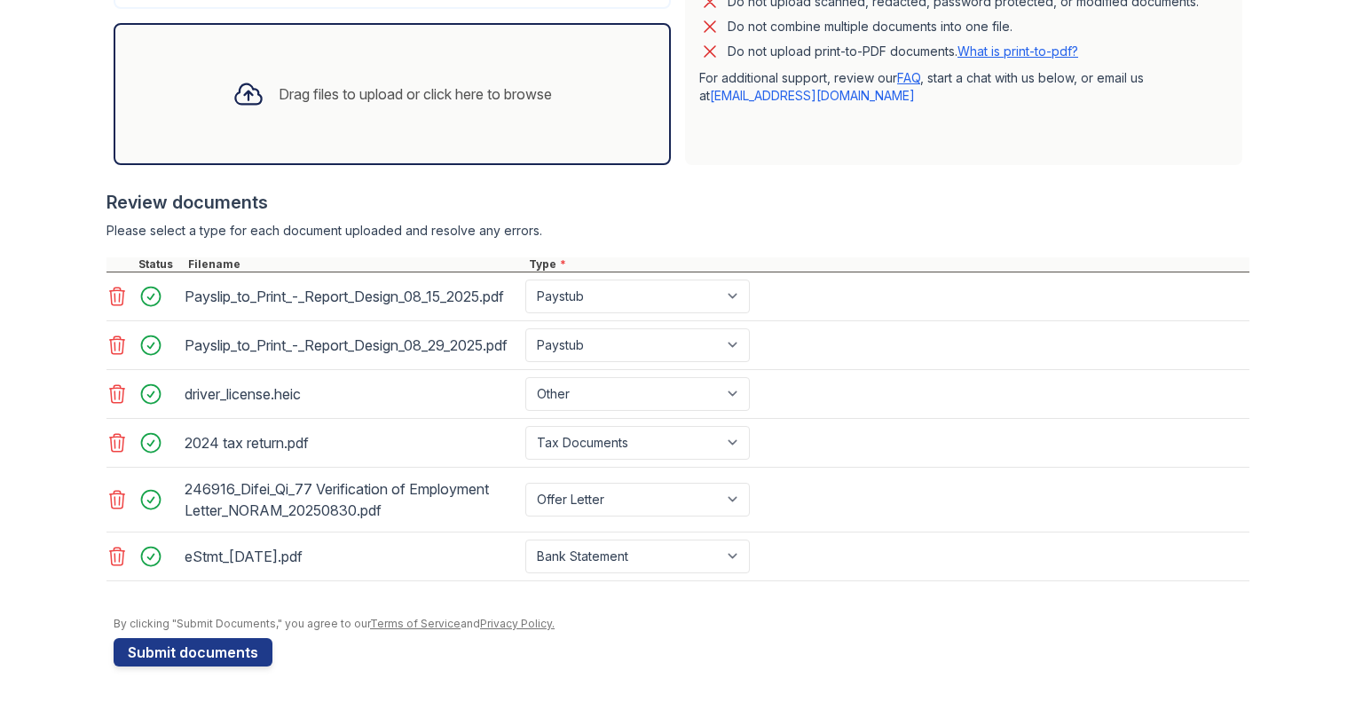
click at [109, 567] on icon at bounding box center [116, 556] width 21 height 21
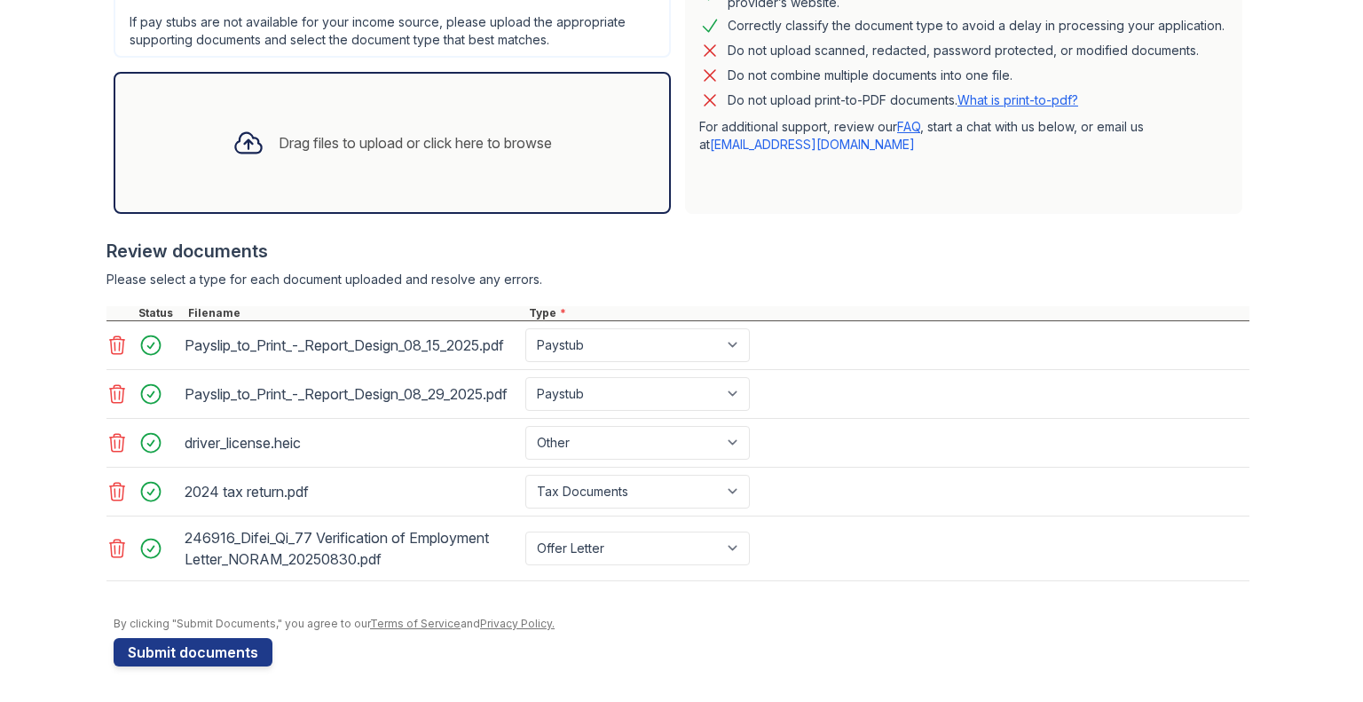
scroll to position [547, 0]
click at [106, 553] on icon at bounding box center [116, 548] width 21 height 21
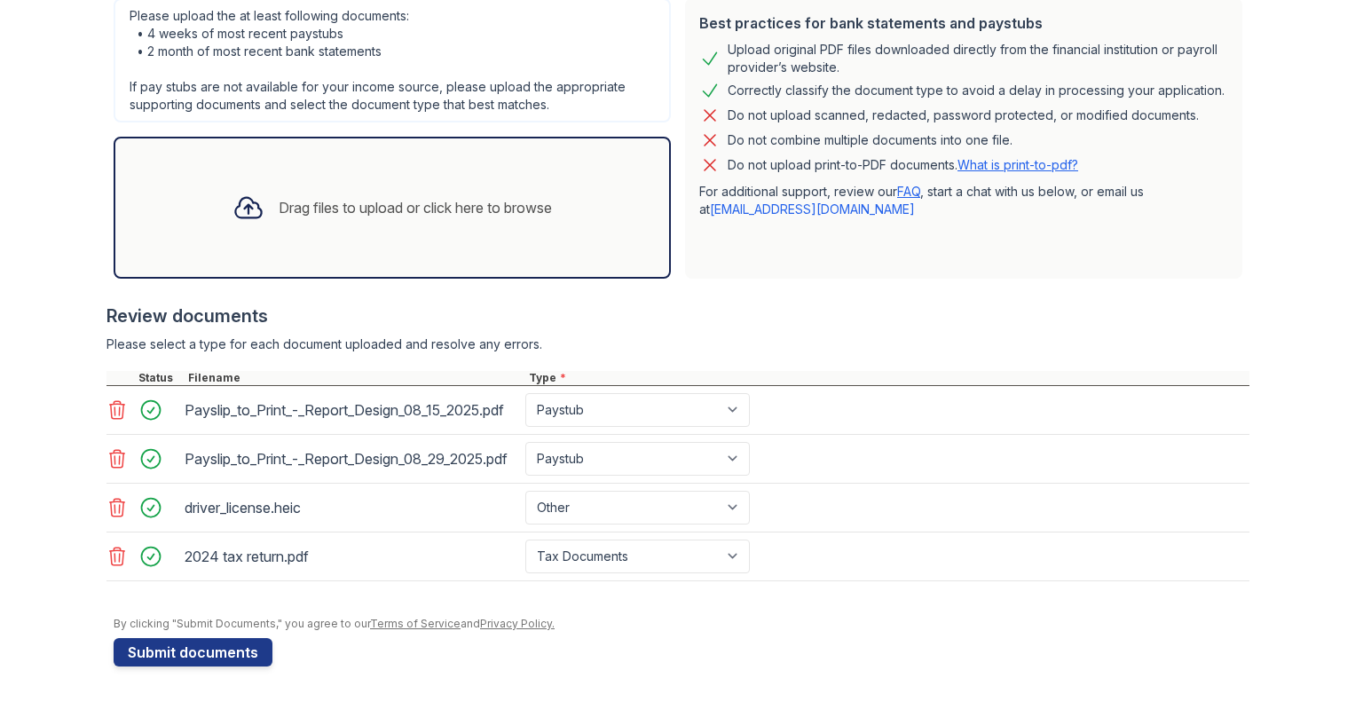
click at [321, 197] on div "Drag files to upload or click here to browse" at bounding box center [415, 207] width 273 height 21
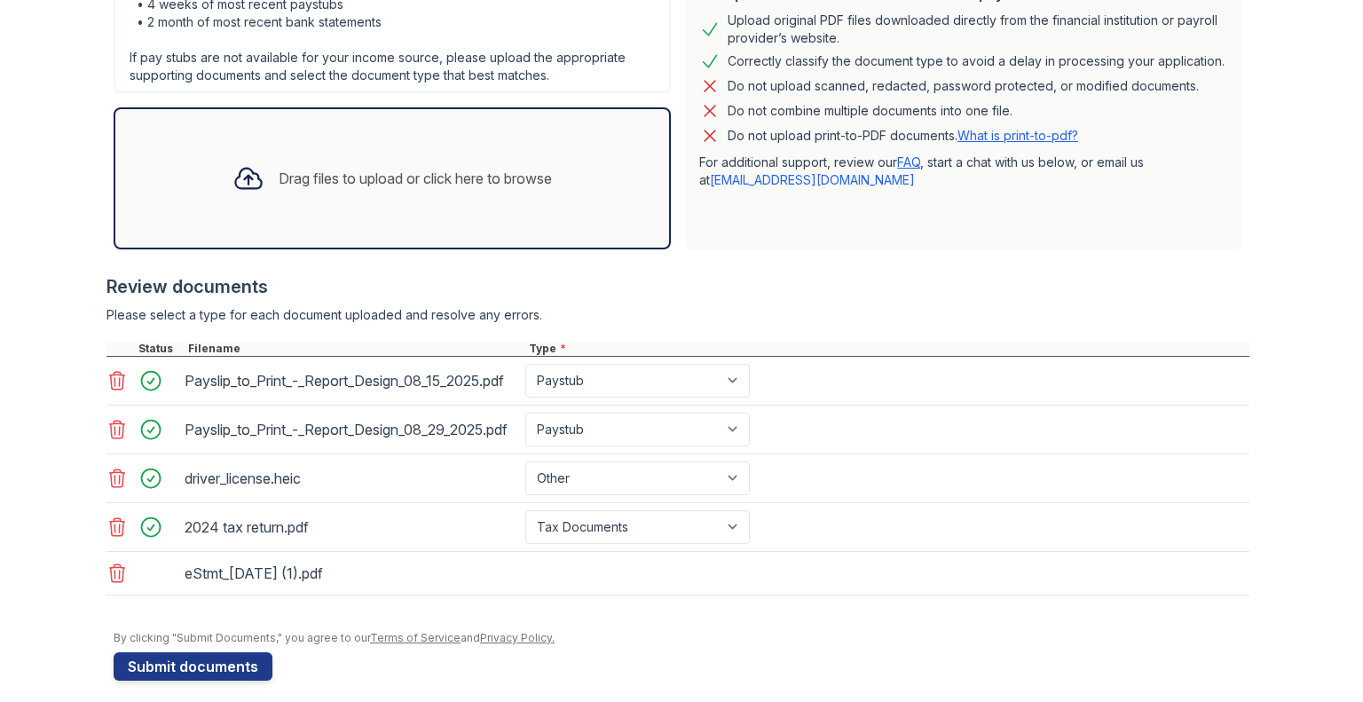
scroll to position [525, 0]
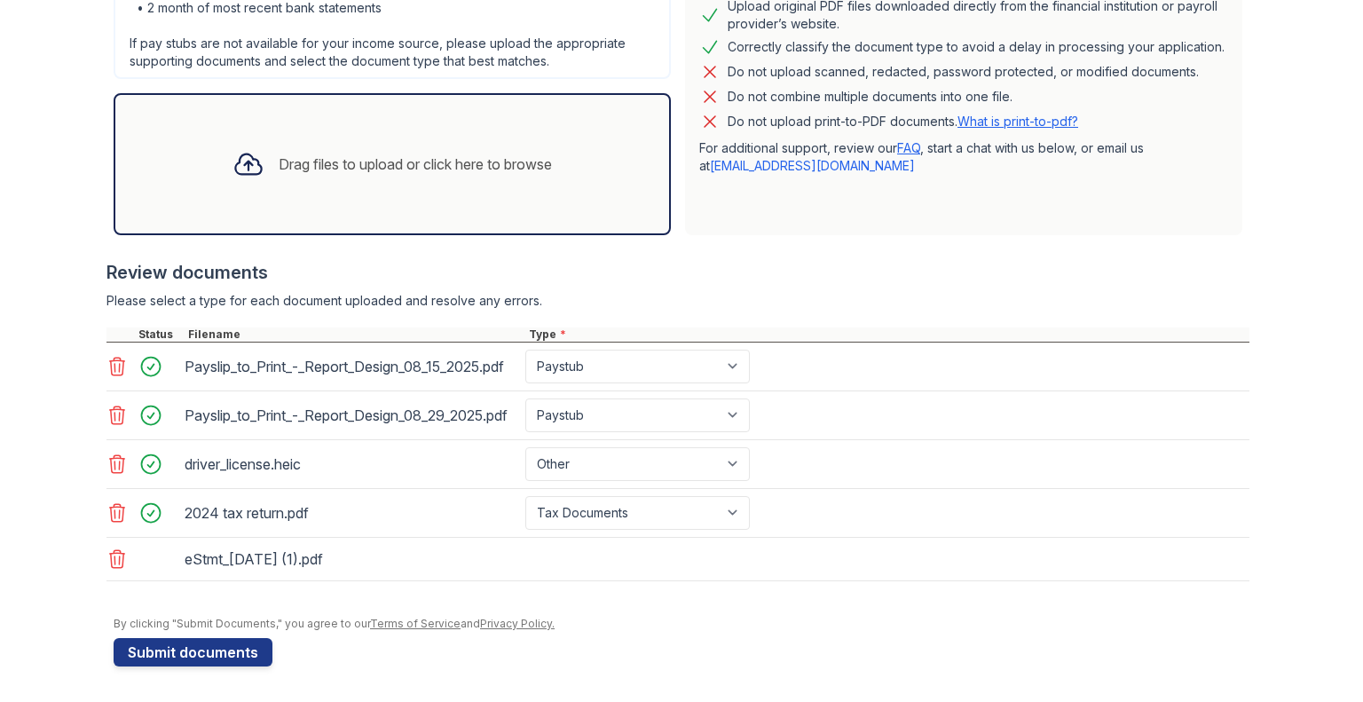
click at [523, 175] on div "Drag files to upload or click here to browse" at bounding box center [392, 164] width 557 height 142
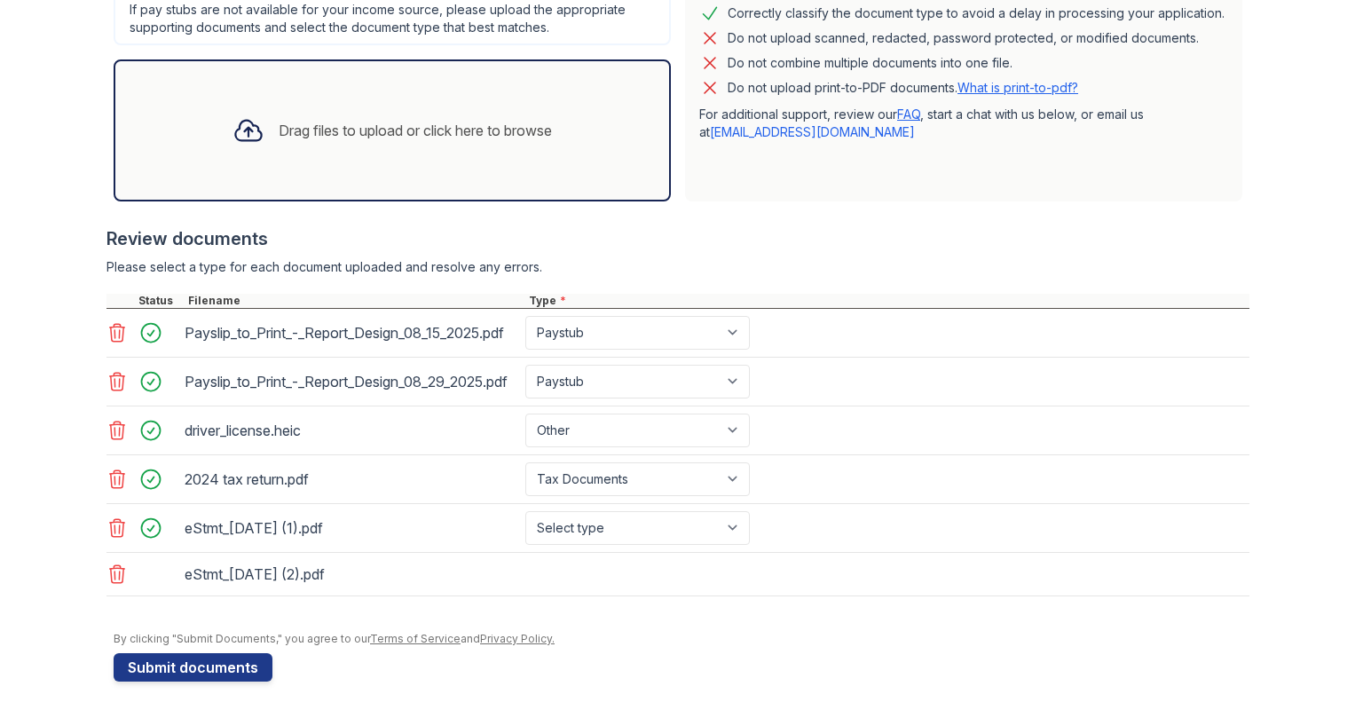
scroll to position [547, 0]
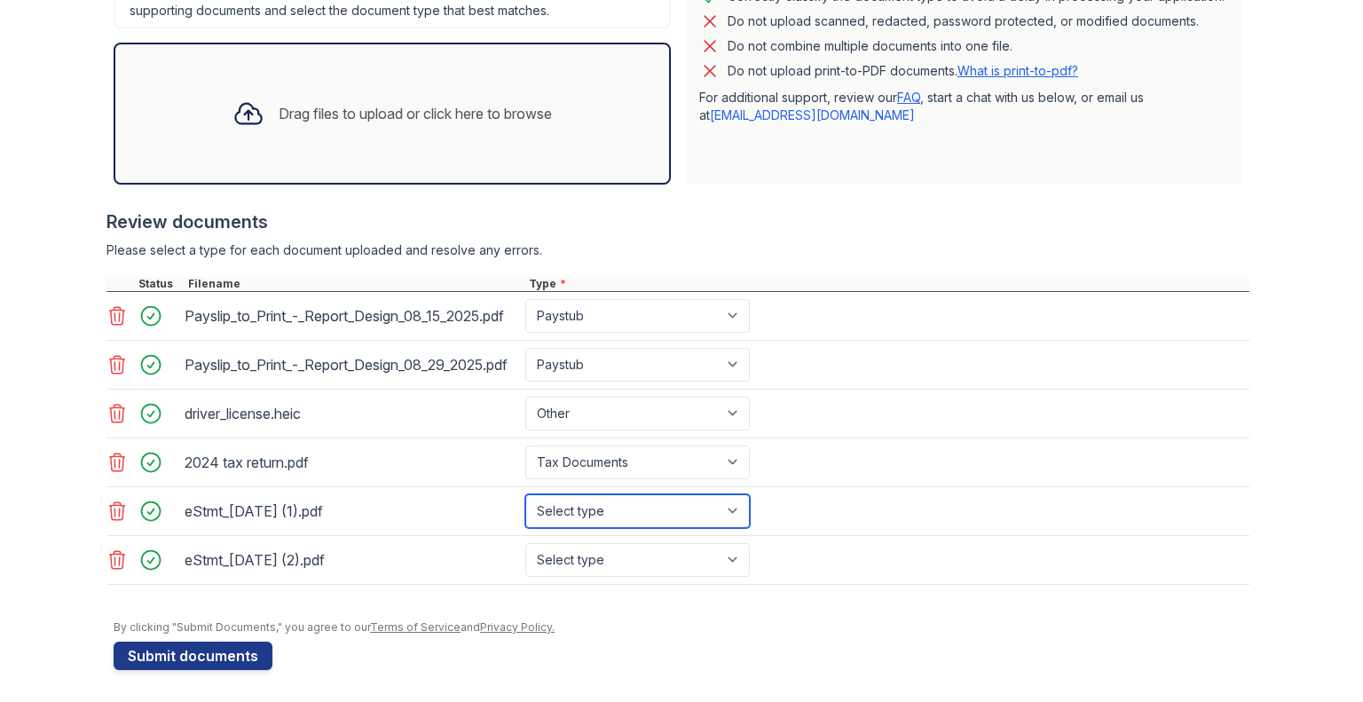
click at [667, 528] on select "Select type Paystub Bank Statement Offer Letter Tax Documents Benefit Award Let…" at bounding box center [637, 511] width 225 height 34
select select "bank_statement"
click at [525, 524] on select "Select type Paystub Bank Statement Offer Letter Tax Documents Benefit Award Let…" at bounding box center [637, 511] width 225 height 34
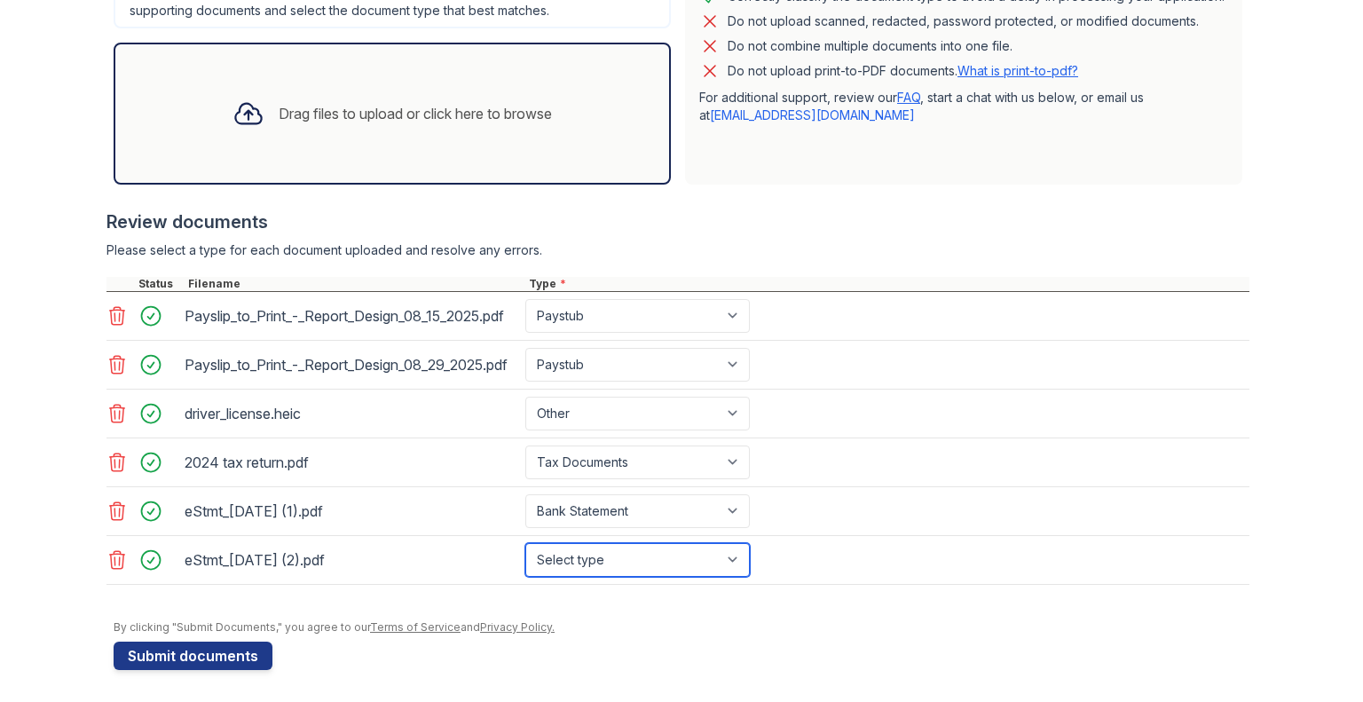
click at [631, 577] on select "Select type Paystub Bank Statement Offer Letter Tax Documents Benefit Award Let…" at bounding box center [637, 560] width 225 height 34
select select "bank_statement"
click at [525, 571] on select "Select type Paystub Bank Statement Offer Letter Tax Documents Benefit Award Let…" at bounding box center [637, 560] width 225 height 34
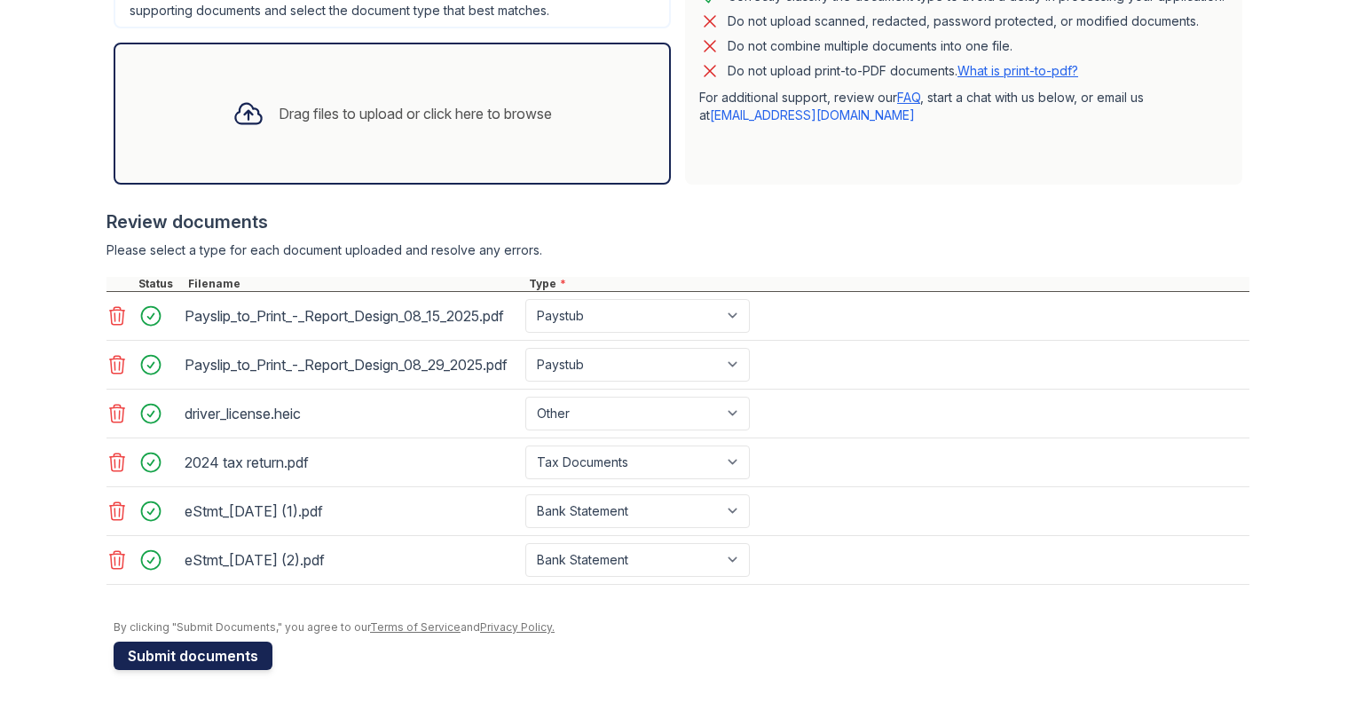
click at [209, 670] on button "Submit documents" at bounding box center [193, 656] width 159 height 28
